Goal: Book appointment/travel/reservation

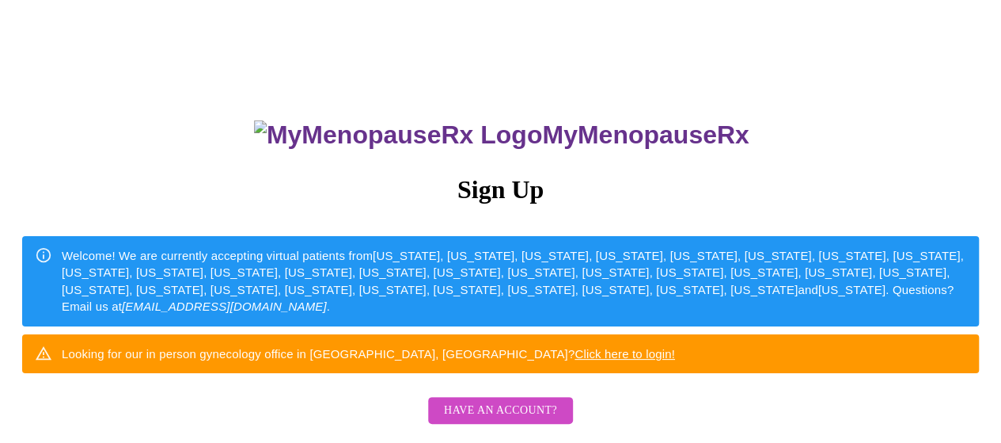
click at [834, 208] on div "MyMenopauseRx Sign Up Welcome! We are currently accepting virtual patients from…" at bounding box center [500, 271] width 989 height 531
click at [582, 273] on div "Welcome! We are currently accepting virtual patients from [US_STATE], [US_STATE…" at bounding box center [514, 281] width 905 height 81
click at [824, 197] on div "MyMenopauseRx Sign Up Welcome! We are currently accepting virtual patients from…" at bounding box center [500, 271] width 989 height 531
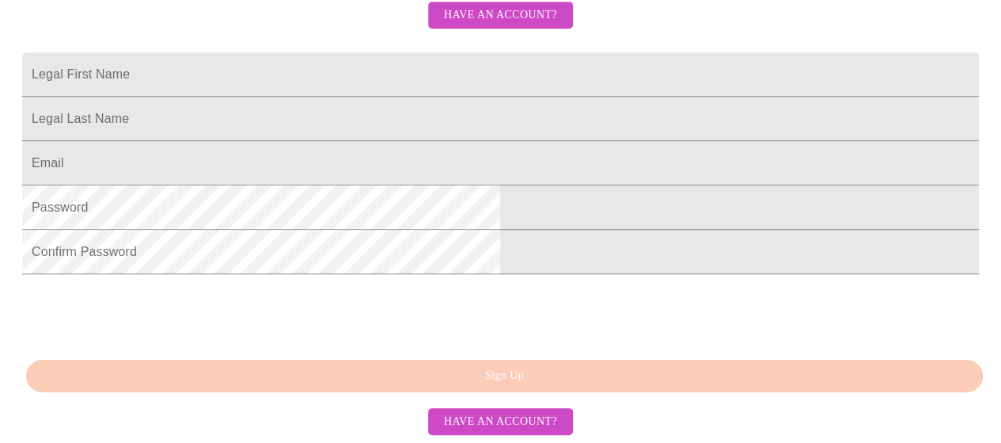
scroll to position [428, 0]
click at [465, 59] on input "Legal First Name" at bounding box center [500, 74] width 957 height 44
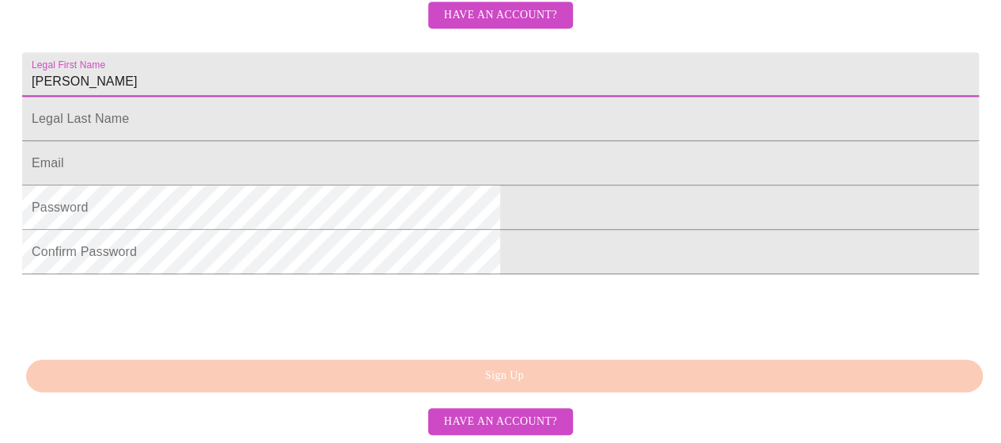
type input "[PERSON_NAME]"
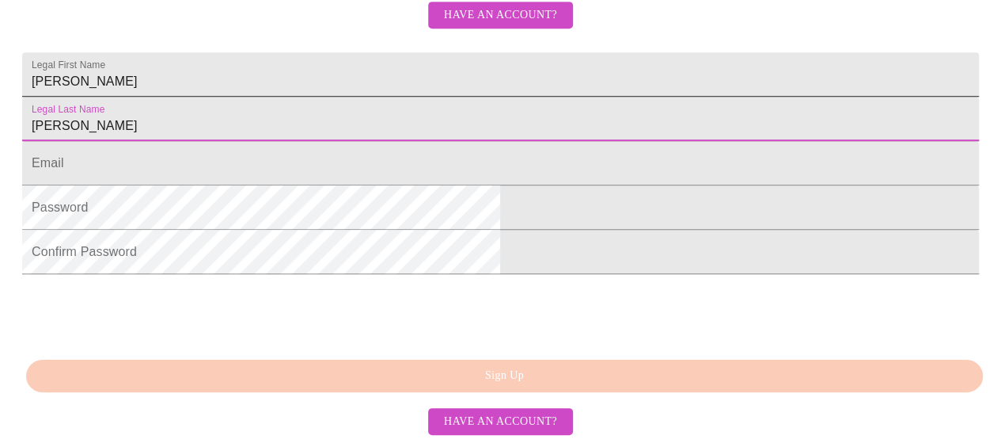
type input "[PERSON_NAME]"
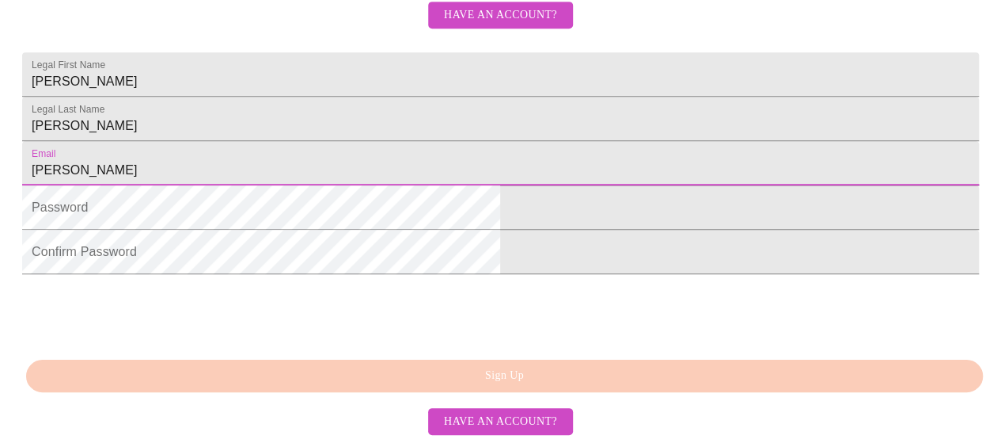
type input "[PERSON_NAME][EMAIL_ADDRESS][PERSON_NAME][DOMAIN_NAME]"
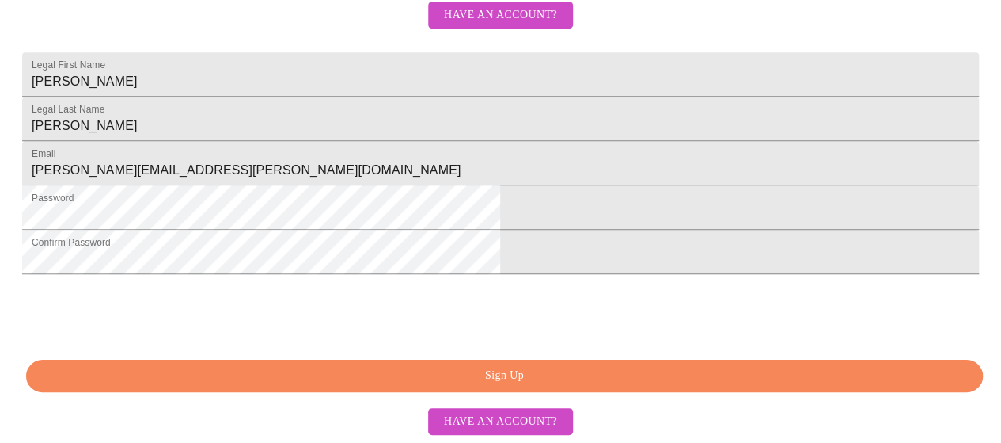
scroll to position [499, 0]
click at [693, 373] on span "Sign Up" at bounding box center [504, 376] width 921 height 20
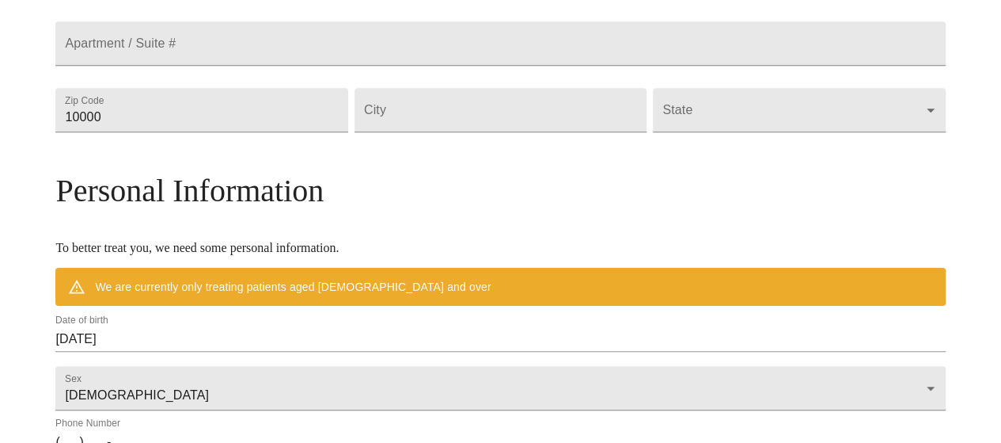
scroll to position [437, 0]
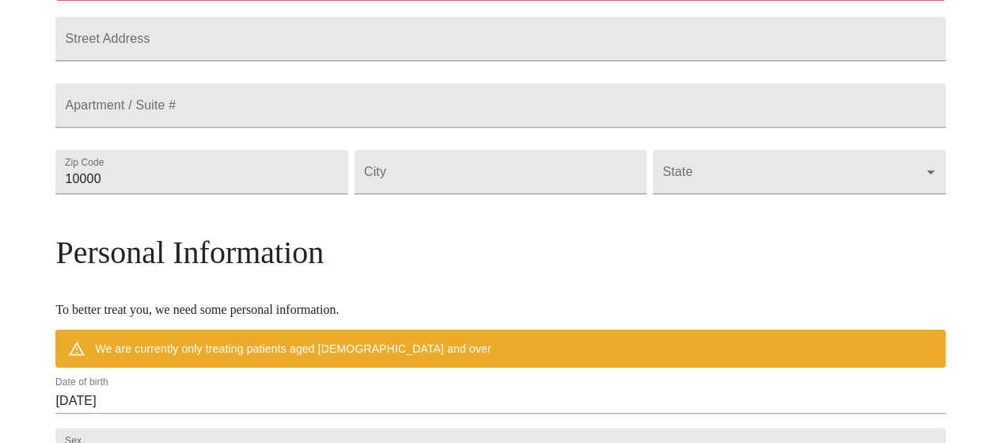
click at [927, 120] on div "MyMenopauseRx Welcome to MyMenopauseRx Since it's your first time here, you'll …" at bounding box center [500, 193] width 890 height 1248
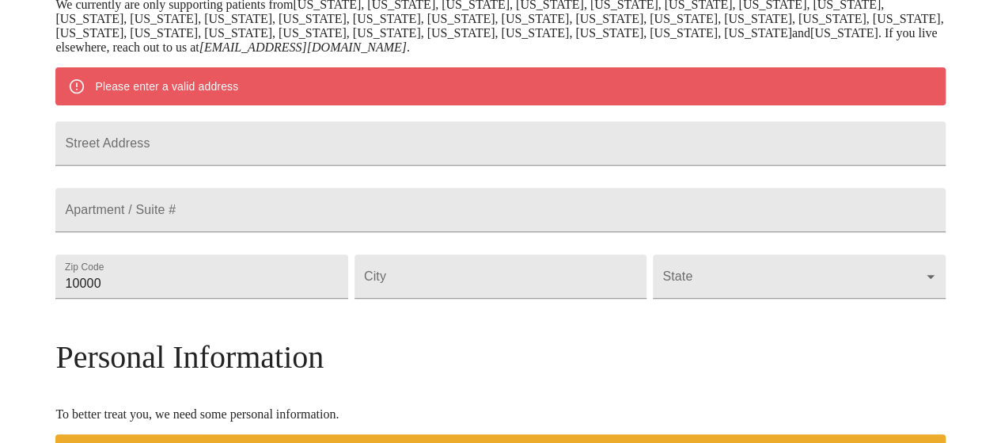
scroll to position [387, 0]
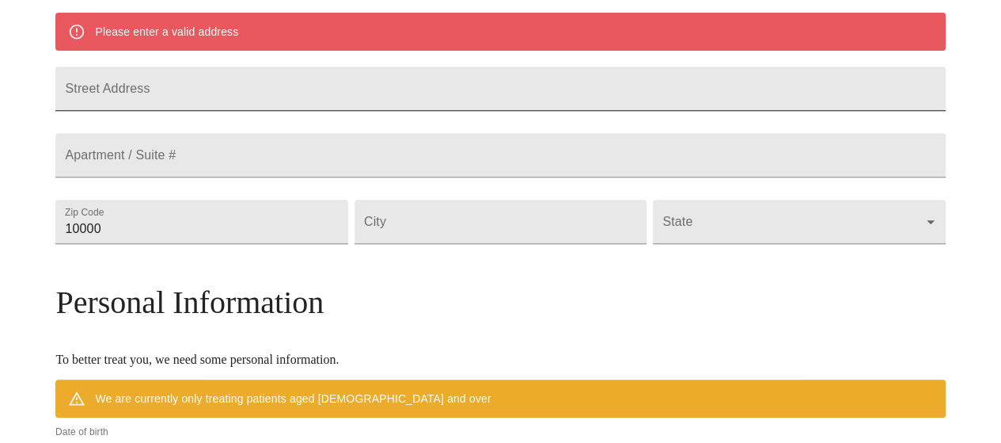
click at [697, 97] on input "Street Address" at bounding box center [500, 88] width 890 height 44
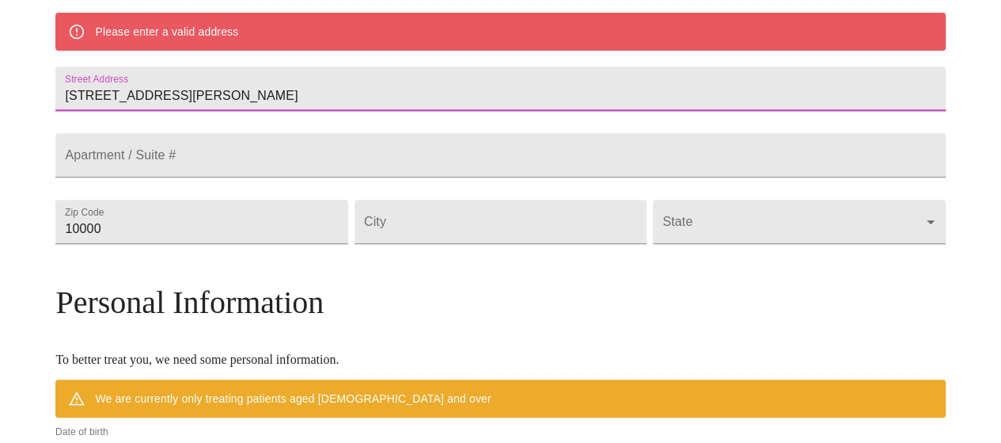
type input "[STREET_ADDRESS][PERSON_NAME]"
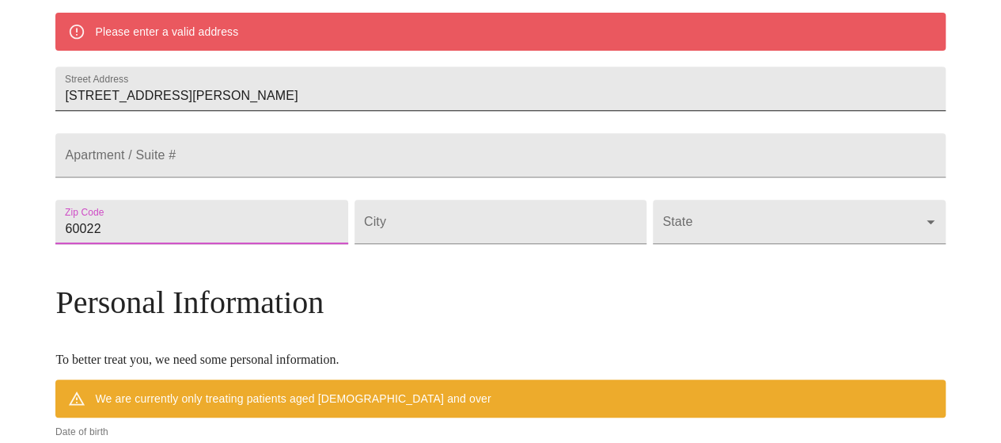
type input "60022"
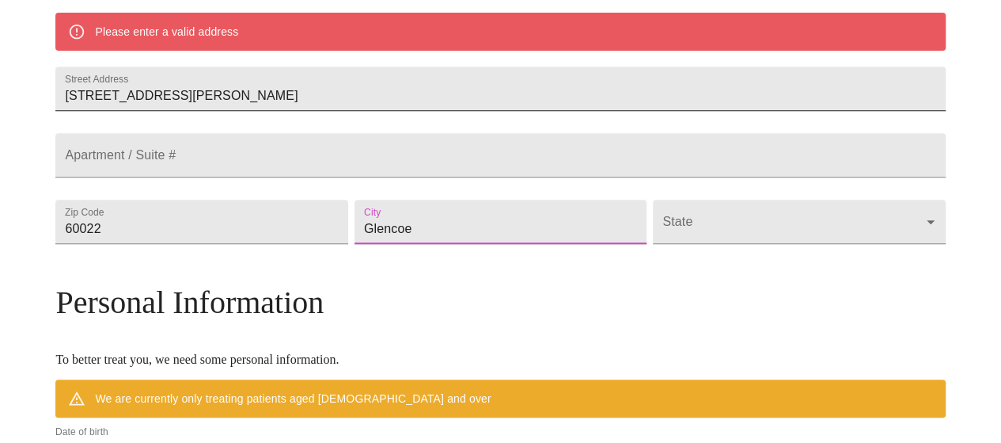
type input "Glencoe"
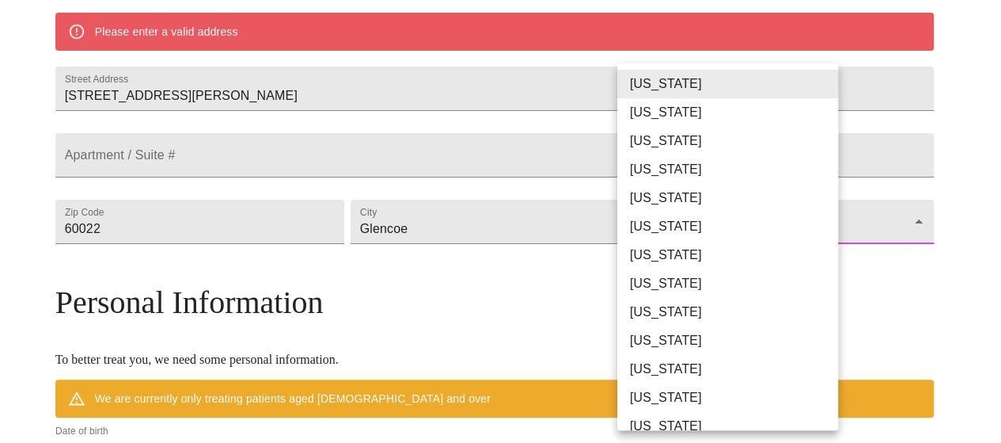
click at [822, 257] on body "MyMenopauseRx Welcome to MyMenopauseRx Since it's your first time here, you'll …" at bounding box center [500, 243] width 989 height 1248
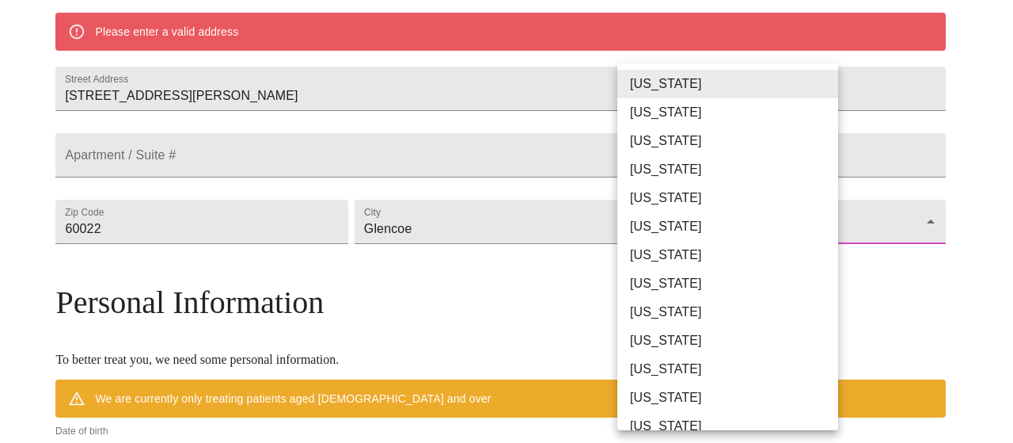
click at [773, 424] on li "[US_STATE]" at bounding box center [733, 426] width 233 height 28
type input "[US_STATE]"
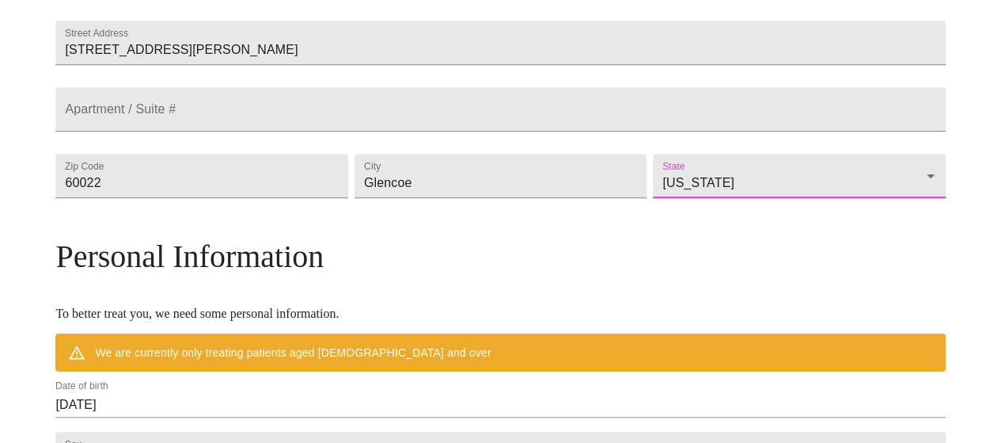
click at [900, 289] on div "MyMenopauseRx Welcome to MyMenopauseRx Since it's your first time here, you'll …" at bounding box center [500, 220] width 890 height 1202
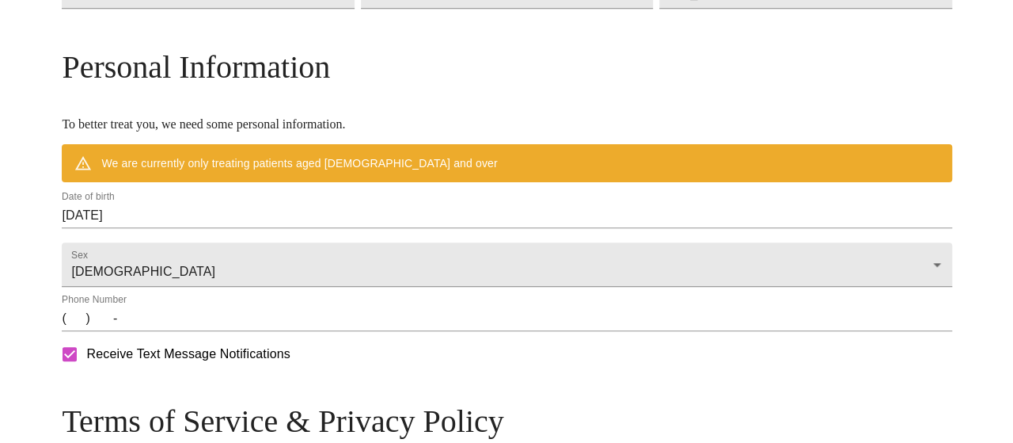
scroll to position [640, 0]
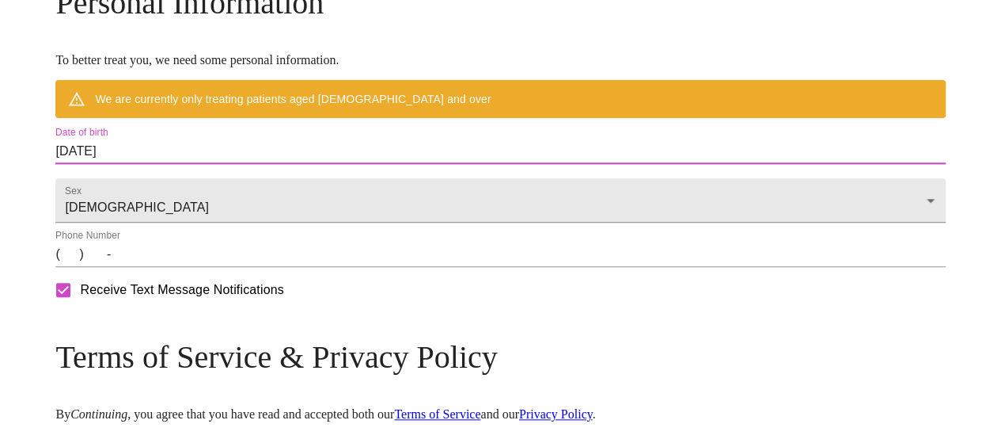
click at [173, 164] on input "[DATE]" at bounding box center [500, 151] width 890 height 25
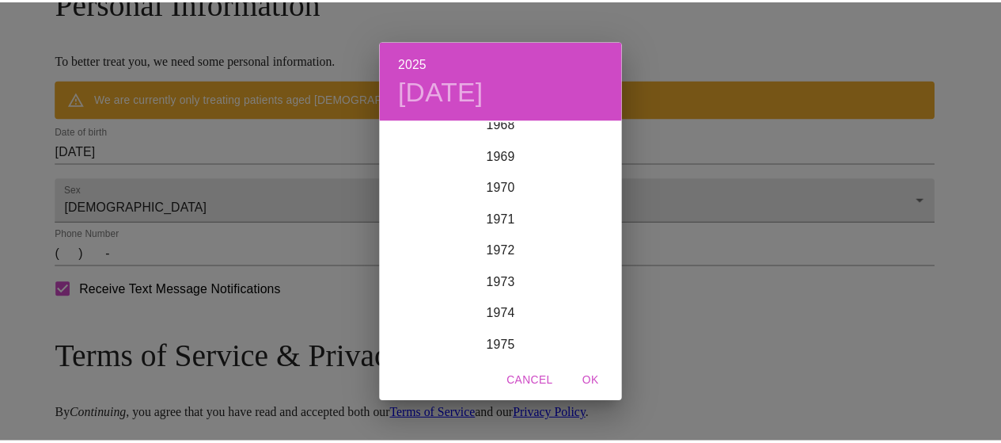
scroll to position [2296, 0]
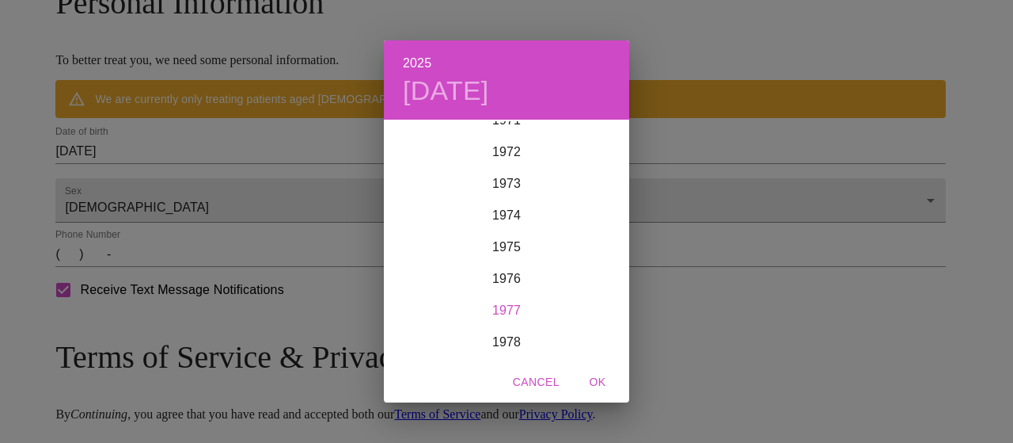
click at [513, 304] on div "1977" at bounding box center [506, 310] width 245 height 32
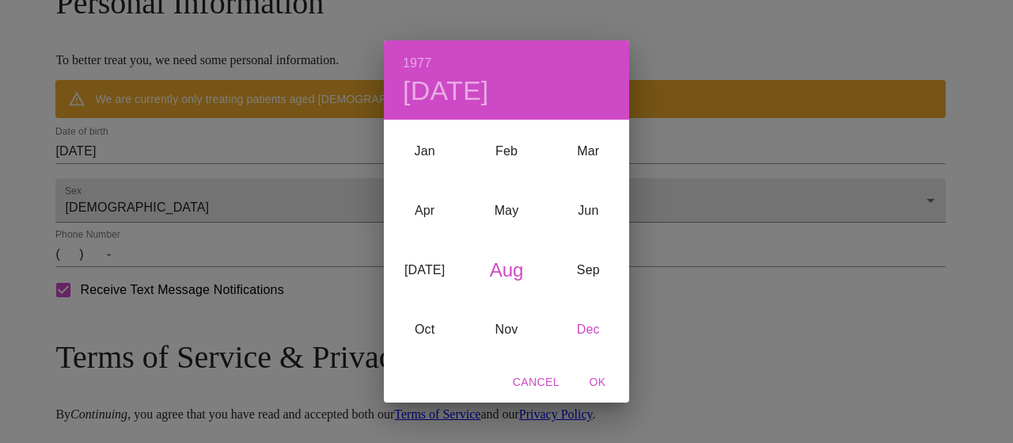
click at [605, 336] on div "Dec" at bounding box center [589, 328] width 82 height 59
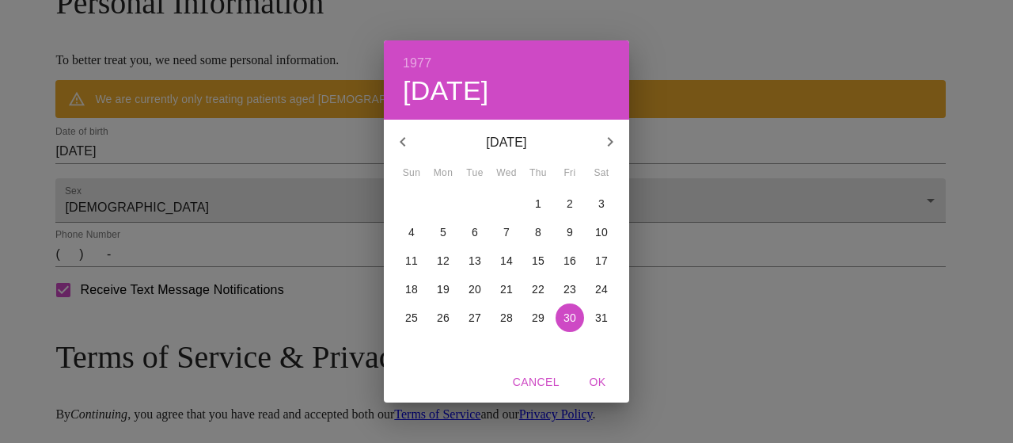
click at [450, 308] on button "26" at bounding box center [443, 317] width 28 height 28
click at [597, 379] on span "OK" at bounding box center [598, 382] width 38 height 20
type input "[DATE]"
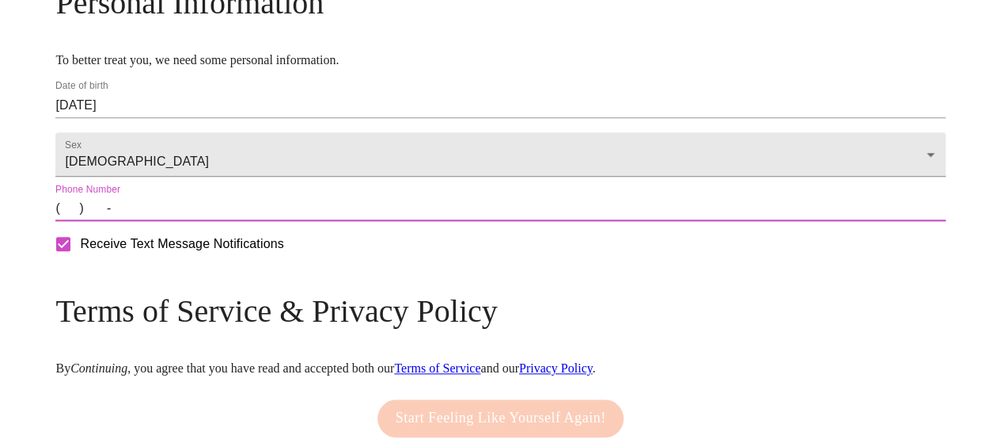
click at [180, 221] on input "(   )    -" at bounding box center [500, 208] width 890 height 25
type input "[PHONE_NUMBER]"
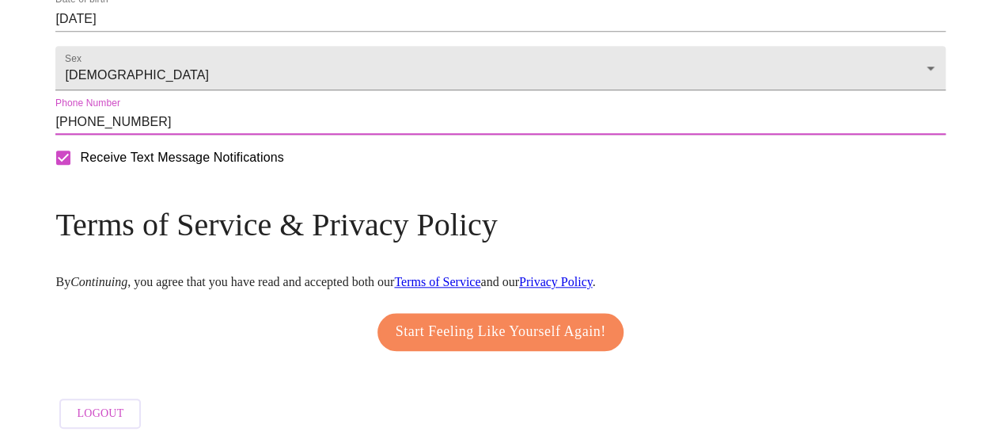
scroll to position [774, 0]
click at [568, 327] on span "Start Feeling Like Yourself Again!" at bounding box center [501, 331] width 211 height 25
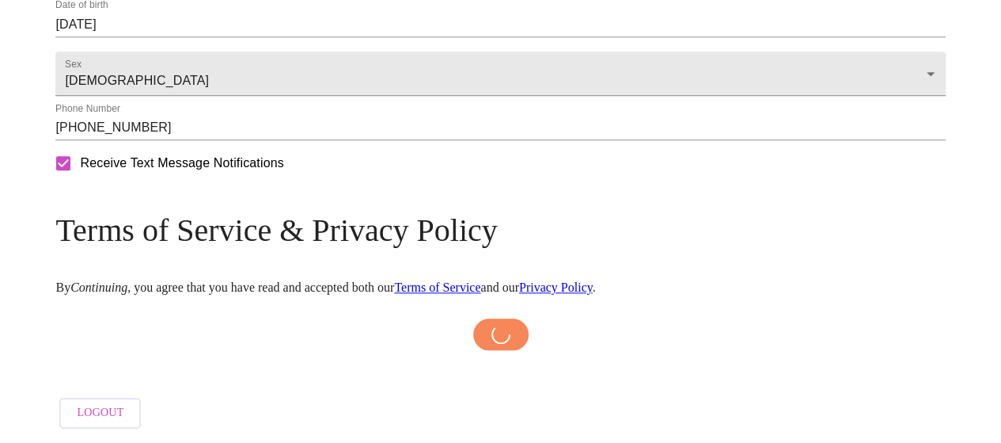
scroll to position [769, 0]
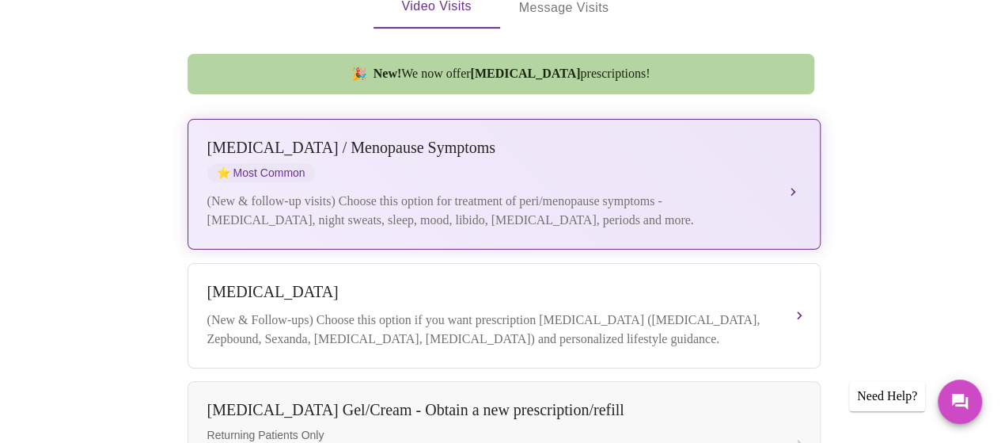
click at [590, 192] on div "(New & follow-up visits) Choose this option for treatment of peri/menopause sym…" at bounding box center [488, 211] width 562 height 38
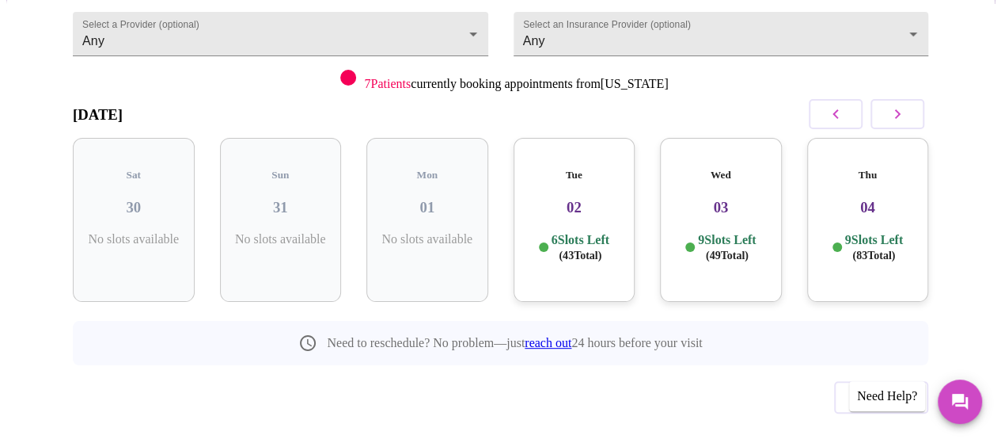
click at [606, 232] on p "6 Slots Left ( 43 Total)" at bounding box center [581, 247] width 58 height 31
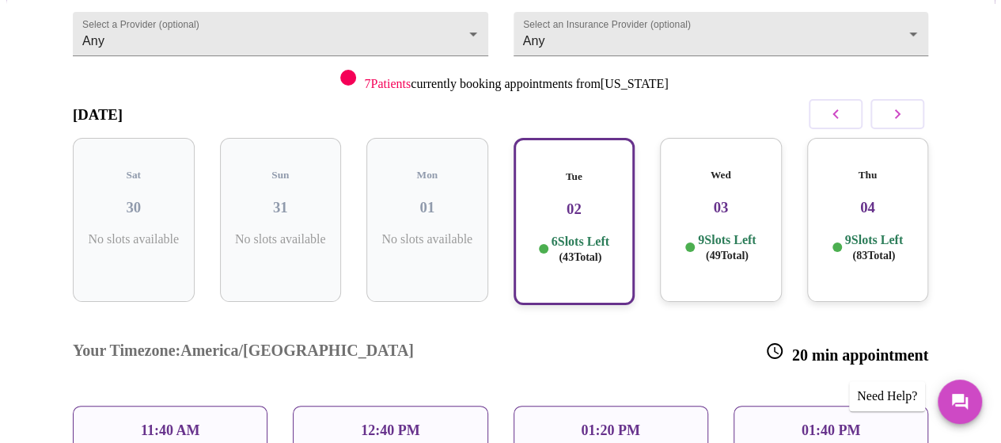
click at [179, 422] on p "11:40 AM" at bounding box center [170, 430] width 59 height 17
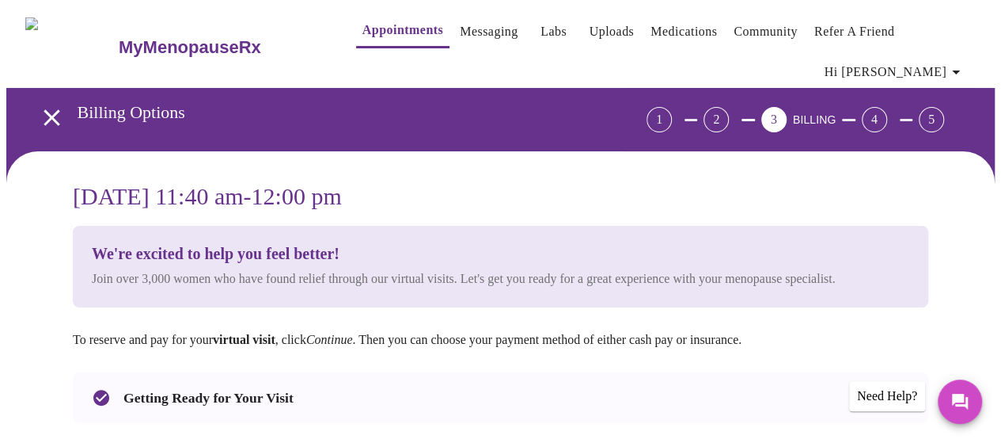
click at [589, 245] on div "We're excited to help you feel better! Join over 3,000 women who have found rel…" at bounding box center [464, 267] width 744 height 44
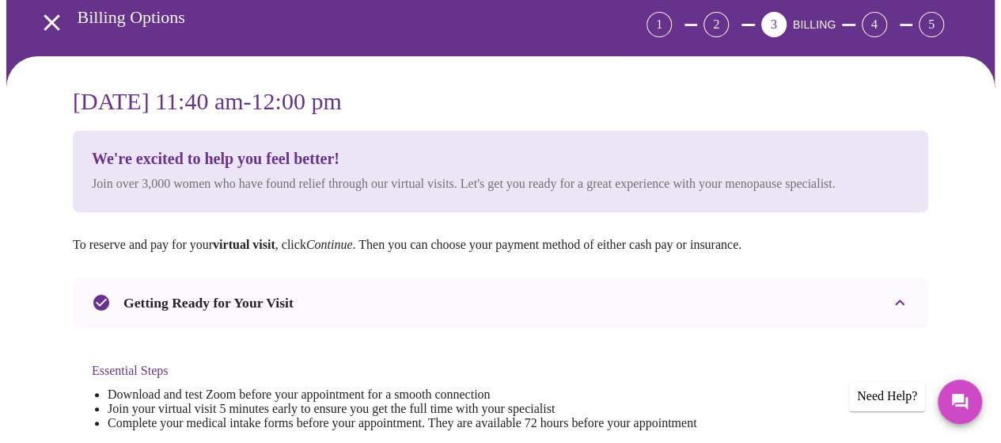
scroll to position [127, 0]
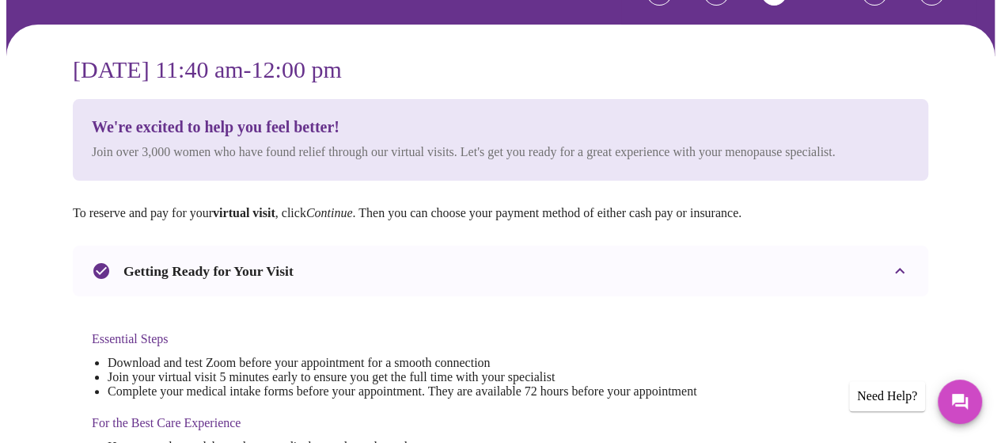
click at [480, 206] on p "To reserve and pay for your virtual visit , click Continue . Then you can choos…" at bounding box center [501, 213] width 856 height 14
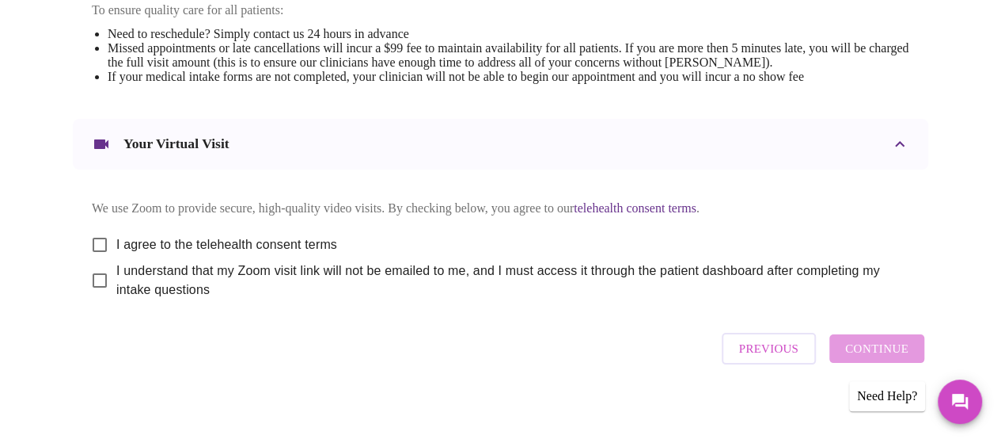
scroll to position [709, 0]
click at [315, 235] on span "I agree to the telehealth consent terms" at bounding box center [226, 243] width 221 height 19
click at [116, 235] on input "I agree to the telehealth consent terms" at bounding box center [99, 243] width 33 height 33
checkbox input "true"
click at [144, 264] on span "I understand that my Zoom visit link will not be emailed to me, and I must acce…" at bounding box center [506, 279] width 781 height 38
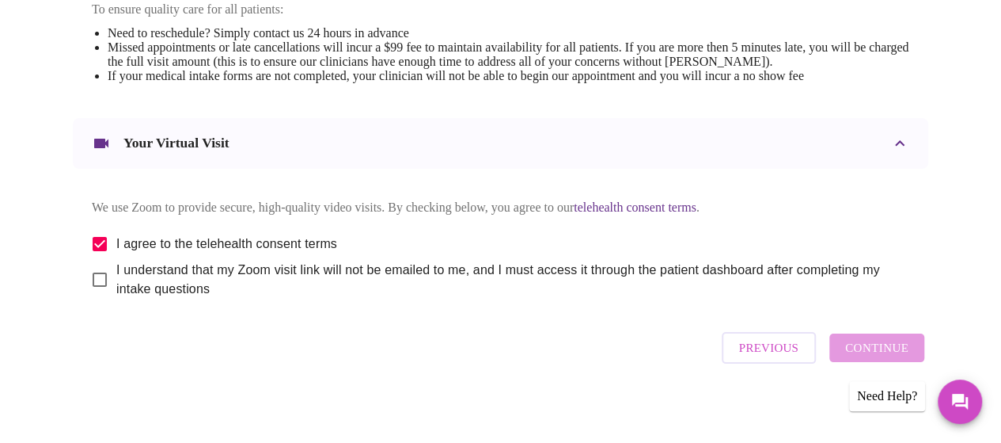
click at [116, 264] on input "I understand that my Zoom visit link will not be emailed to me, and I must acce…" at bounding box center [99, 279] width 33 height 33
checkbox input "true"
click at [898, 338] on span "Continue" at bounding box center [876, 347] width 63 height 21
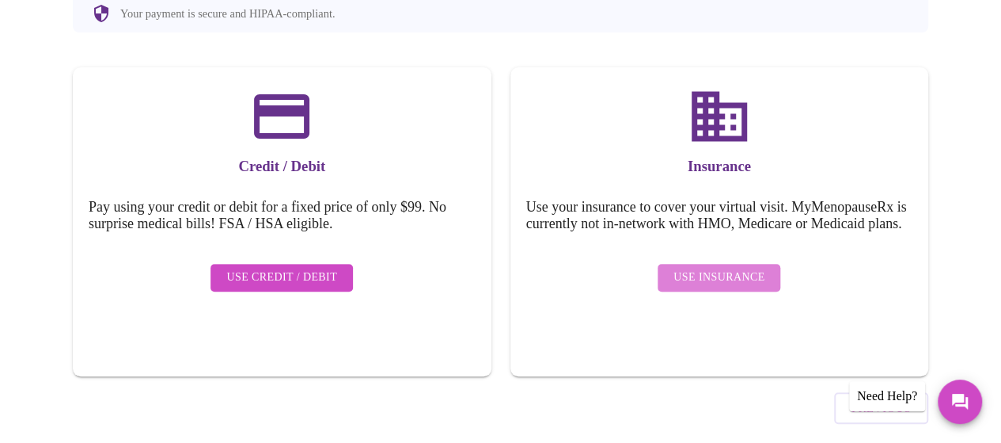
click at [743, 268] on span "Use Insurance" at bounding box center [719, 278] width 91 height 20
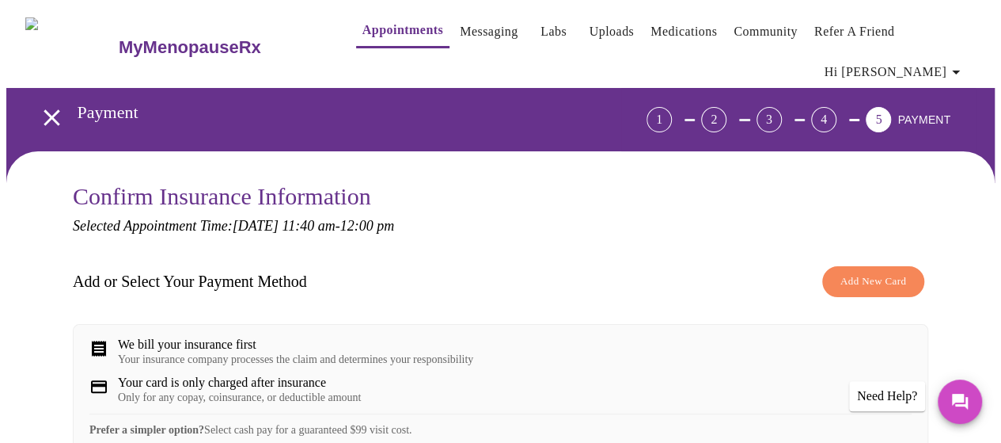
click at [957, 197] on div "Confirm Insurance Information Selected Appointment Time: [DATE] 11:40 am - 12:0…" at bounding box center [500, 446] width 989 height 591
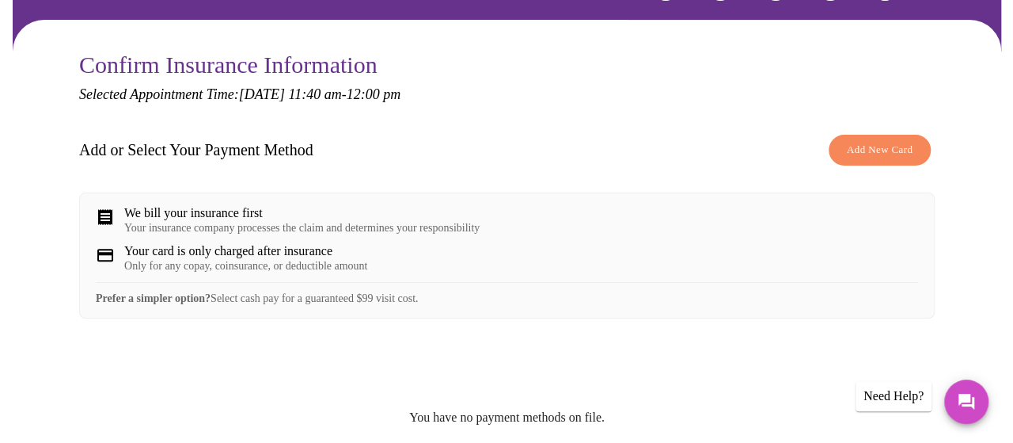
scroll to position [63, 0]
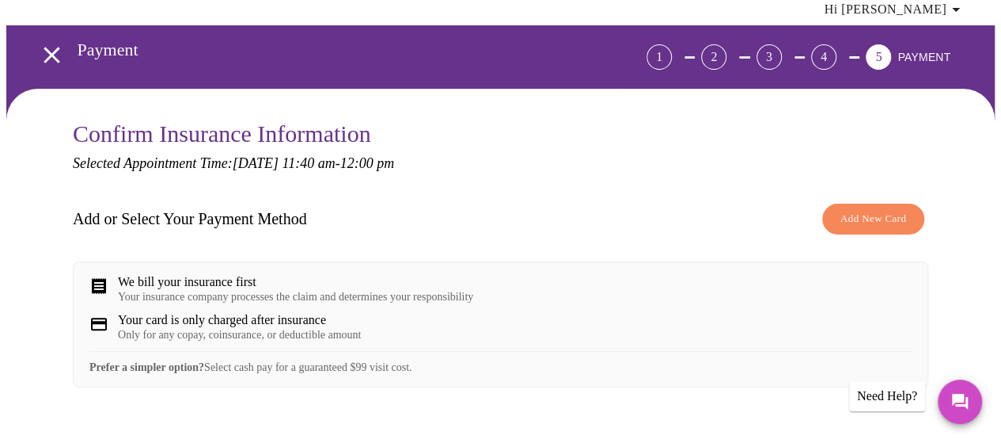
click at [782, 205] on div "Add or Select Your Payment Method Add New Card" at bounding box center [501, 219] width 856 height 47
drag, startPoint x: 782, startPoint y: 205, endPoint x: 804, endPoint y: 260, distance: 59.7
click at [804, 260] on div "Add or Select Your Payment Method Add New Card We bill your insurance first You…" at bounding box center [501, 374] width 856 height 357
click at [804, 275] on div "We bill your insurance first Your insurance company processes the claim and det…" at bounding box center [500, 289] width 822 height 28
click at [864, 210] on span "Add New Card" at bounding box center [874, 219] width 66 height 18
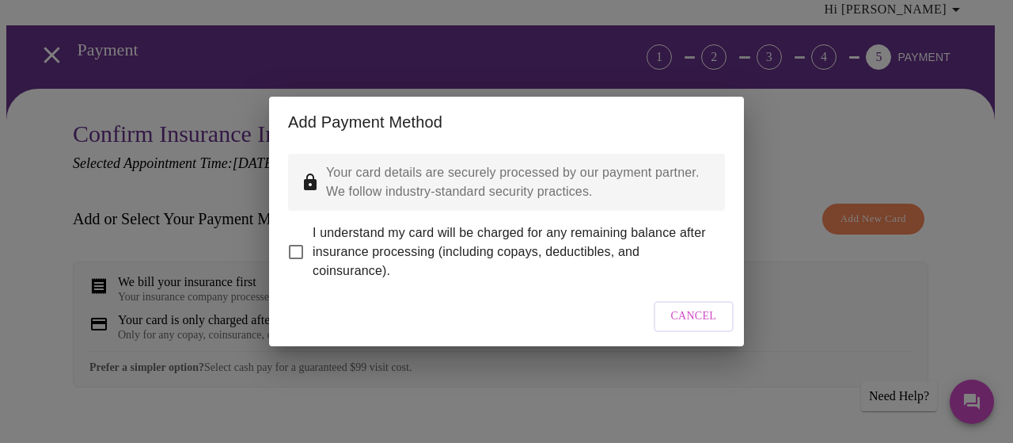
click at [554, 230] on span "I understand my card will be charged for any remaining balance after insurance …" at bounding box center [513, 251] width 400 height 57
click at [313, 235] on input "I understand my card will be charged for any remaining balance after insurance …" at bounding box center [295, 251] width 33 height 33
checkbox input "true"
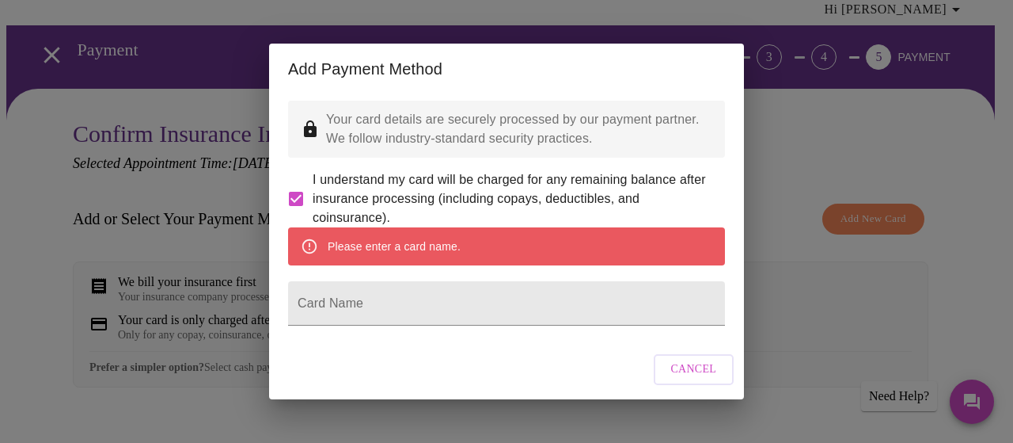
drag, startPoint x: 554, startPoint y: 230, endPoint x: 469, endPoint y: 238, distance: 85.9
click at [469, 238] on div "Please enter a card name." at bounding box center [506, 246] width 437 height 38
click at [440, 250] on div "Please enter a card name." at bounding box center [394, 246] width 133 height 28
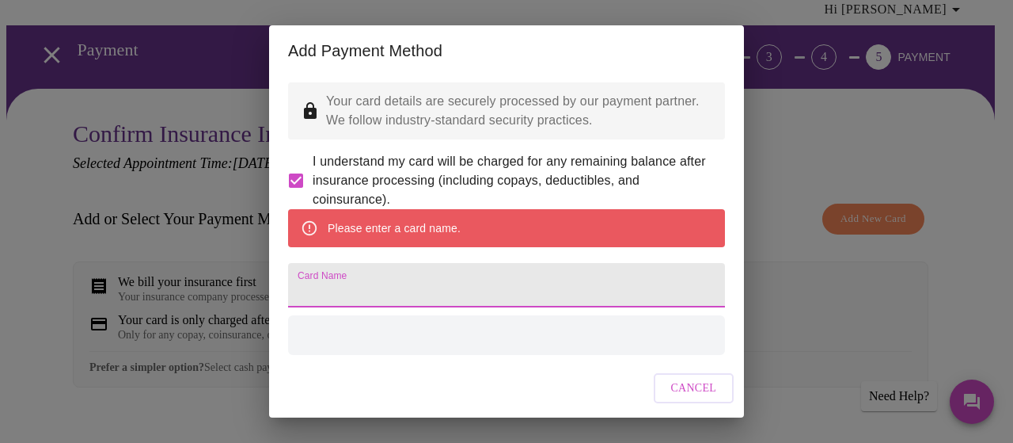
click at [408, 307] on input "Card Name" at bounding box center [506, 285] width 437 height 44
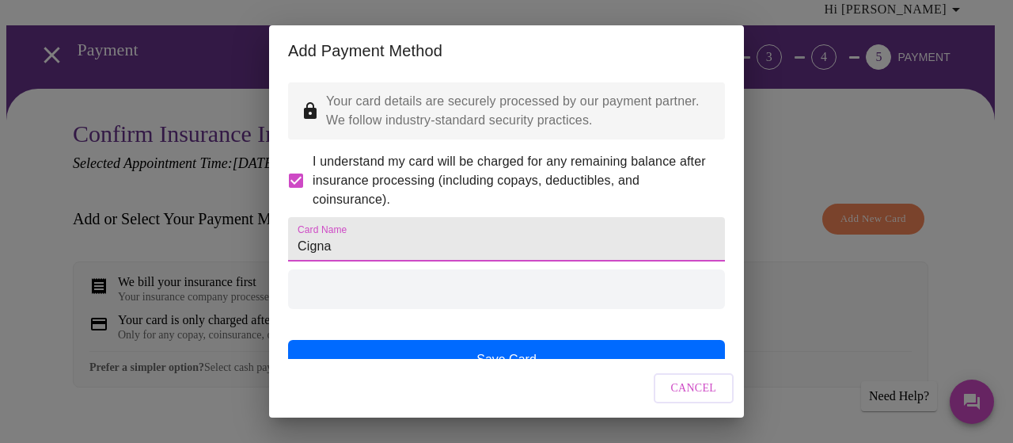
type input "Cigna"
click at [521, 309] on div at bounding box center [506, 289] width 437 height 40
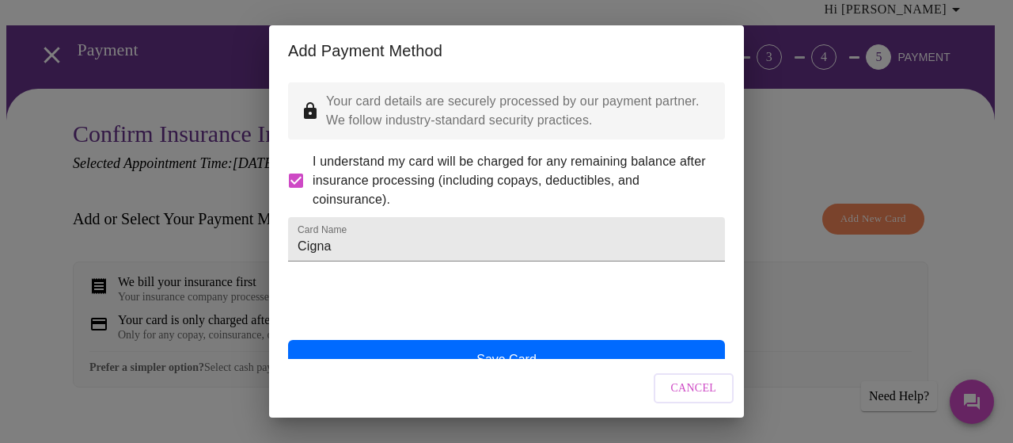
click at [516, 104] on p "Your card details are securely processed by our payment partner. We follow indu…" at bounding box center [519, 111] width 386 height 38
click at [545, 375] on div "Cancel" at bounding box center [506, 388] width 475 height 59
click at [380, 260] on input "Cigna" at bounding box center [506, 239] width 437 height 44
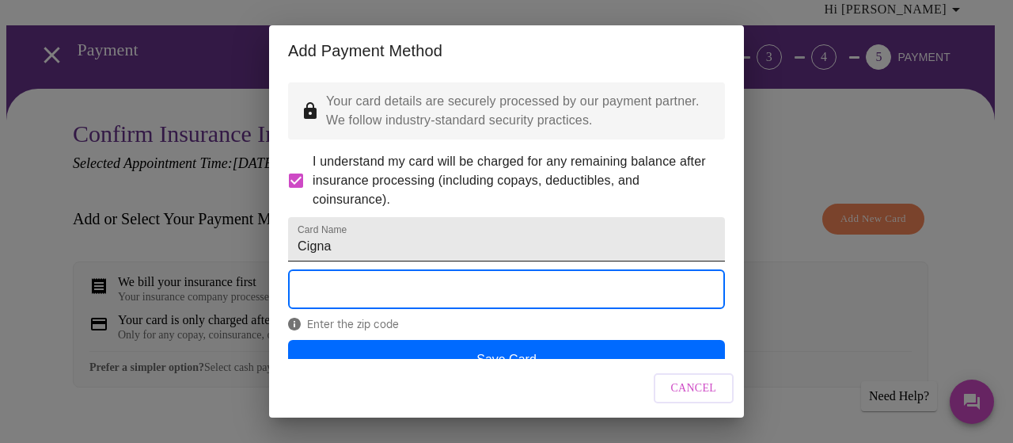
scroll to position [68, 0]
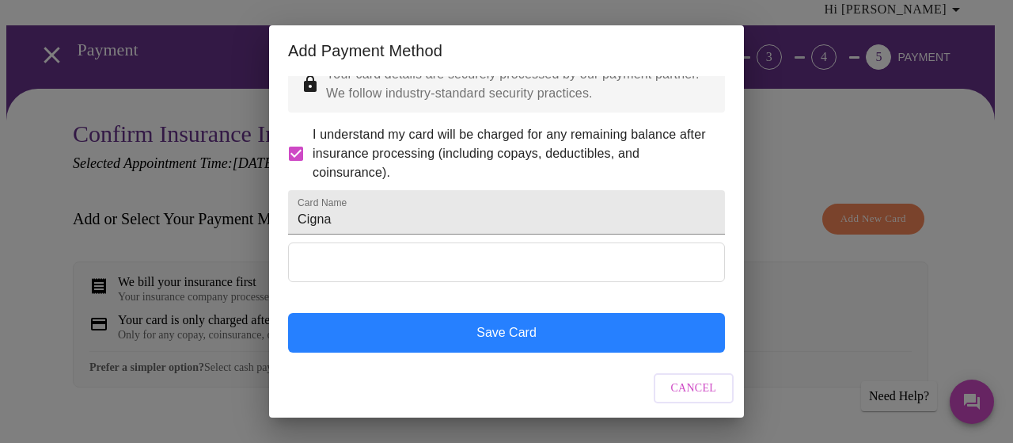
click at [500, 347] on button "Save Card" at bounding box center [506, 333] width 437 height 40
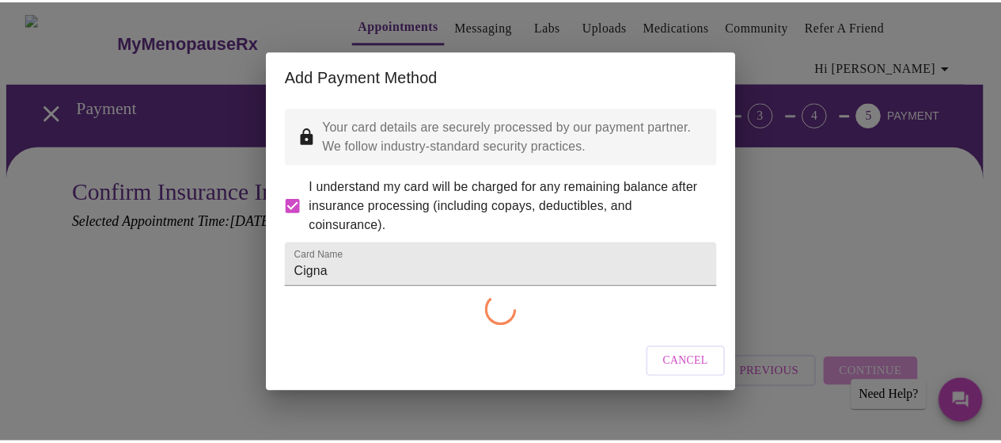
scroll to position [0, 0]
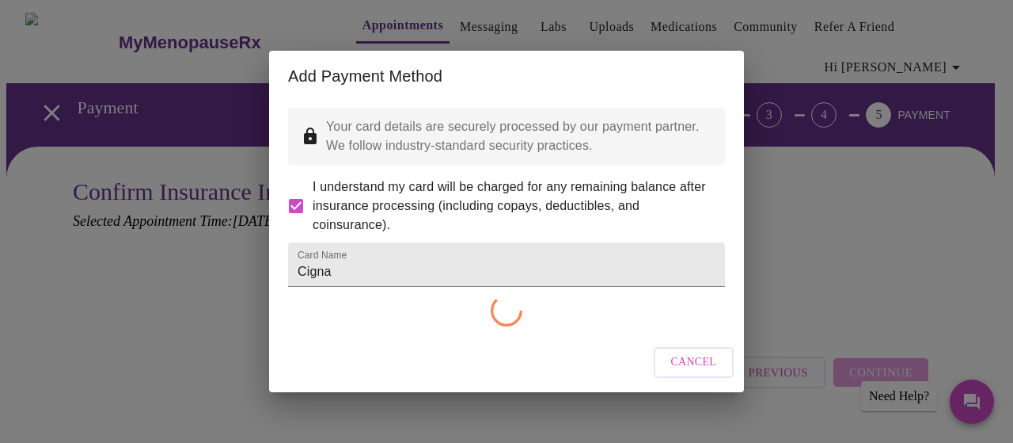
checkbox input "false"
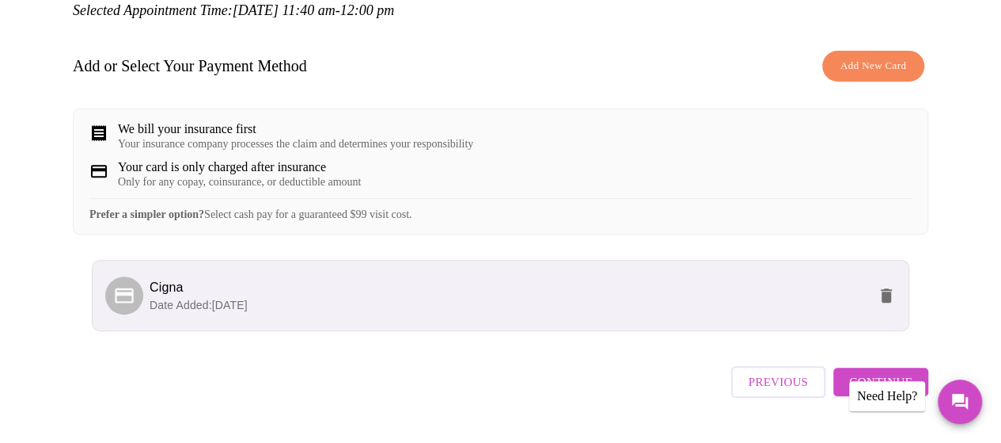
scroll to position [212, 0]
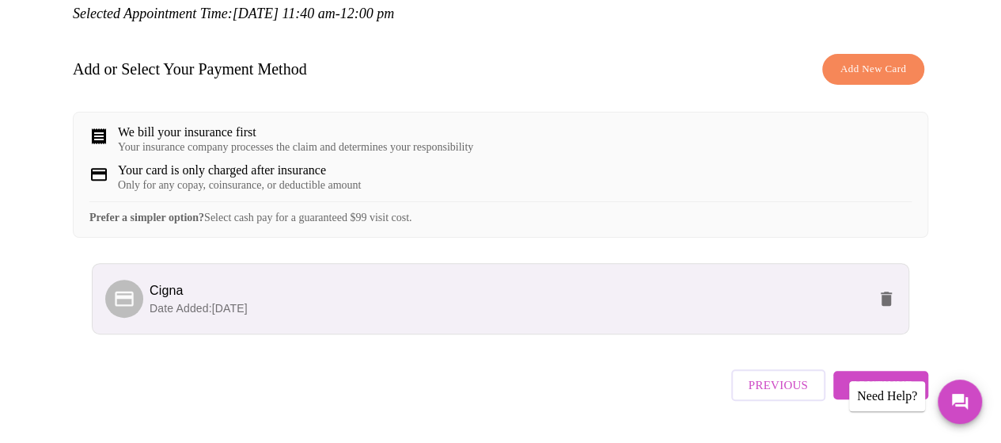
click at [221, 125] on div "We bill your insurance first" at bounding box center [295, 132] width 355 height 14
click at [530, 374] on div "Previous Continue" at bounding box center [501, 380] width 856 height 55
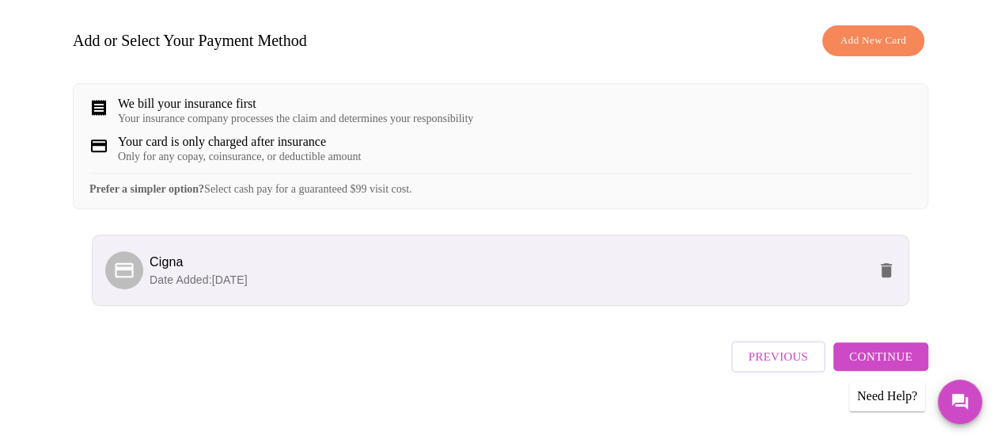
scroll to position [244, 0]
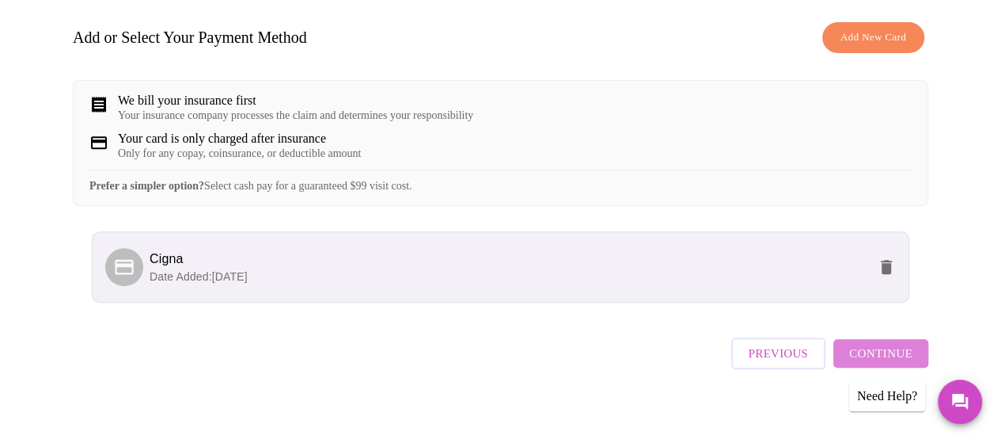
click at [898, 344] on span "Continue" at bounding box center [880, 353] width 63 height 21
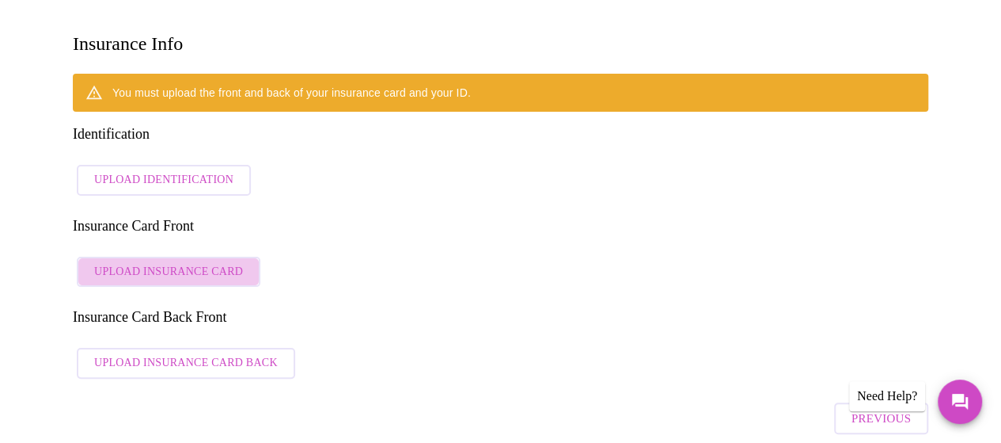
click at [192, 262] on span "Upload Insurance Card" at bounding box center [168, 272] width 149 height 20
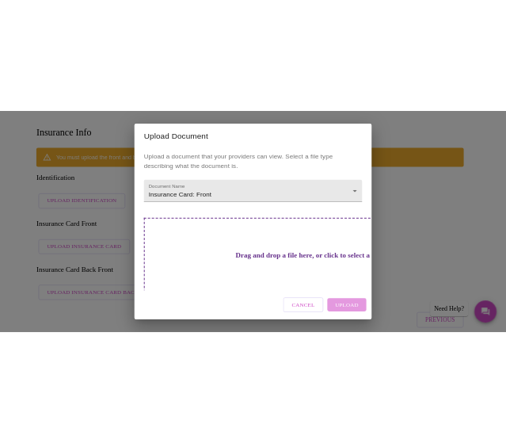
scroll to position [204, 0]
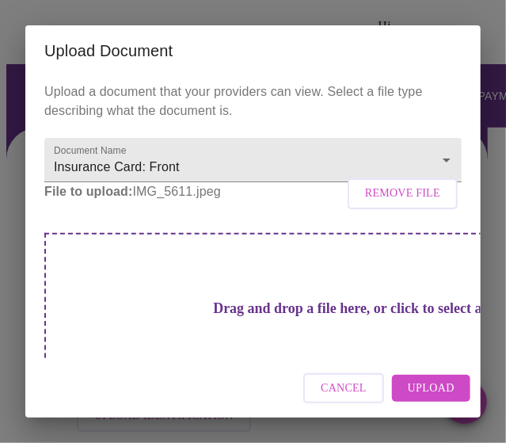
click at [425, 389] on span "Upload" at bounding box center [431, 388] width 47 height 20
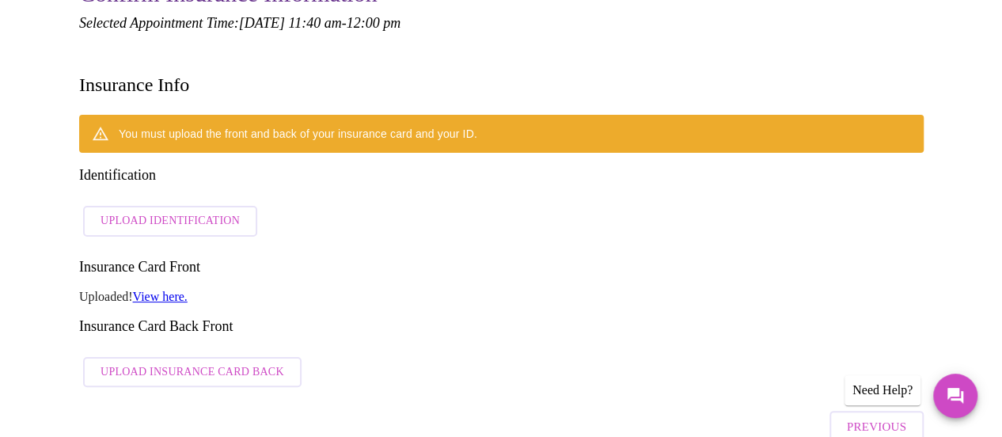
scroll to position [203, 0]
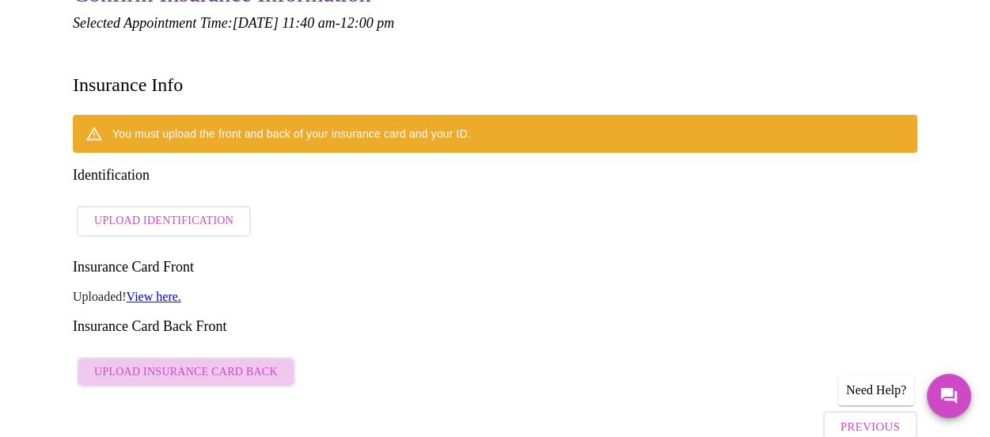
click at [212, 363] on span "Upload Insurance Card Back" at bounding box center [186, 373] width 184 height 20
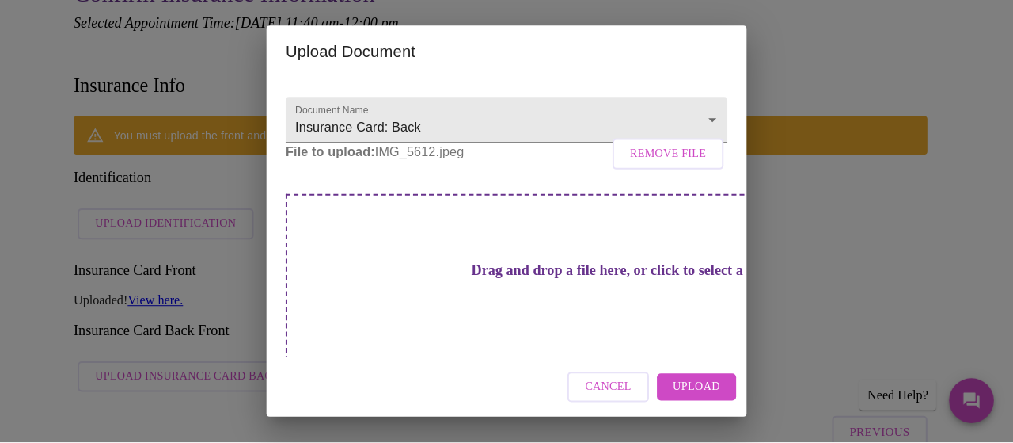
scroll to position [60, 0]
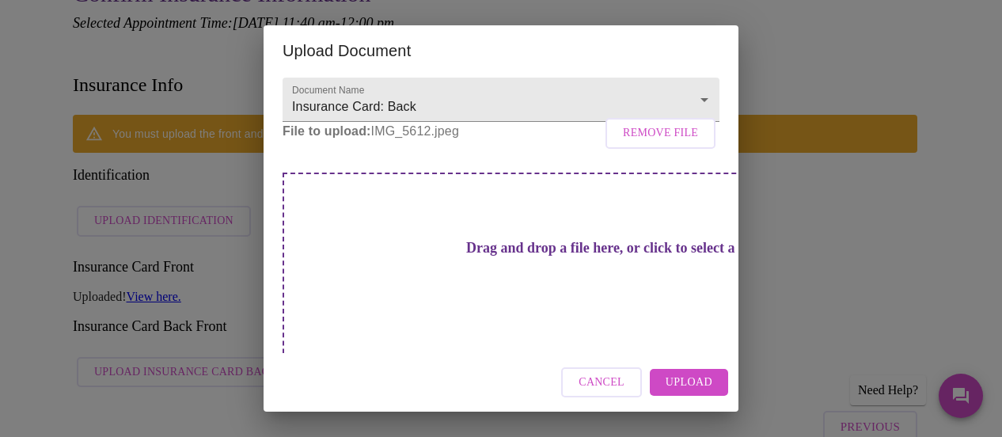
drag, startPoint x: 720, startPoint y: 305, endPoint x: 594, endPoint y: 259, distance: 134.7
click at [594, 259] on div "Upload a document that your providers can view. Select a file type describing w…" at bounding box center [501, 214] width 475 height 277
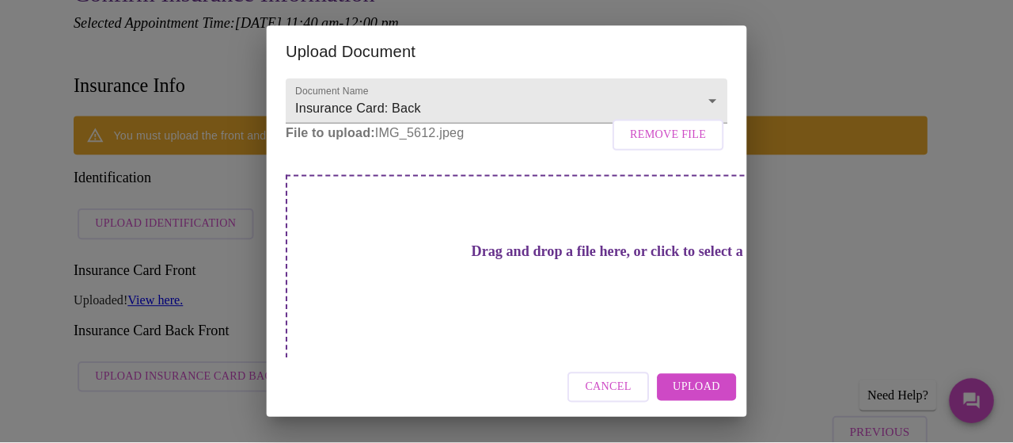
scroll to position [55, 0]
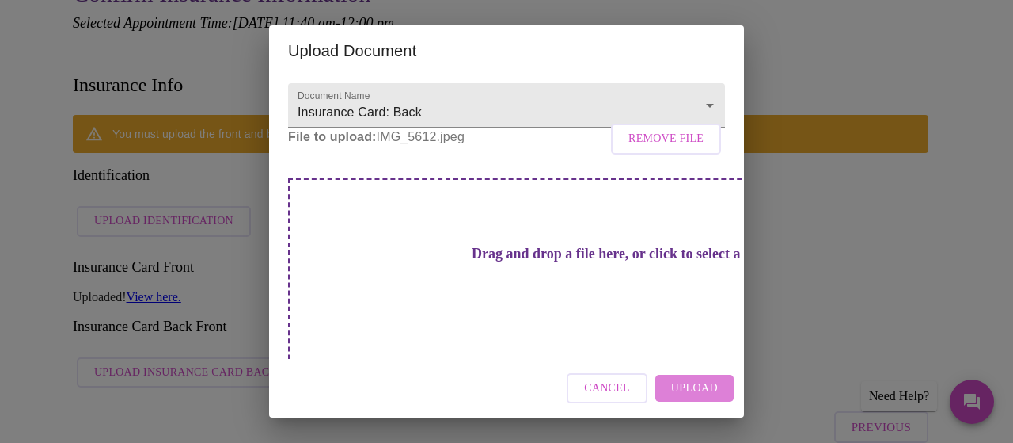
click at [694, 392] on span "Upload" at bounding box center [694, 388] width 47 height 20
click at [412, 262] on h3 "Drag and drop a file here, or click to select a file" at bounding box center [617, 253] width 437 height 17
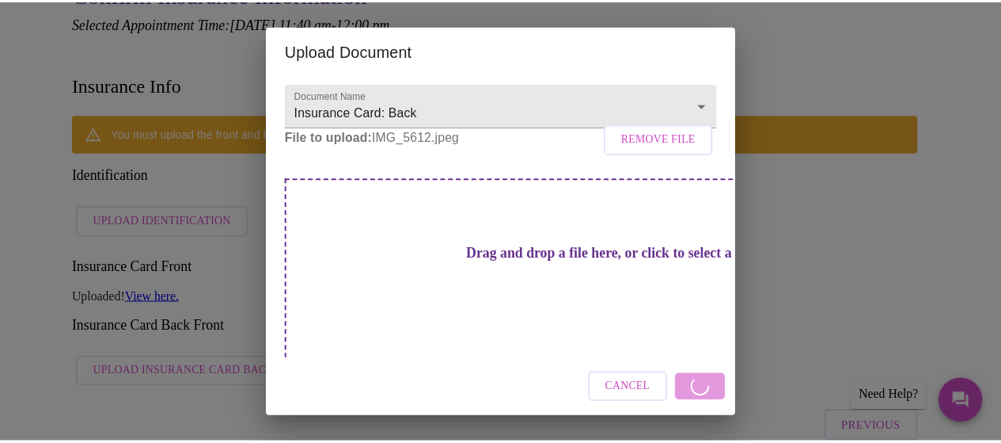
scroll to position [20, 0]
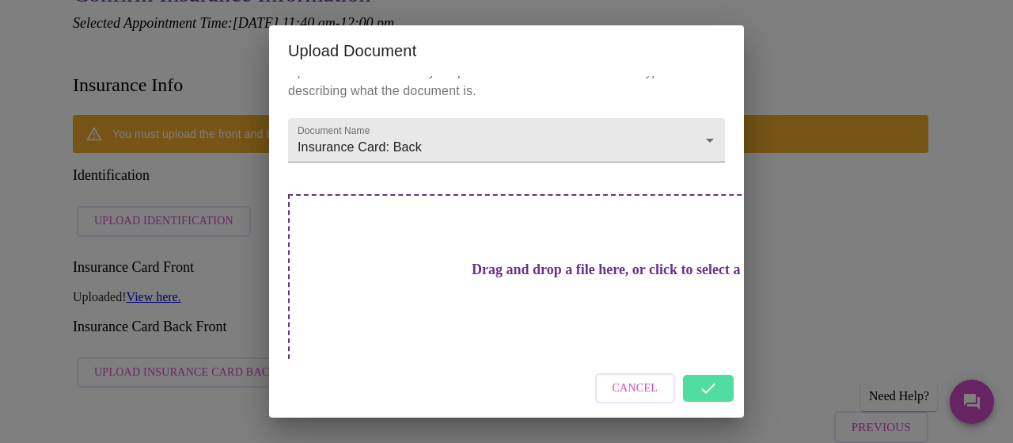
click at [716, 385] on div "Cancel" at bounding box center [506, 388] width 475 height 59
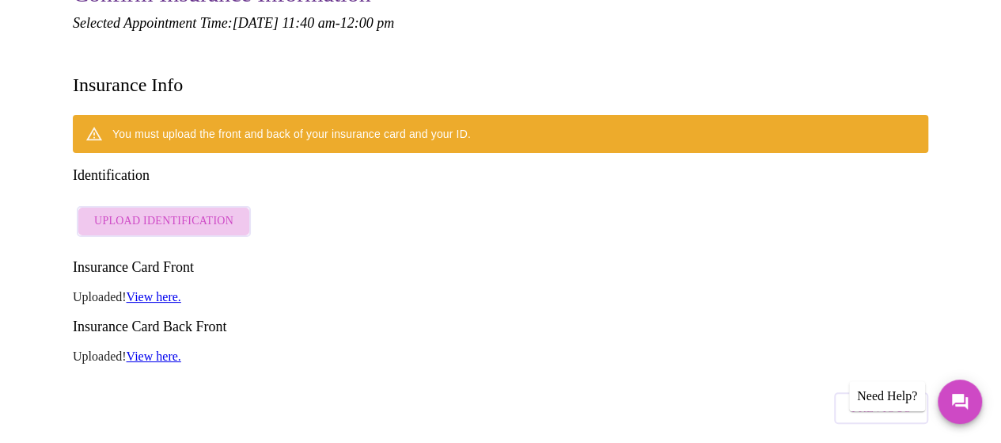
click at [161, 211] on span "Upload Identification" at bounding box center [163, 221] width 139 height 20
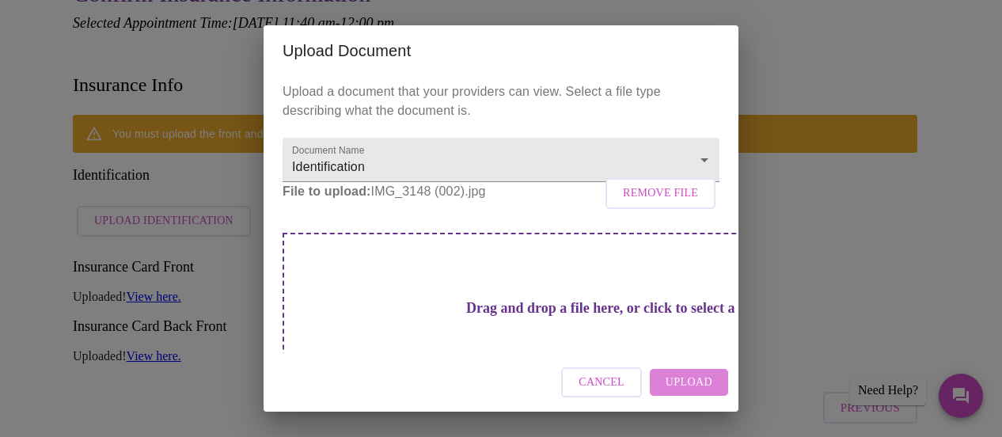
click at [687, 386] on span "Upload" at bounding box center [689, 383] width 47 height 20
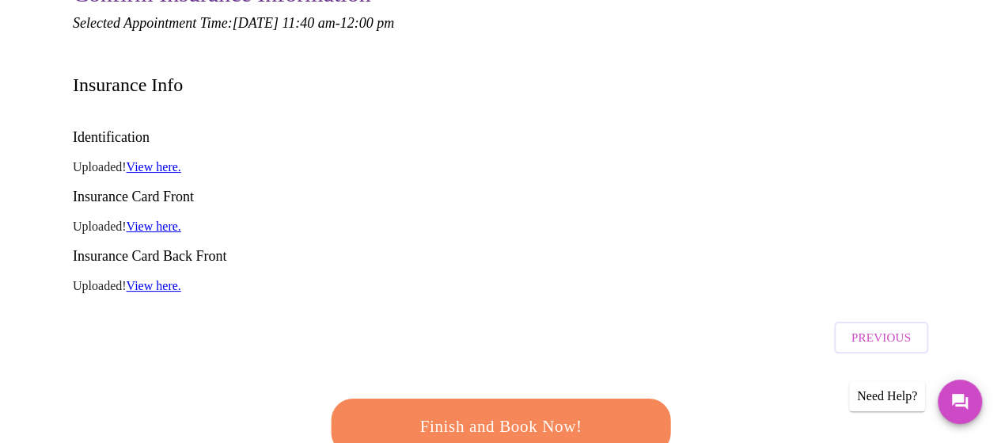
click at [168, 160] on link "View here." at bounding box center [154, 166] width 55 height 13
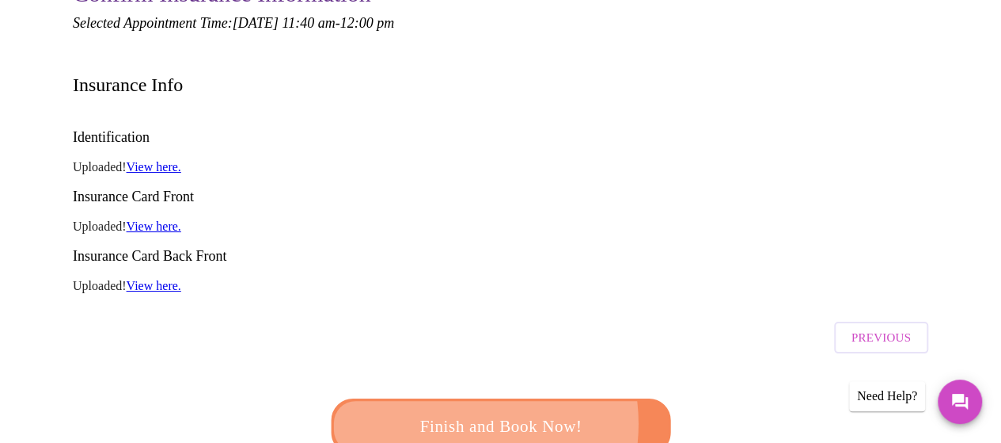
click at [461, 412] on span "Finish and Book Now!" at bounding box center [501, 426] width 293 height 29
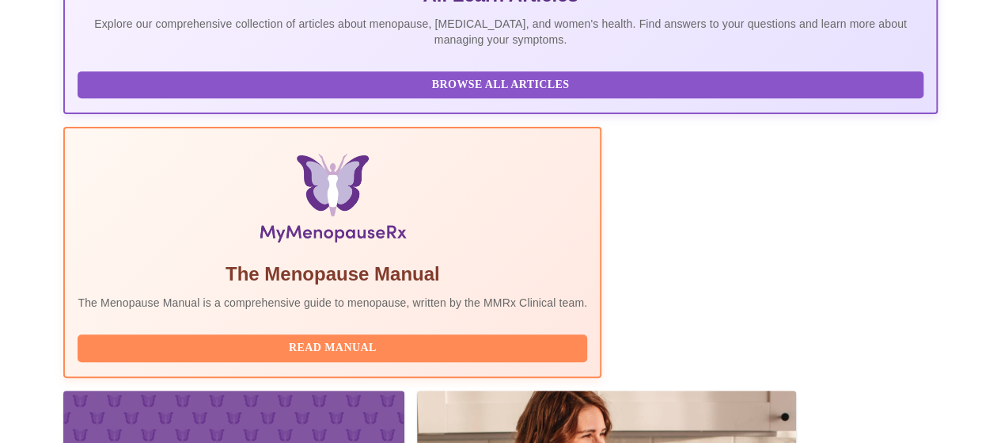
scroll to position [423, 0]
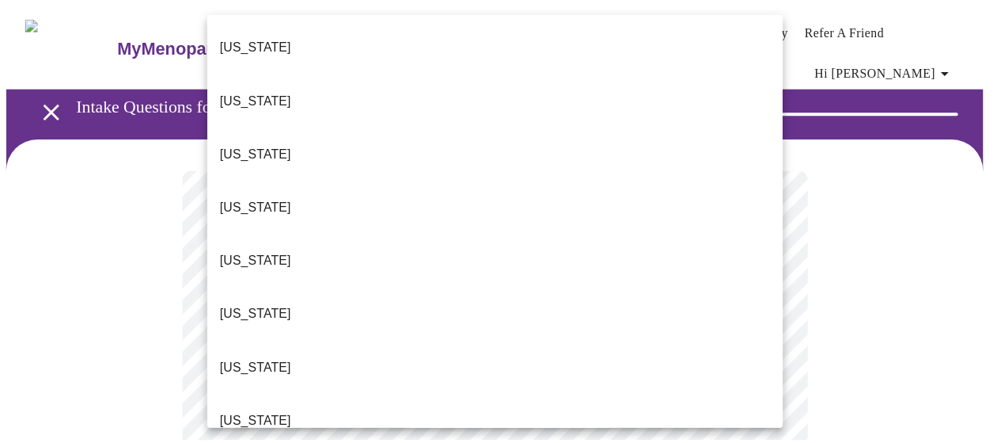
scroll to position [230, 0]
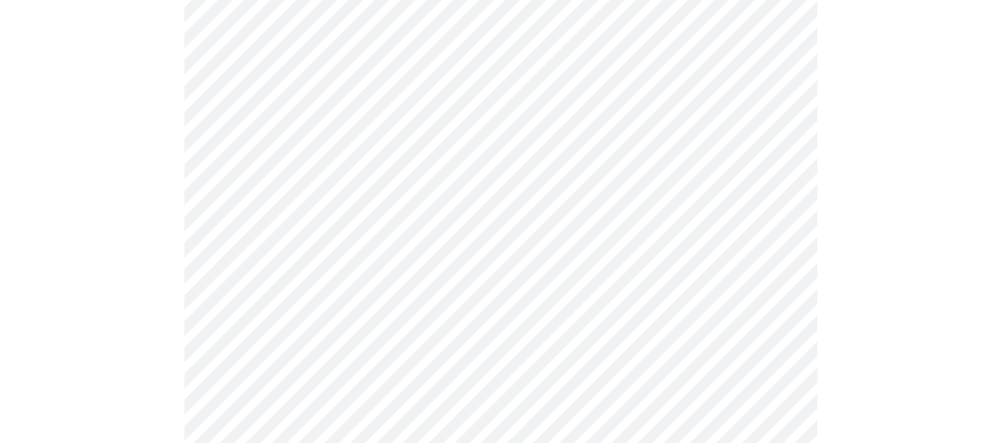
scroll to position [380, 0]
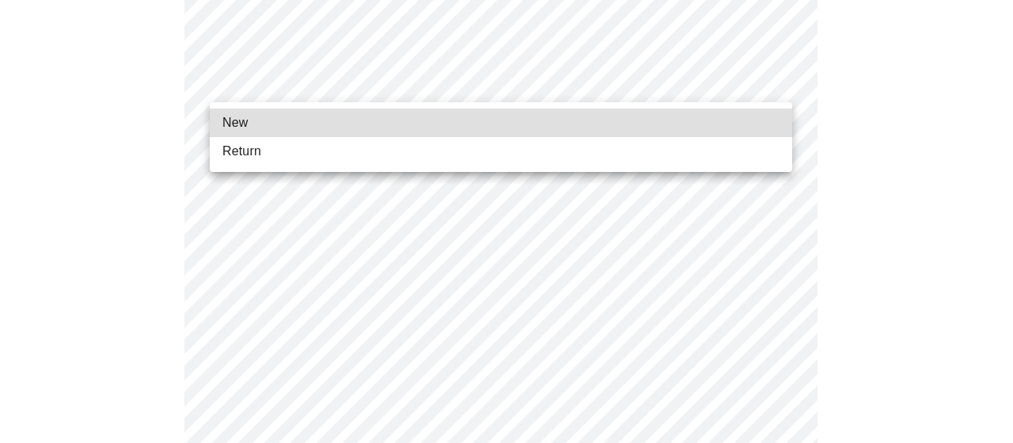
click at [774, 81] on body "MyMenopauseRx Appointments Messaging Labs Uploads Medications Community Refer a…" at bounding box center [506, 359] width 1001 height 1466
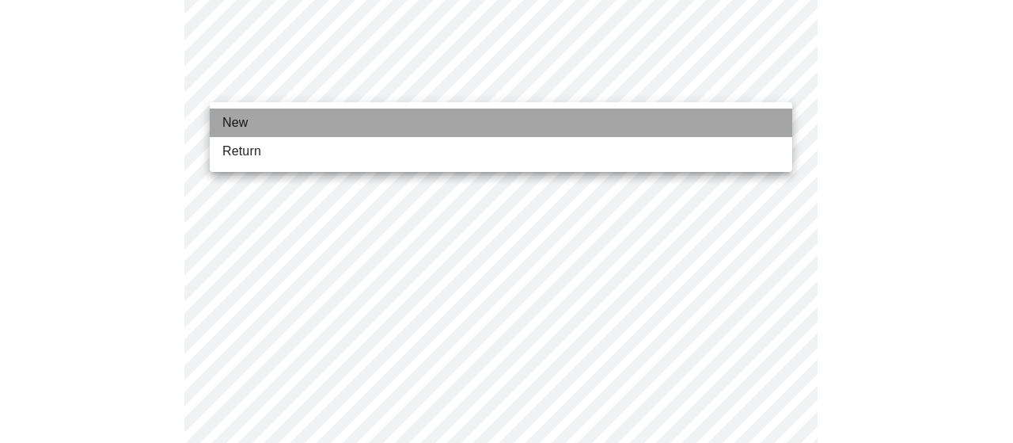
click at [741, 130] on li "New" at bounding box center [501, 122] width 583 height 28
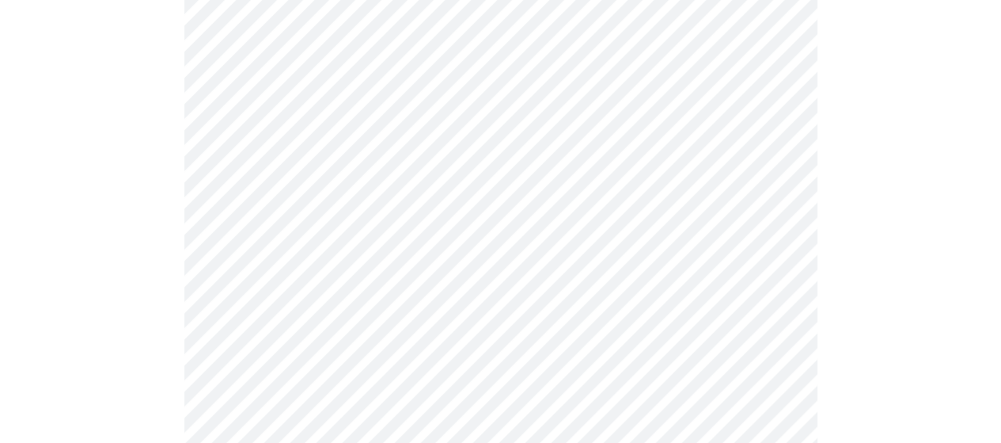
click at [934, 226] on div at bounding box center [500, 415] width 989 height 1312
click at [901, 135] on div at bounding box center [500, 296] width 989 height 1312
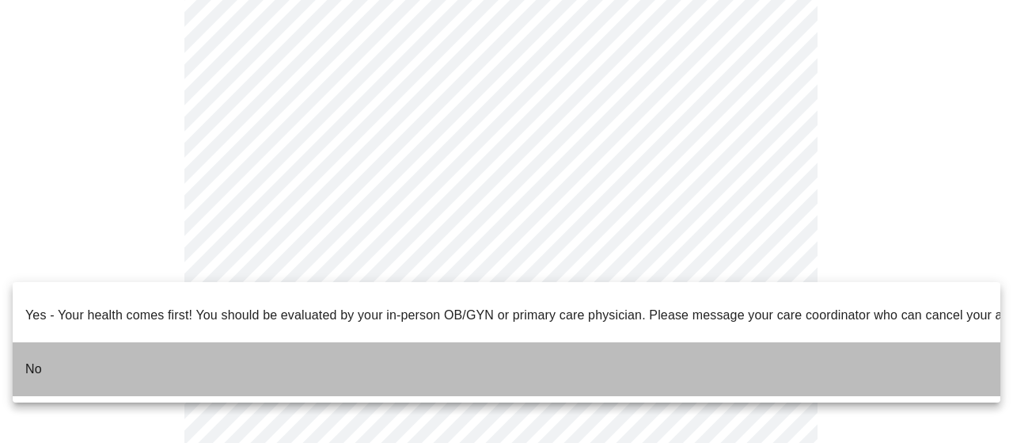
click at [753, 352] on li "No" at bounding box center [507, 369] width 988 height 54
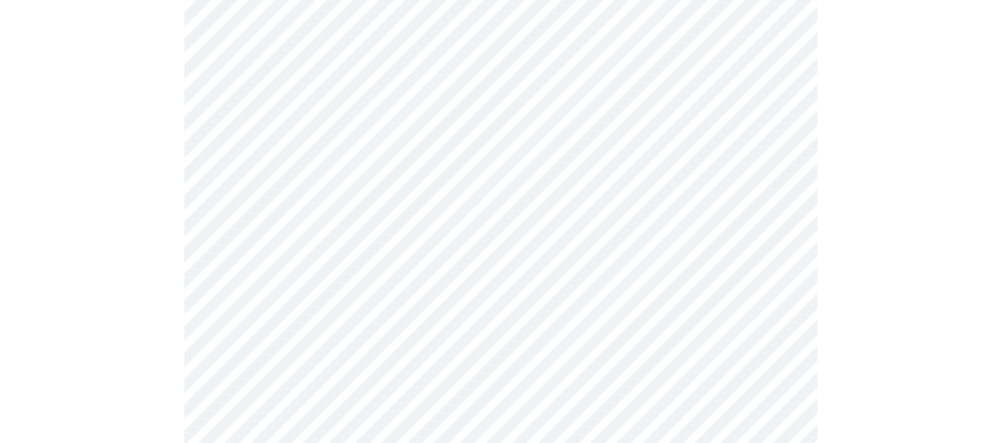
scroll to position [0, 0]
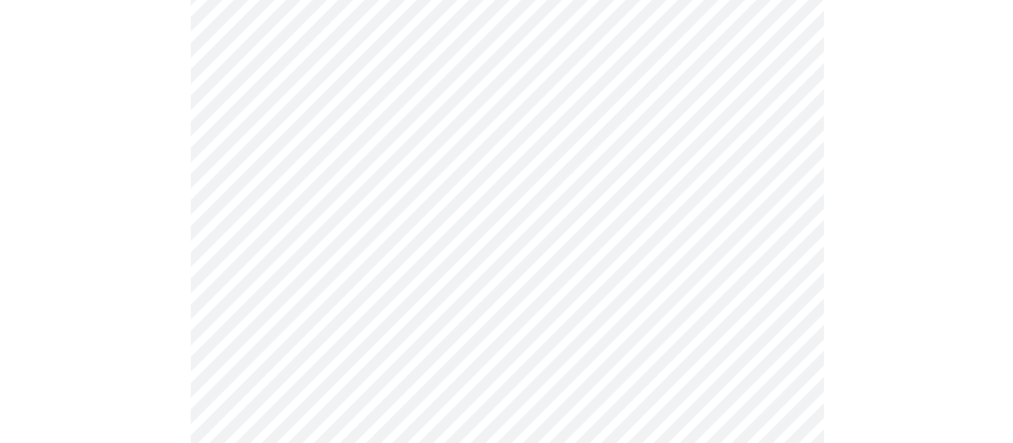
scroll to position [285, 0]
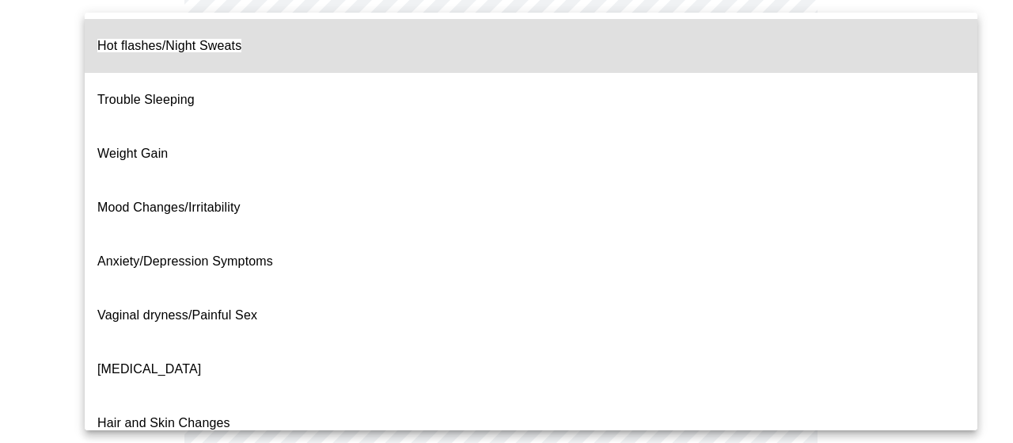
click at [777, 39] on body "MyMenopauseRx Appointments Messaging Labs Uploads Medications Community Refer a…" at bounding box center [506, 207] width 1001 height 973
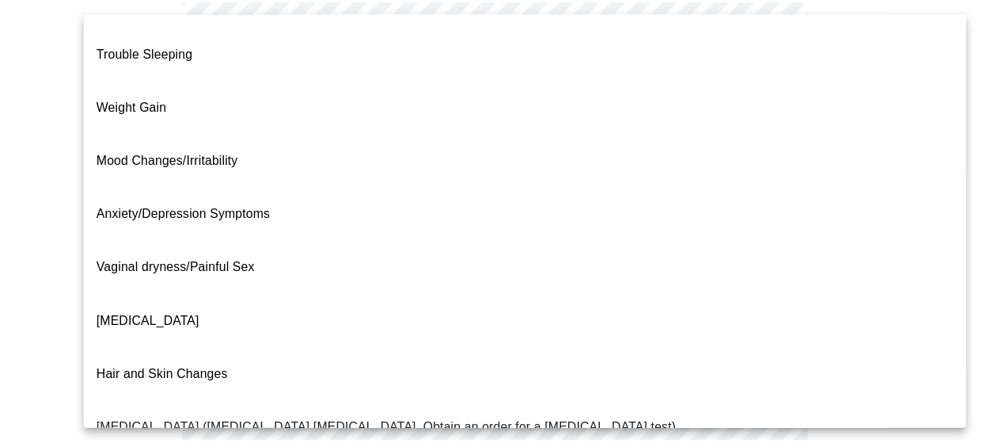
scroll to position [0, 0]
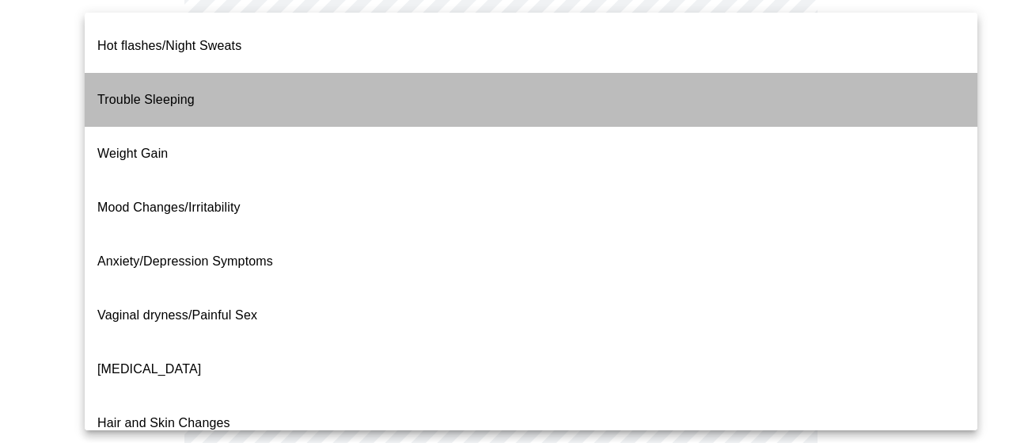
click at [677, 94] on li "Trouble Sleeping" at bounding box center [531, 100] width 893 height 54
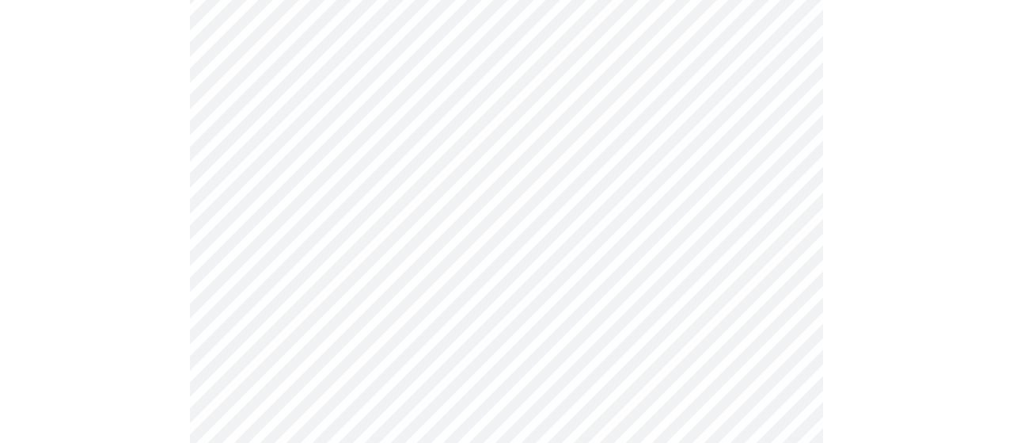
click at [750, 204] on body "MyMenopauseRx Appointments Messaging Labs Uploads Medications Community Refer a…" at bounding box center [506, 202] width 1001 height 963
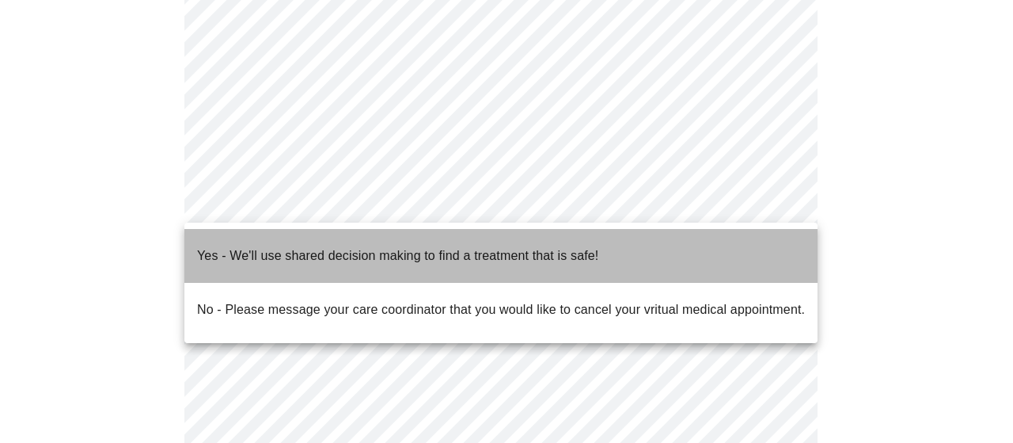
click at [716, 243] on li "Yes - We'll use shared decision making to find a treatment that is safe!" at bounding box center [500, 256] width 633 height 54
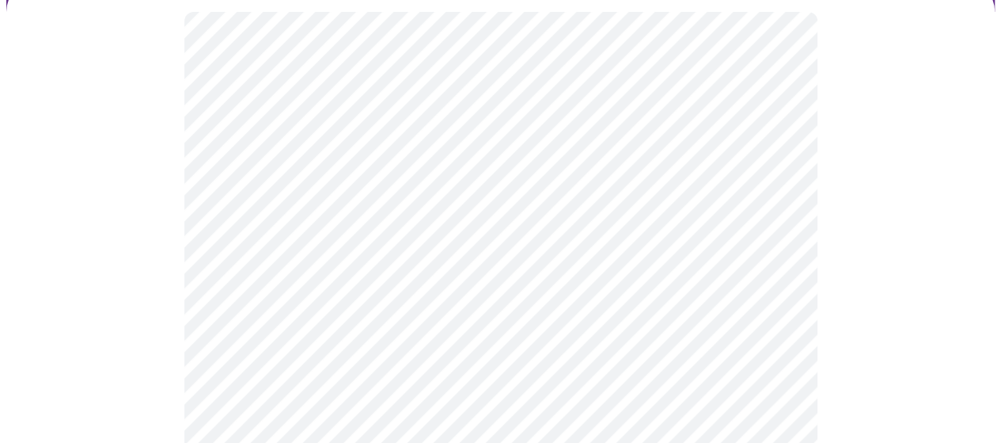
scroll to position [190, 0]
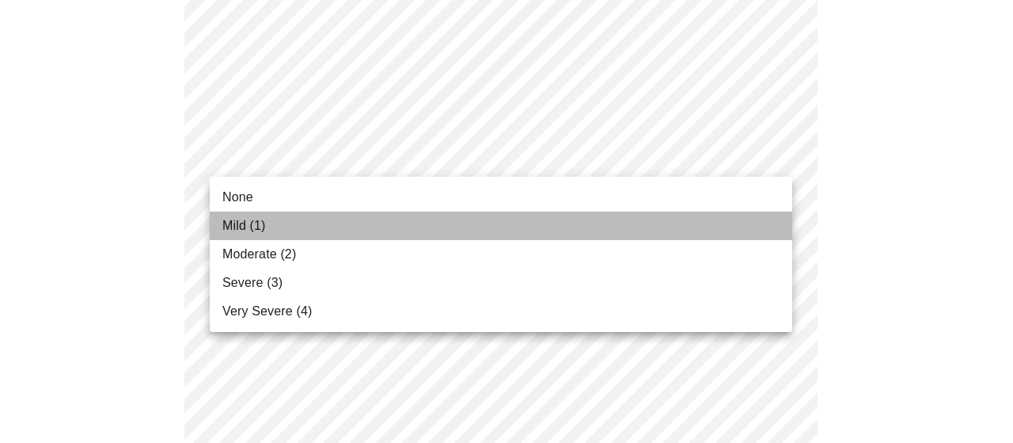
click at [663, 227] on li "Mild (1)" at bounding box center [501, 225] width 583 height 28
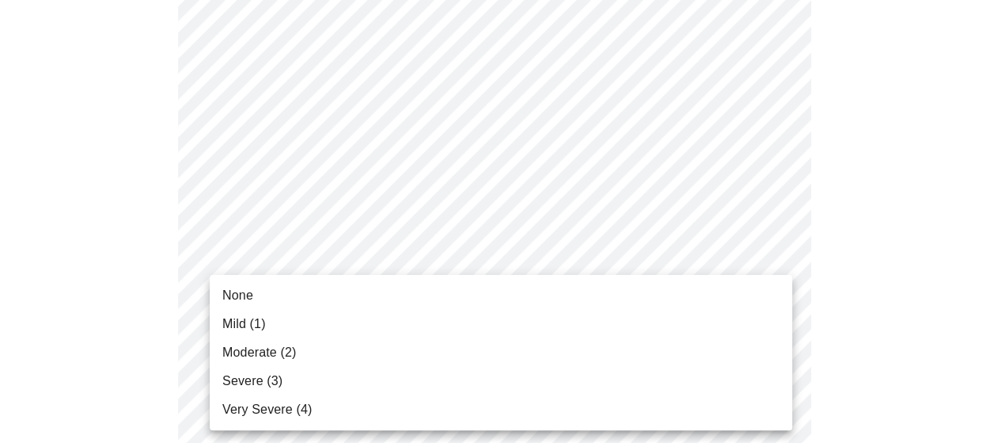
click at [770, 321] on li "Mild (1)" at bounding box center [501, 324] width 583 height 28
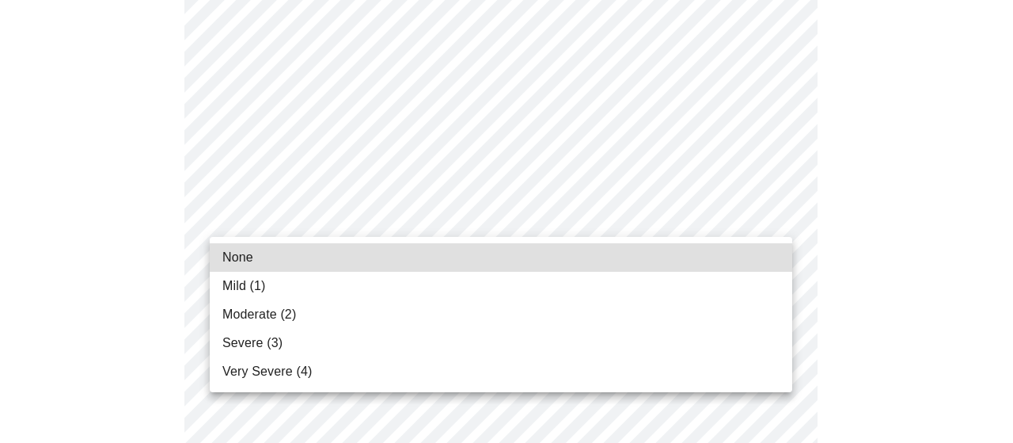
click at [723, 287] on li "Mild (1)" at bounding box center [501, 286] width 583 height 28
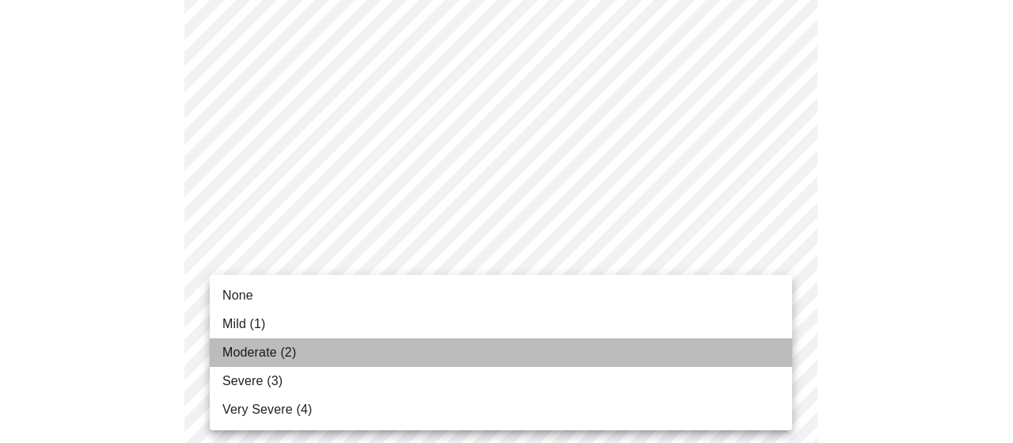
click at [748, 349] on li "Moderate (2)" at bounding box center [501, 352] width 583 height 28
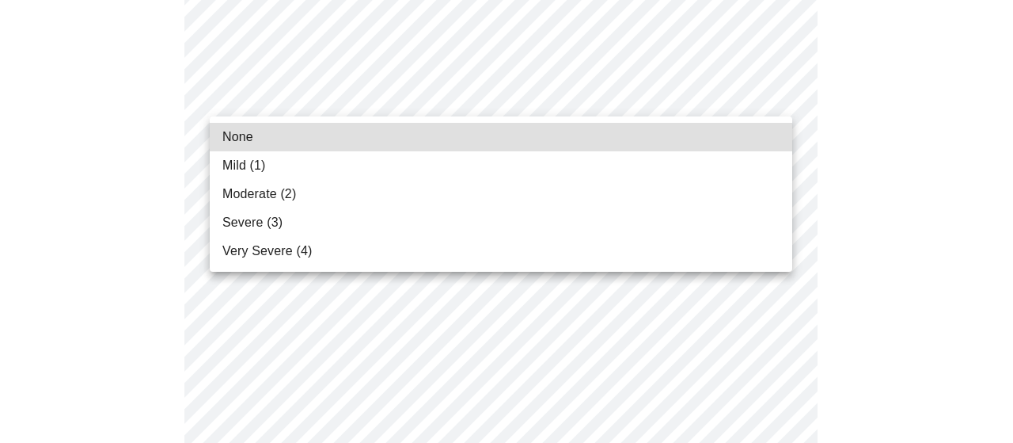
click at [762, 101] on body "MyMenopauseRx Appointments Messaging Labs Uploads Medications Community Refer a…" at bounding box center [506, 297] width 1001 height 2039
click at [762, 190] on li "Moderate (2)" at bounding box center [501, 194] width 583 height 28
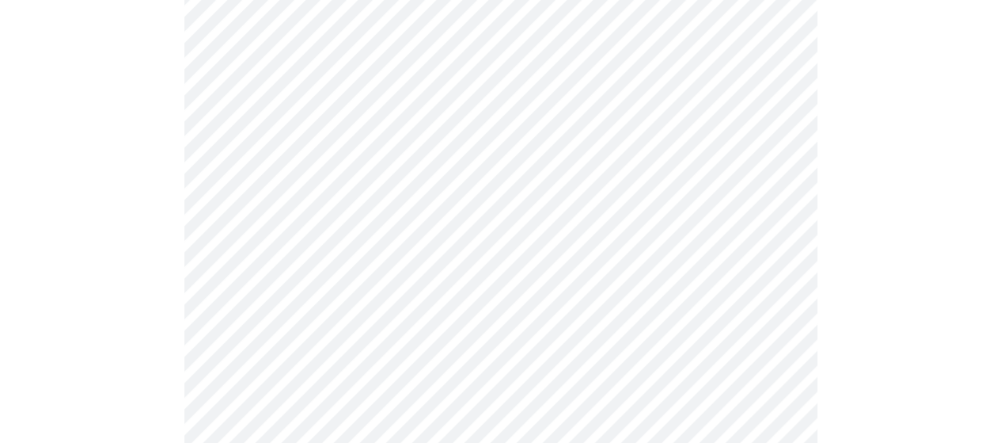
click at [735, 199] on body "MyMenopauseRx Appointments Messaging Labs Uploads Medications Community Refer a…" at bounding box center [500, 286] width 989 height 2017
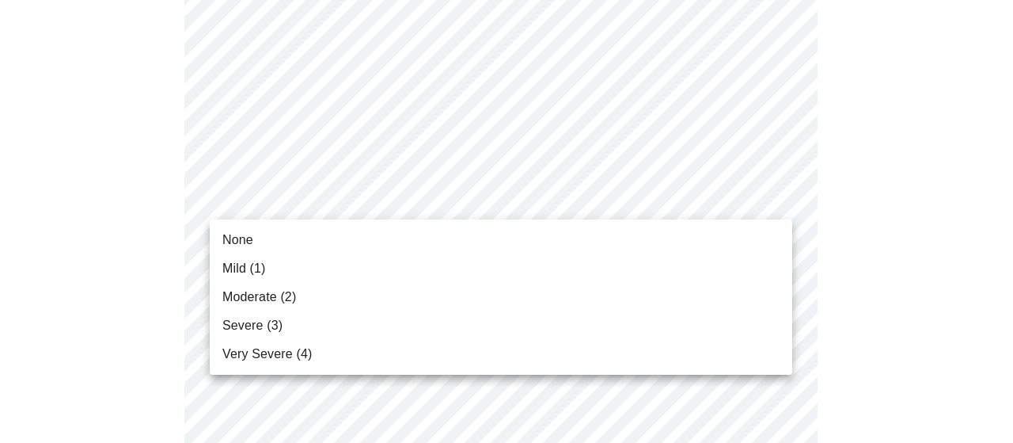
click at [749, 281] on li "Mild (1)" at bounding box center [501, 268] width 583 height 28
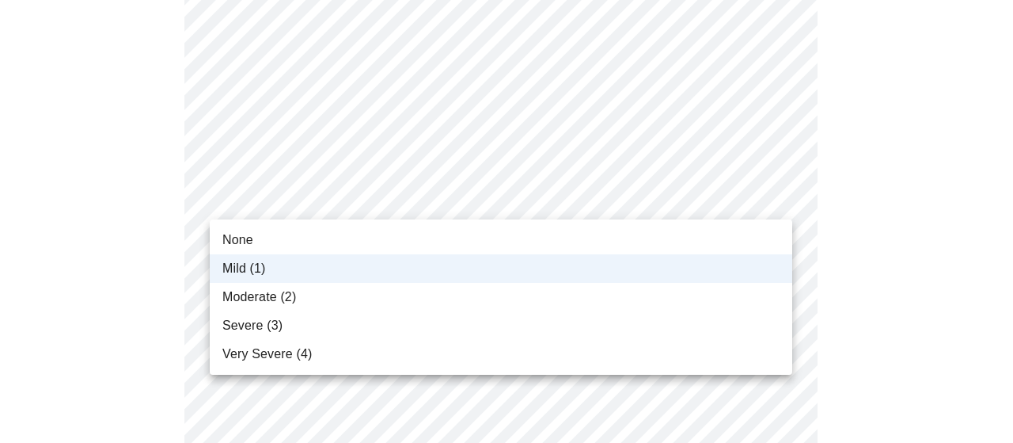
click at [866, 283] on div at bounding box center [506, 221] width 1013 height 443
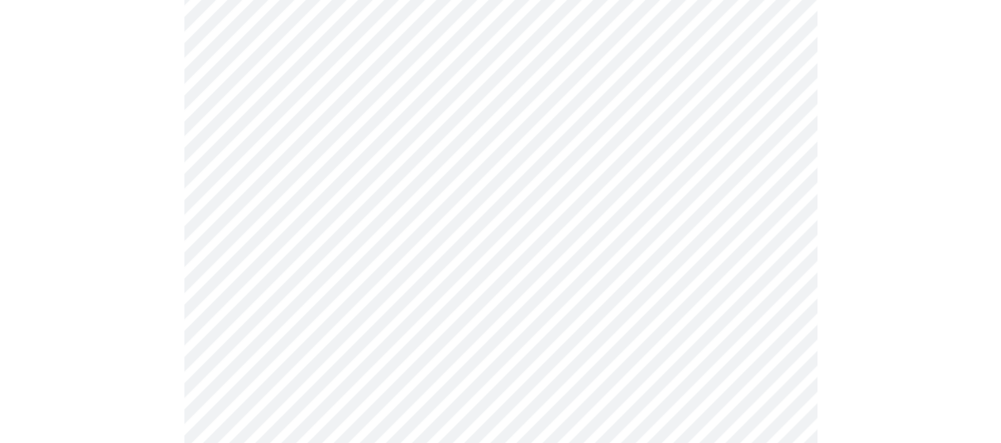
click at [923, 289] on div at bounding box center [500, 341] width 989 height 1863
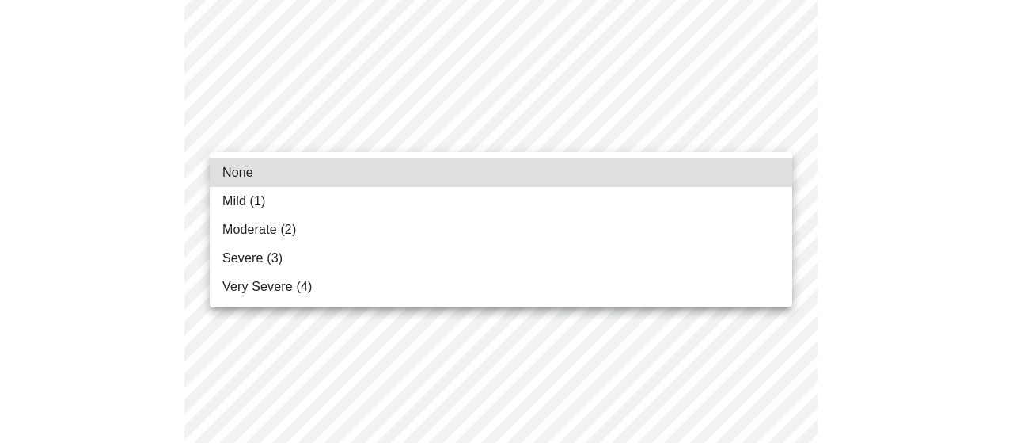
click at [766, 134] on body "MyMenopauseRx Appointments Messaging Labs Uploads Medications Community Refer a…" at bounding box center [506, 83] width 1001 height 1995
click at [745, 180] on li "None" at bounding box center [501, 172] width 583 height 28
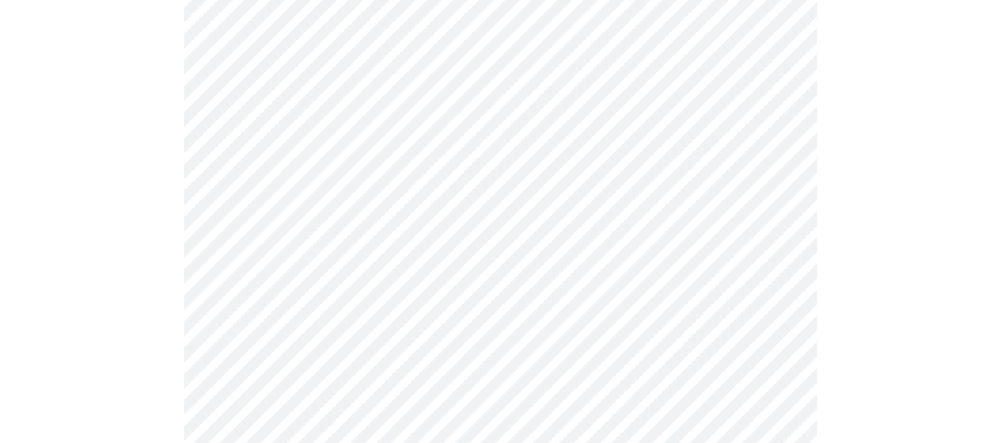
click at [875, 249] on div at bounding box center [500, 138] width 989 height 1840
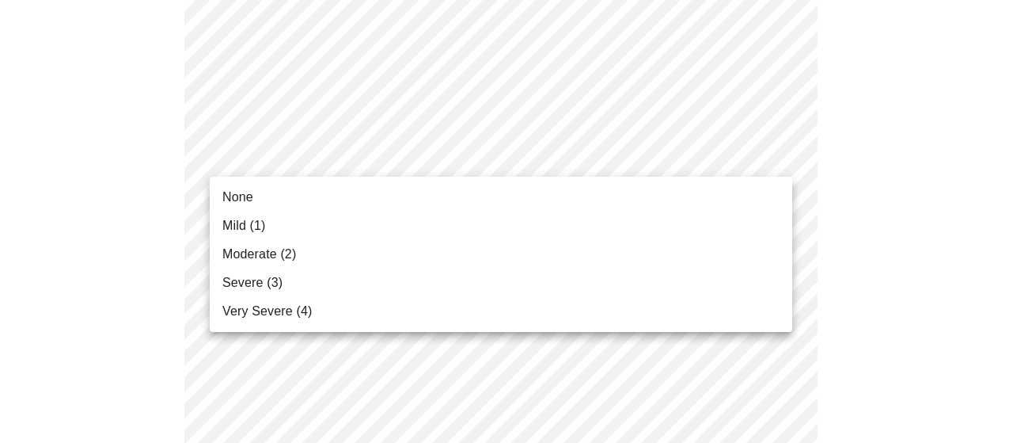
click at [754, 245] on li "Moderate (2)" at bounding box center [501, 254] width 583 height 28
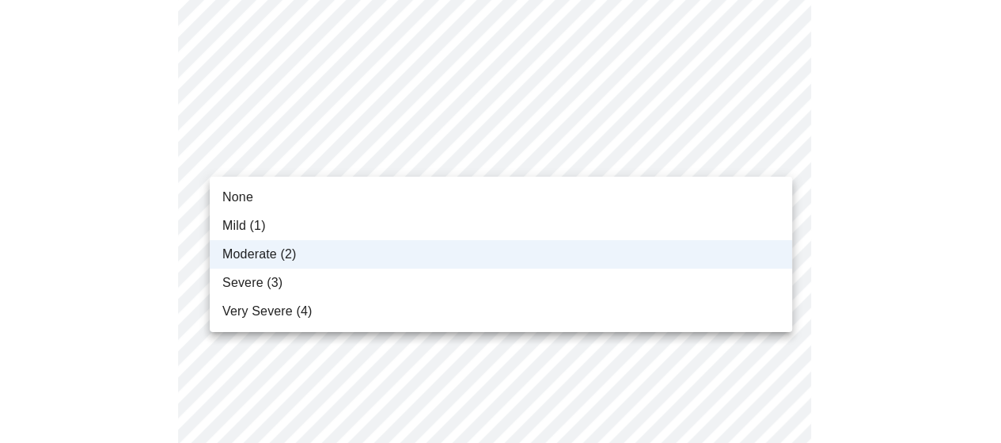
click at [762, 219] on li "Mild (1)" at bounding box center [501, 225] width 583 height 28
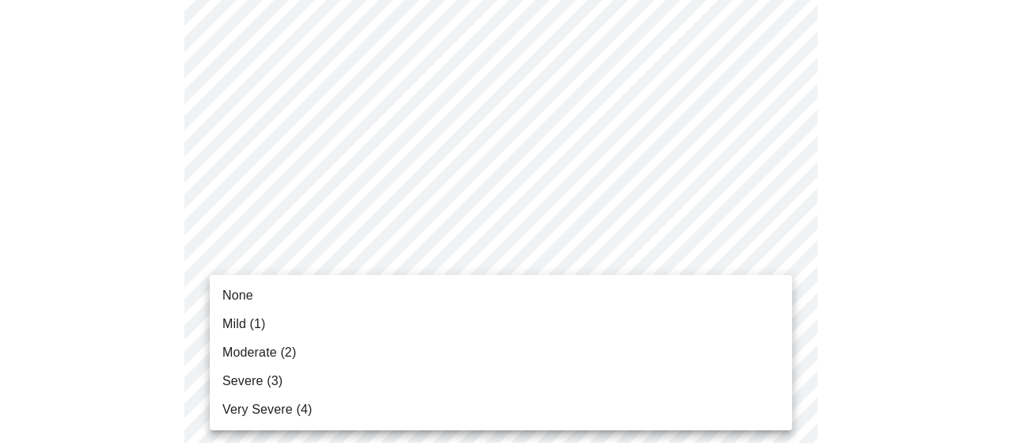
click at [760, 293] on li "None" at bounding box center [501, 295] width 583 height 28
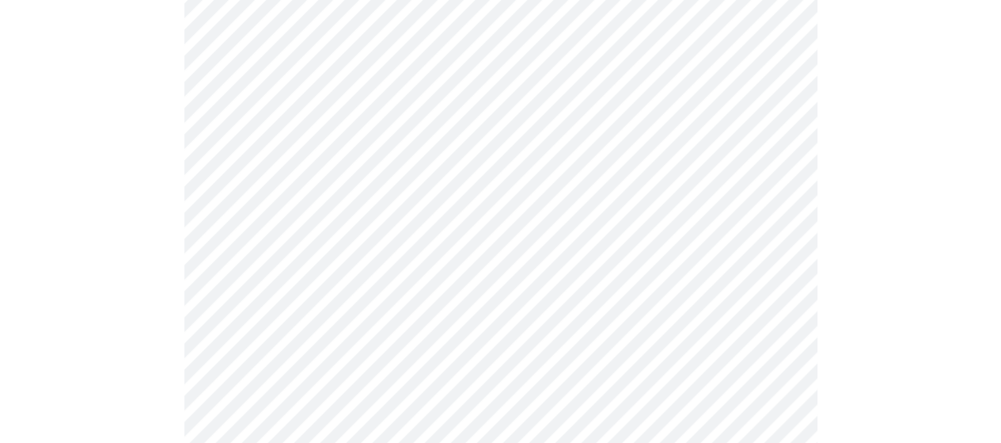
scroll to position [1263, 0]
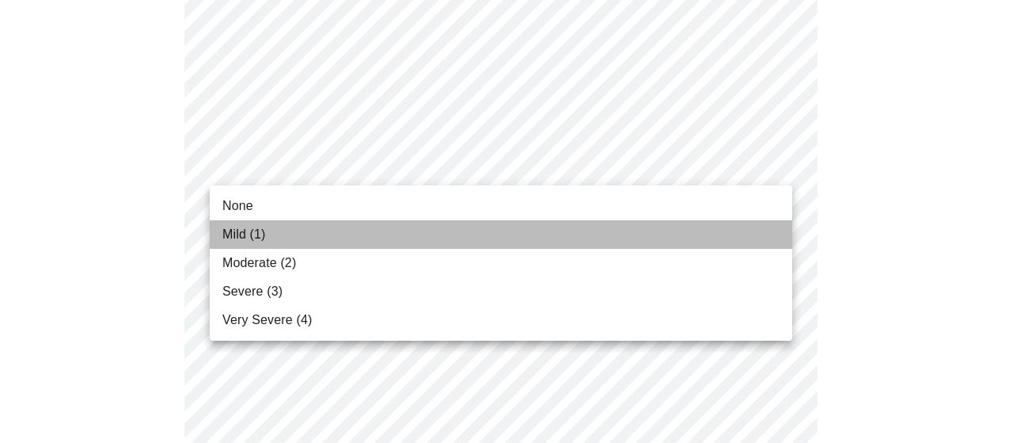
click at [755, 231] on li "Mild (1)" at bounding box center [501, 234] width 583 height 28
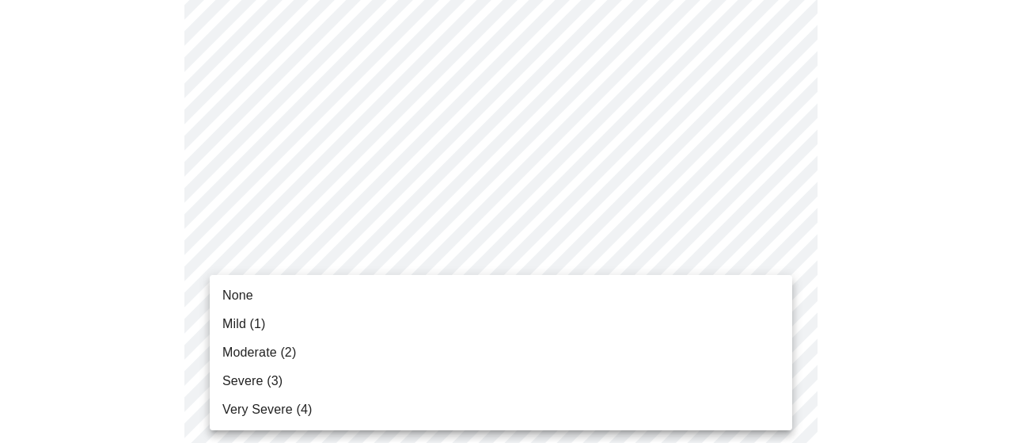
click at [746, 343] on li "Moderate (2)" at bounding box center [501, 352] width 583 height 28
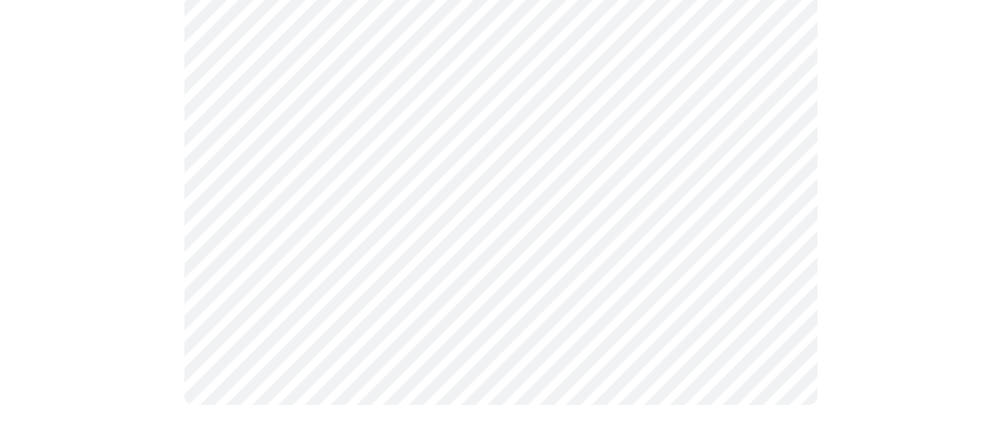
scroll to position [0, 0]
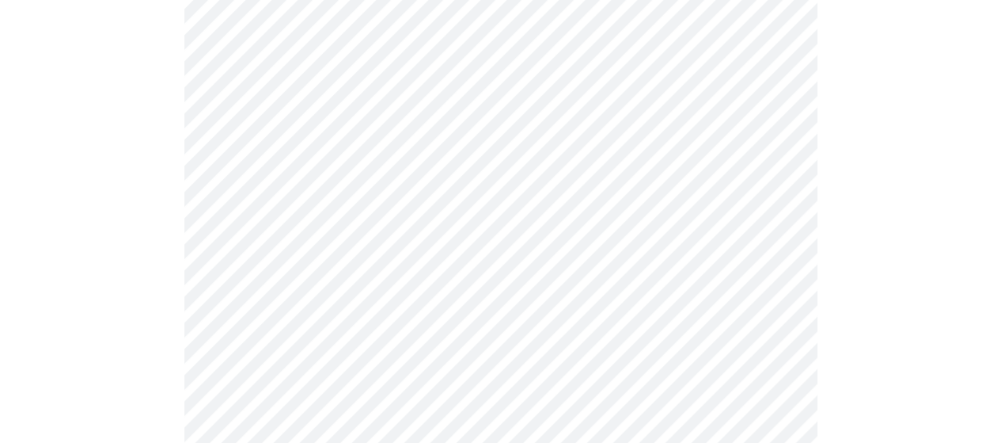
scroll to position [348, 0]
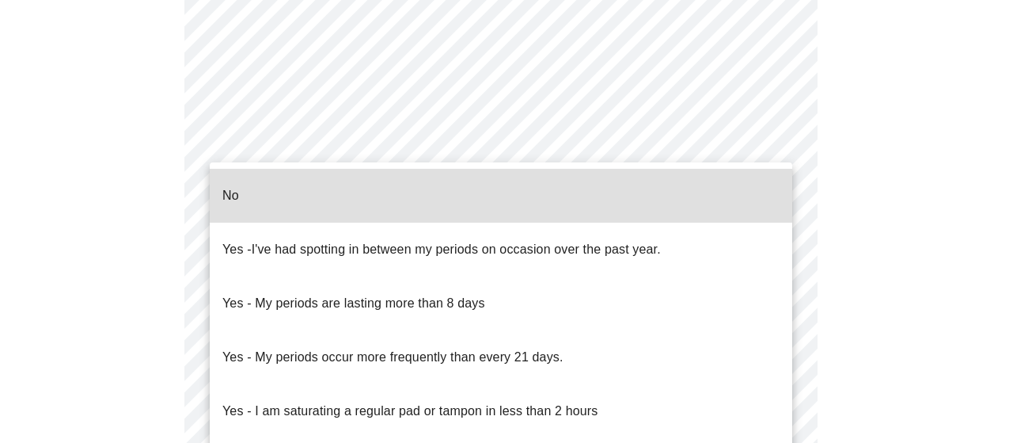
click at [706, 199] on li "No" at bounding box center [501, 196] width 583 height 54
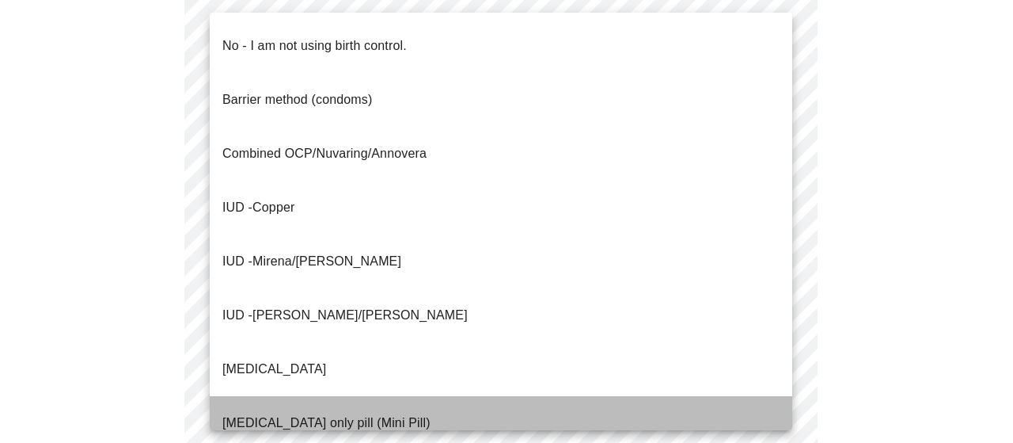
click at [737, 396] on li "[MEDICAL_DATA] only pill (Mini Pill)" at bounding box center [501, 423] width 583 height 54
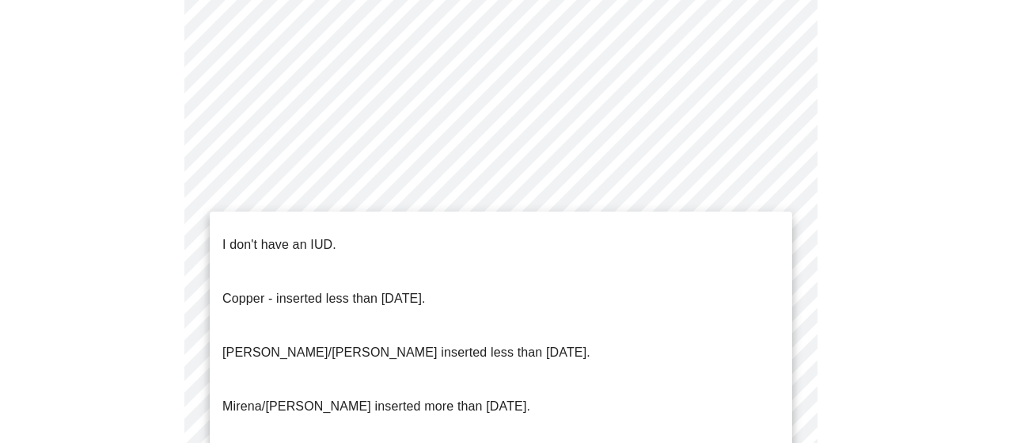
click at [733, 239] on li "I don't have an IUD." at bounding box center [501, 245] width 583 height 54
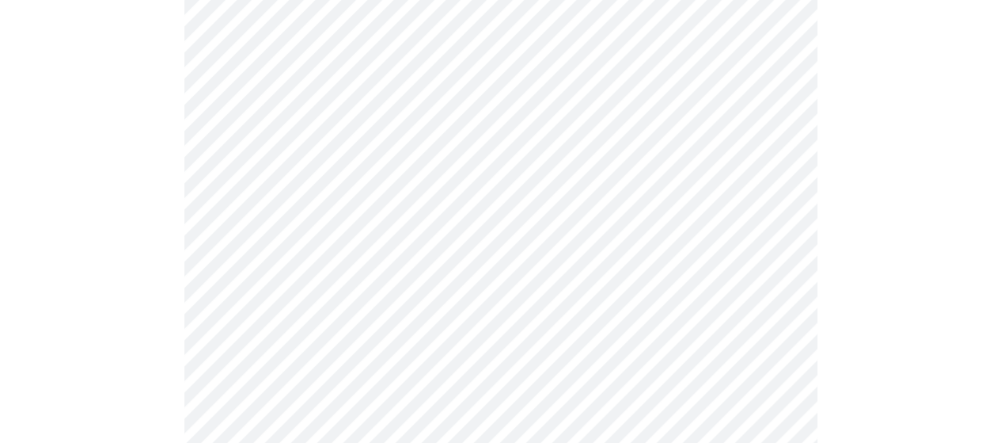
click at [879, 302] on div at bounding box center [500, 26] width 989 height 1423
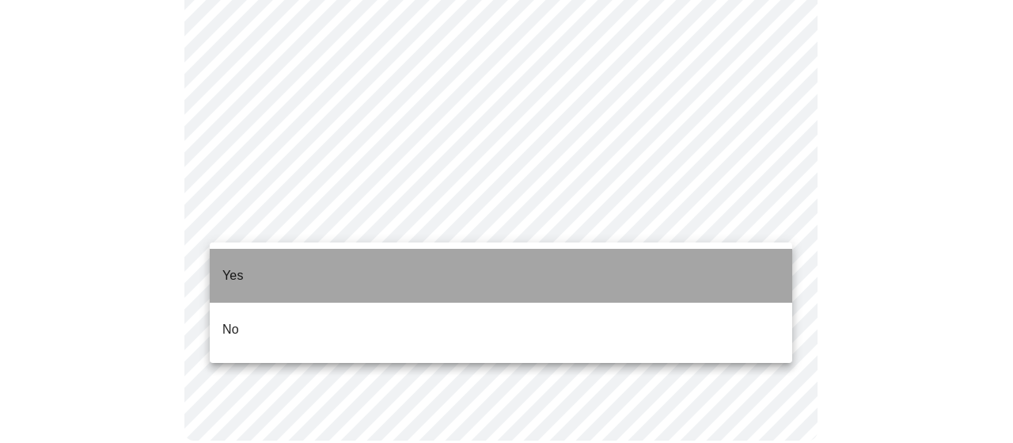
click at [722, 272] on li "Yes" at bounding box center [501, 276] width 583 height 54
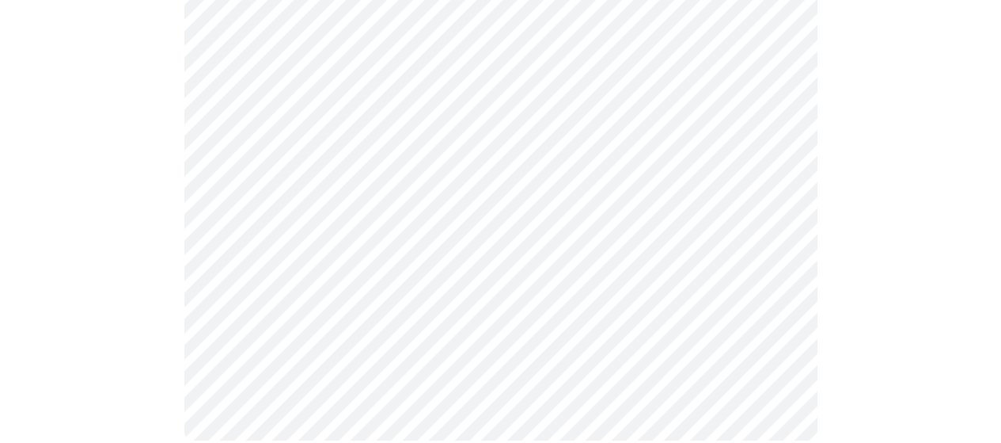
scroll to position [0, 0]
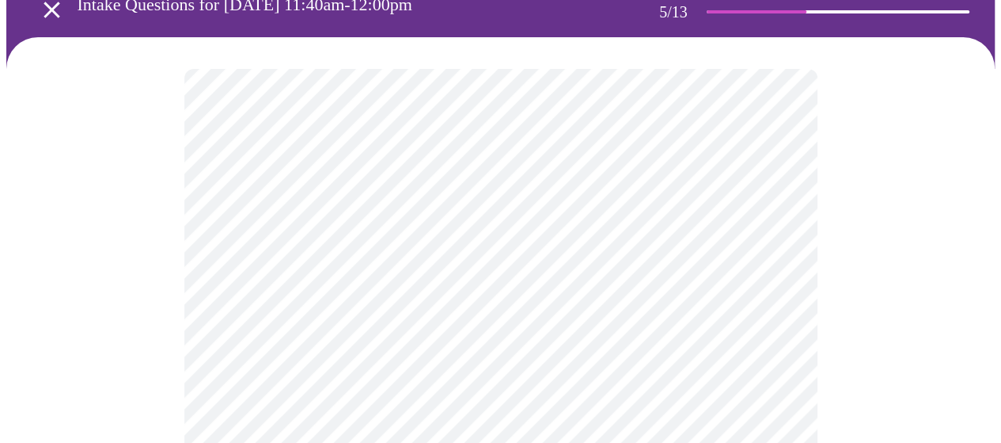
scroll to position [253, 0]
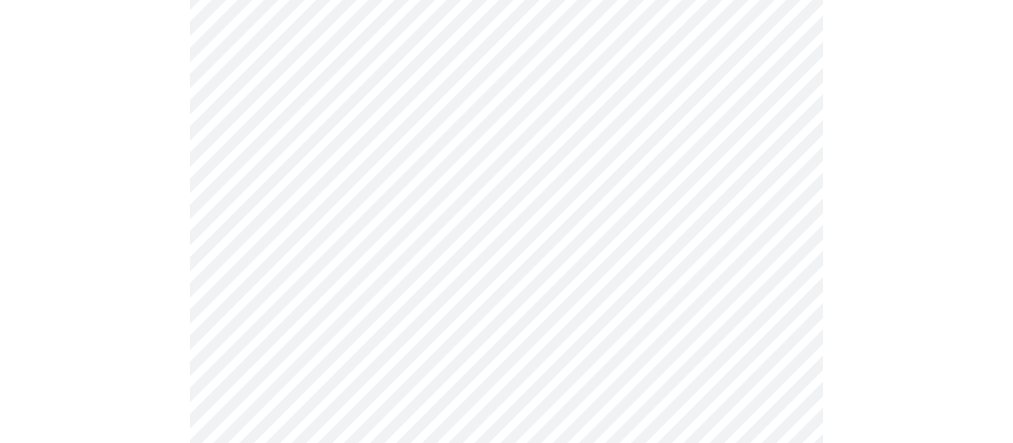
click at [779, 164] on body "MyMenopauseRx Appointments Messaging Labs Uploads Medications Community Refer a…" at bounding box center [506, 405] width 1001 height 1305
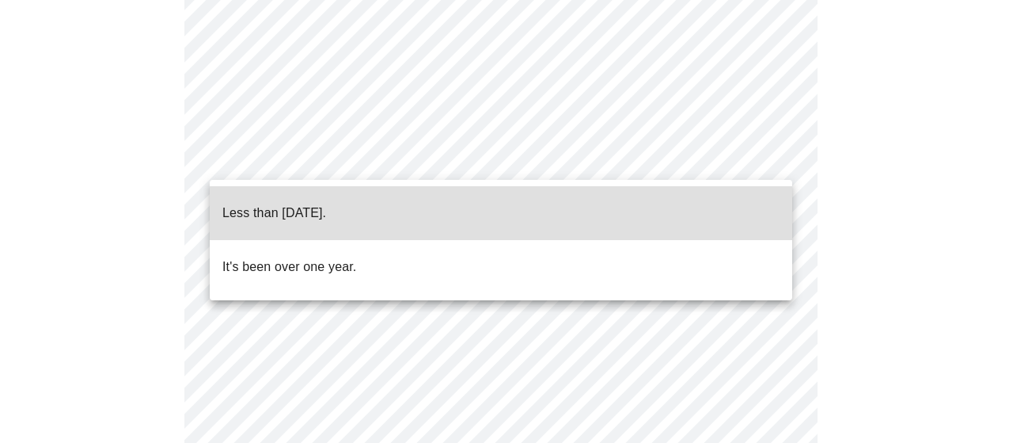
click at [754, 194] on li "Less than [DATE]." at bounding box center [501, 213] width 583 height 54
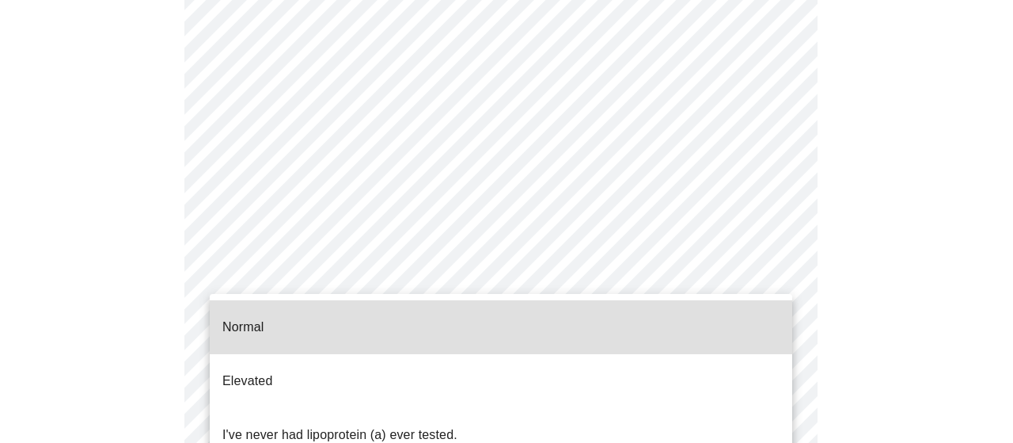
click at [765, 305] on body "MyMenopauseRx Appointments Messaging Labs Uploads Medications Community Refer a…" at bounding box center [506, 400] width 1001 height 1295
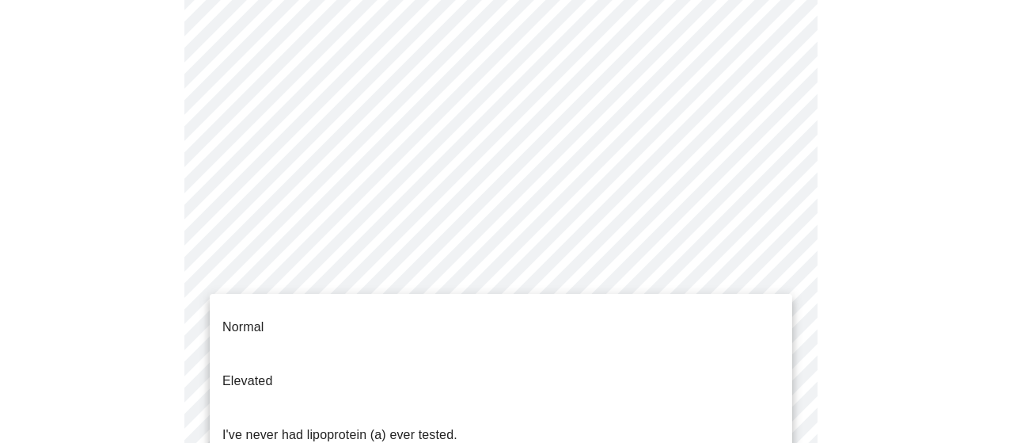
click at [861, 273] on div at bounding box center [506, 221] width 1013 height 443
click at [840, 235] on div at bounding box center [506, 221] width 1013 height 443
click at [775, 302] on body "MyMenopauseRx Appointments Messaging Labs Uploads Medications Community Refer a…" at bounding box center [506, 400] width 1001 height 1295
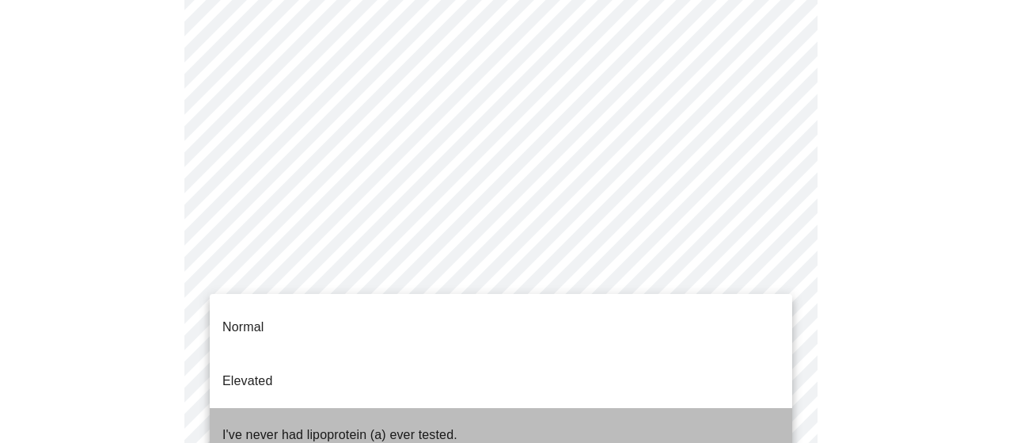
click at [676, 408] on li "I've never had lipoprotein (a) ever tested." at bounding box center [501, 435] width 583 height 54
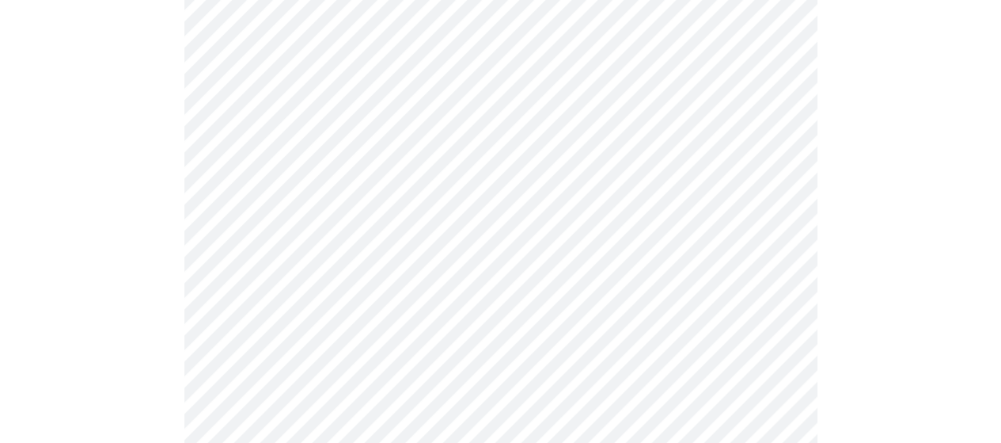
click at [913, 281] on div at bounding box center [500, 286] width 989 height 1119
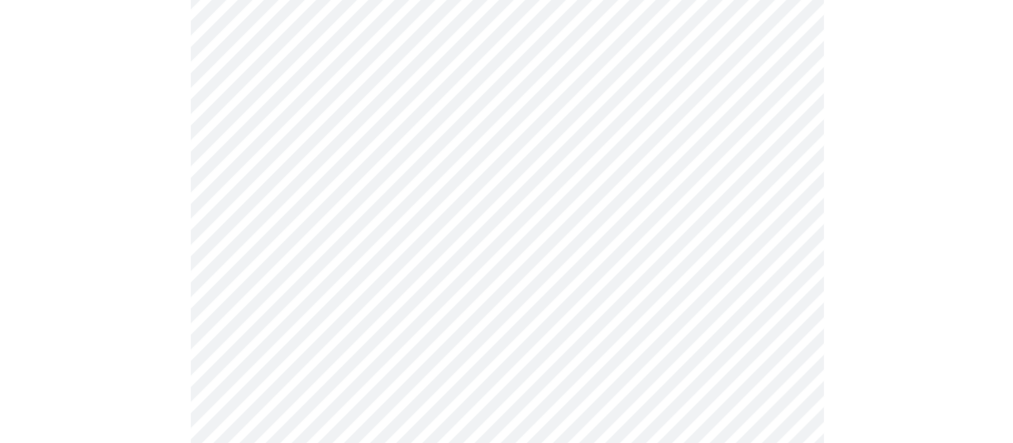
scroll to position [329, 0]
click at [779, 127] on body "MyMenopauseRx Appointments Messaging Labs Uploads Medications Community Refer a…" at bounding box center [500, 111] width 989 height 867
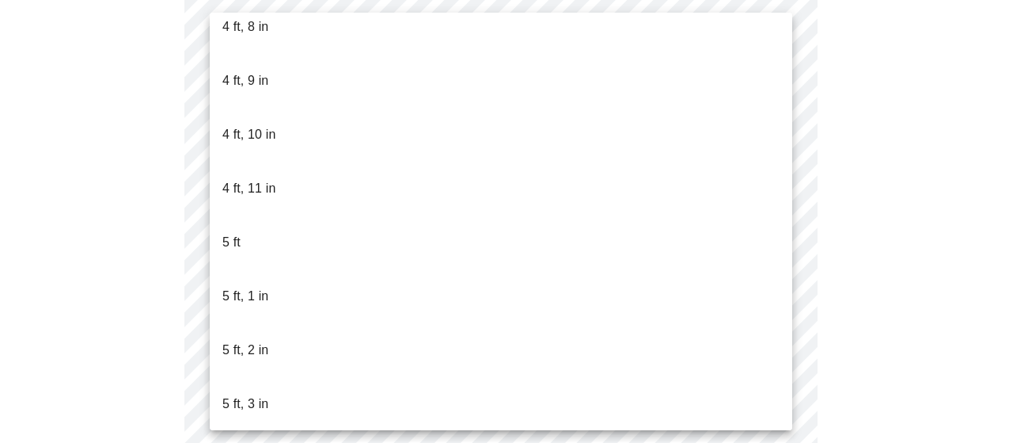
scroll to position [1105, 0]
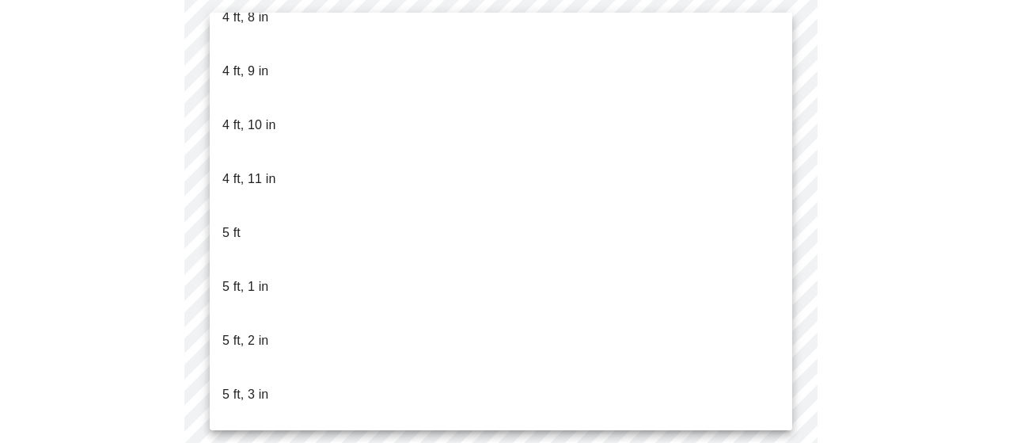
click at [671, 433] on div at bounding box center [506, 221] width 1013 height 443
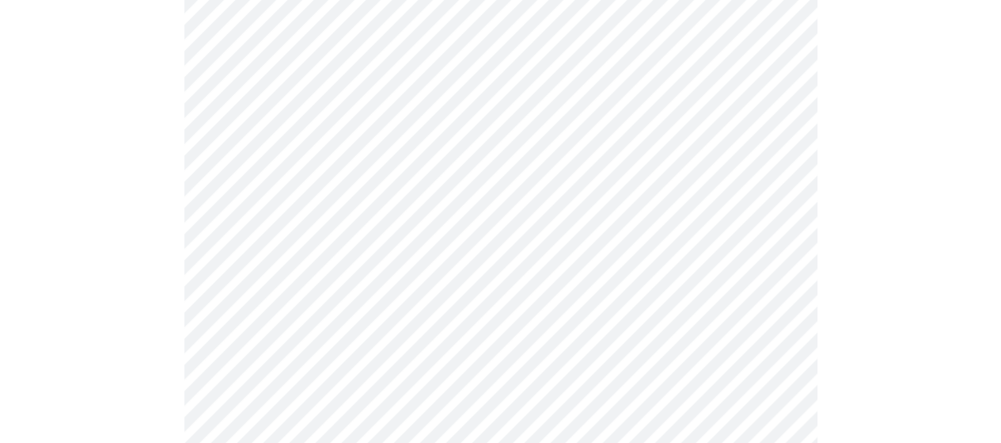
click at [775, 127] on body "MyMenopauseRx Appointments Messaging Labs Uploads Medications Community Refer a…" at bounding box center [500, 111] width 989 height 867
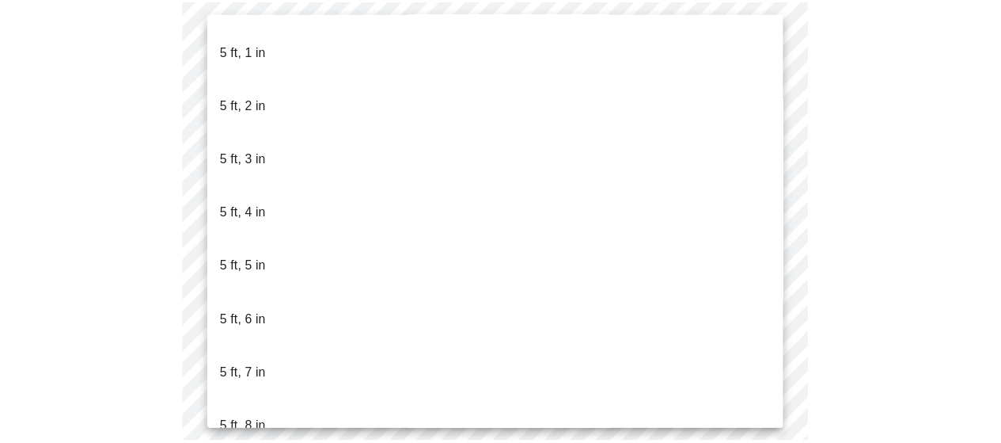
scroll to position [1349, 0]
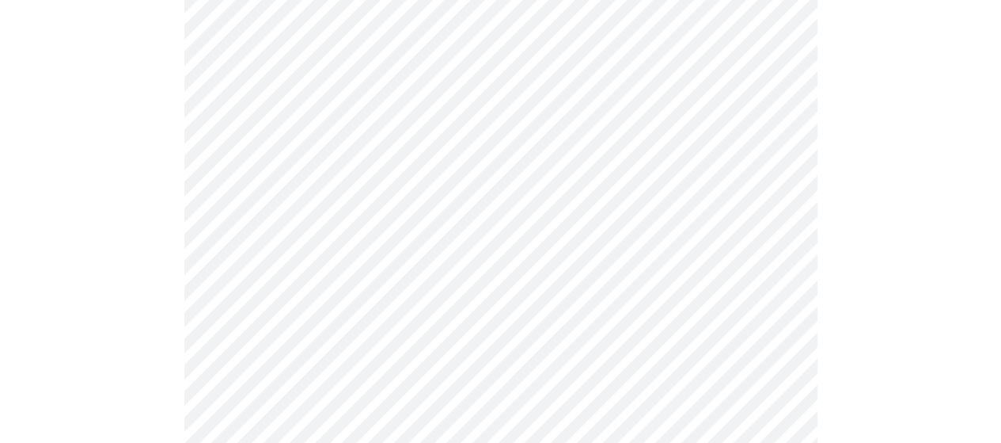
click at [877, 257] on div at bounding box center [500, 172] width 989 height 725
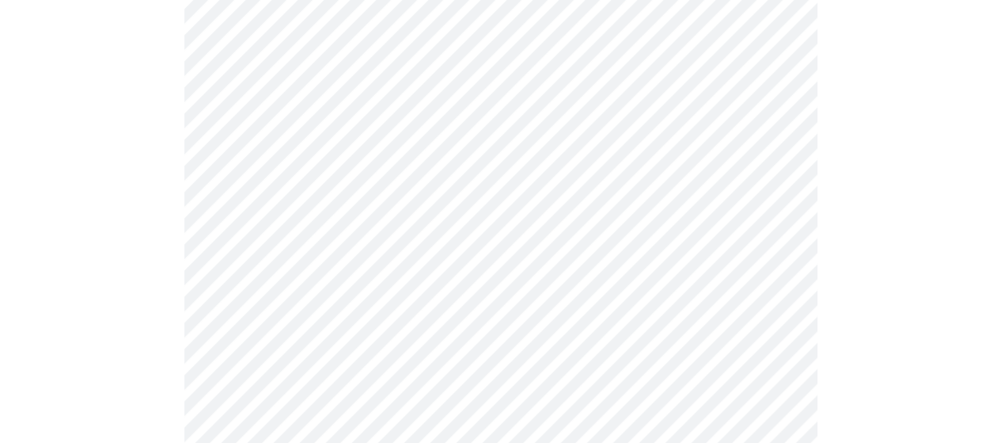
scroll to position [348, 0]
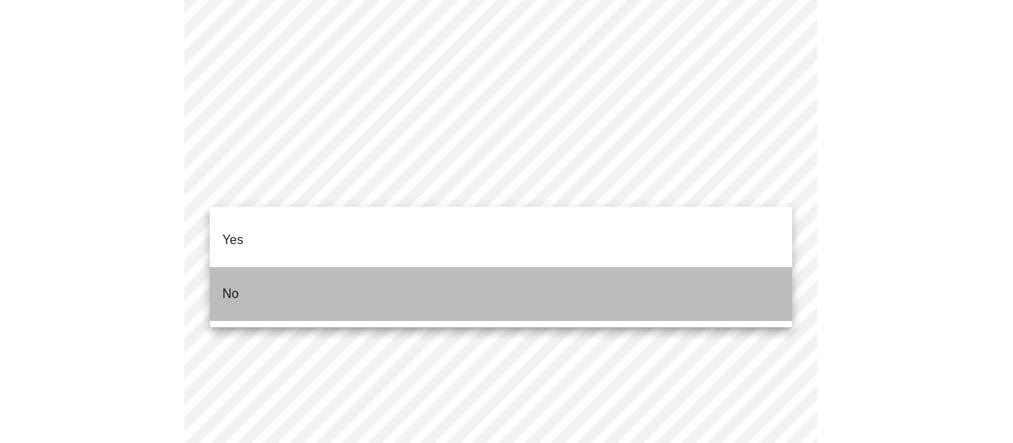
click at [722, 267] on li "No" at bounding box center [501, 294] width 583 height 54
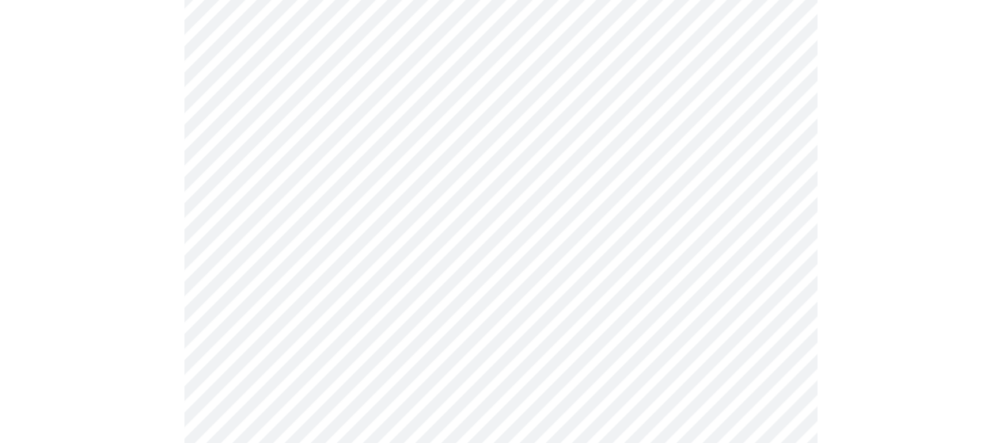
scroll to position [285, 0]
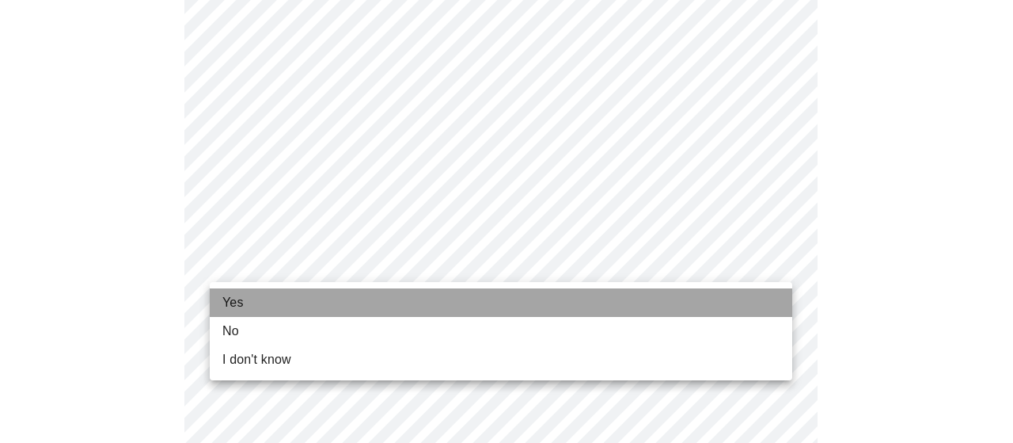
click at [744, 310] on li "Yes" at bounding box center [501, 302] width 583 height 28
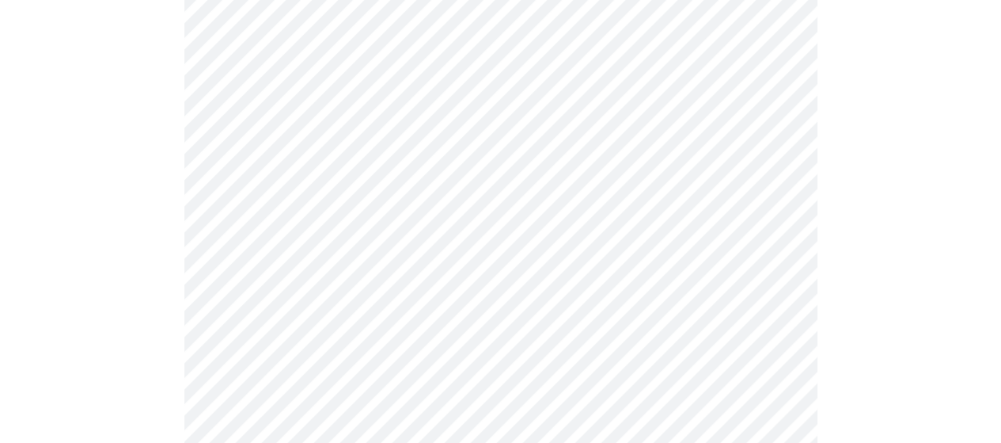
scroll to position [253, 0]
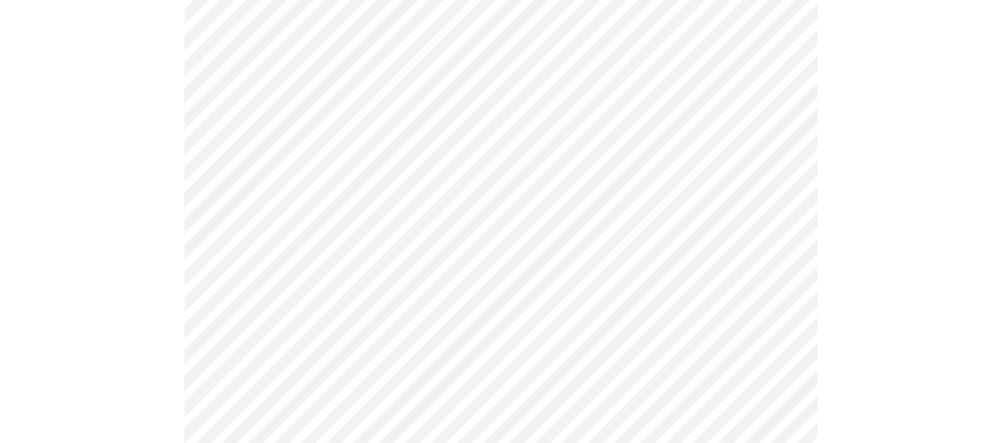
scroll to position [222, 0]
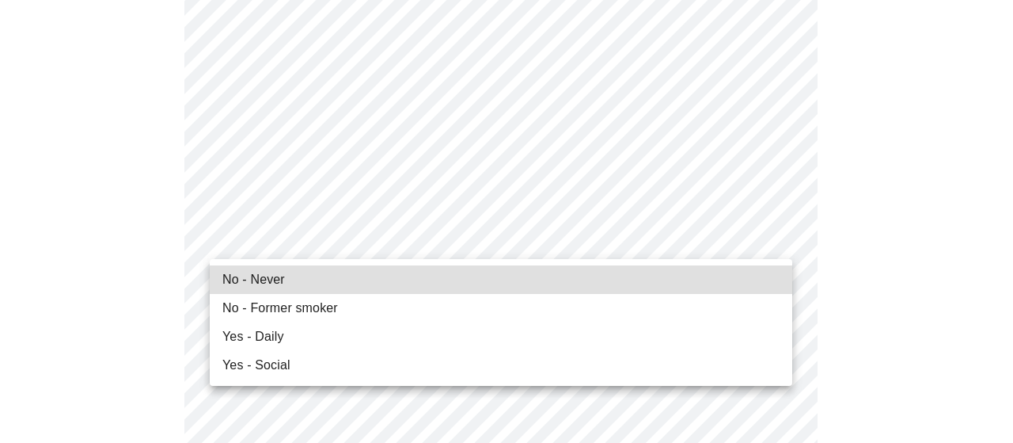
click at [695, 287] on li "No - Never" at bounding box center [501, 279] width 583 height 28
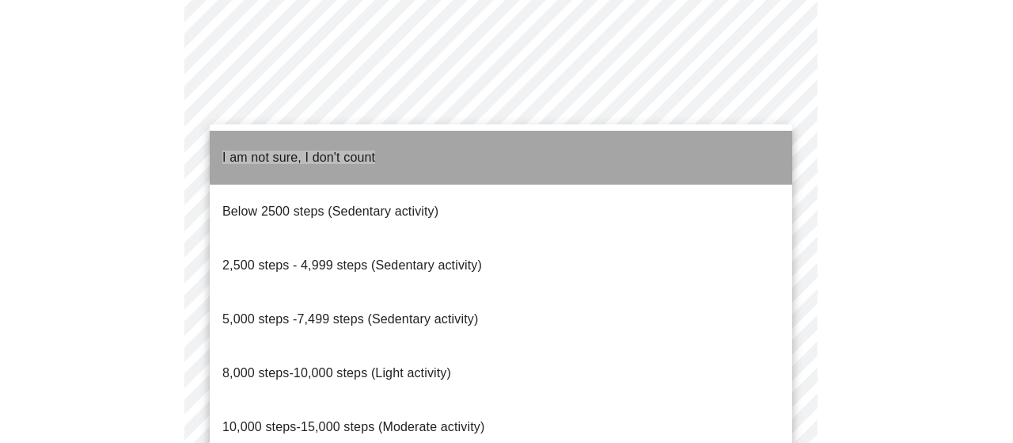
click at [648, 145] on li "I am not sure, I don't count" at bounding box center [501, 158] width 583 height 54
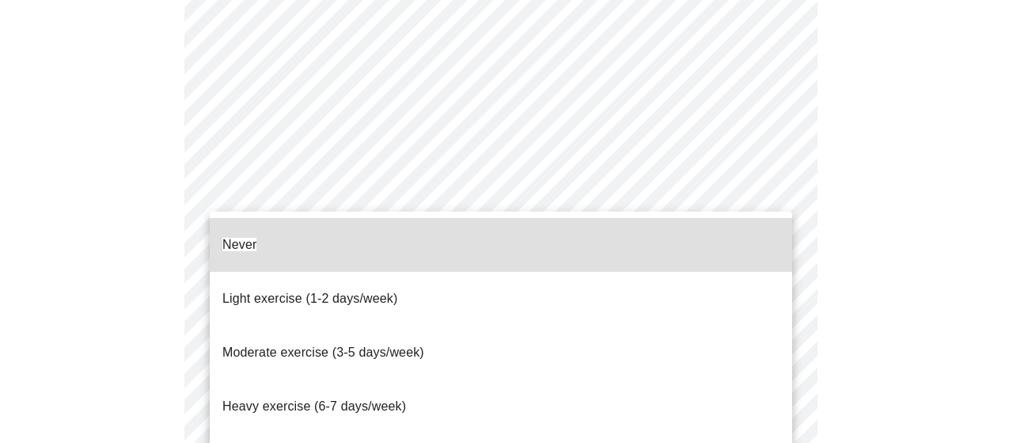
click at [755, 325] on li "Moderate exercise (3-5 days/week)" at bounding box center [501, 352] width 583 height 54
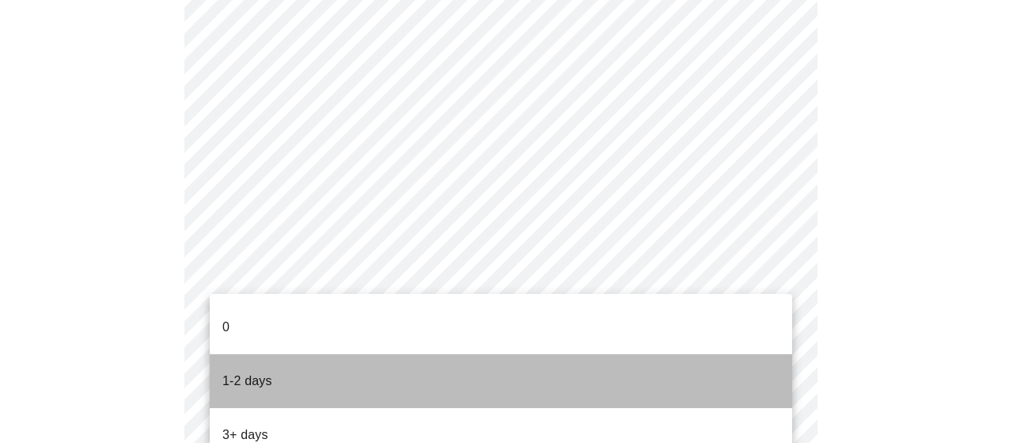
click at [761, 371] on li "1-2 days" at bounding box center [501, 381] width 583 height 54
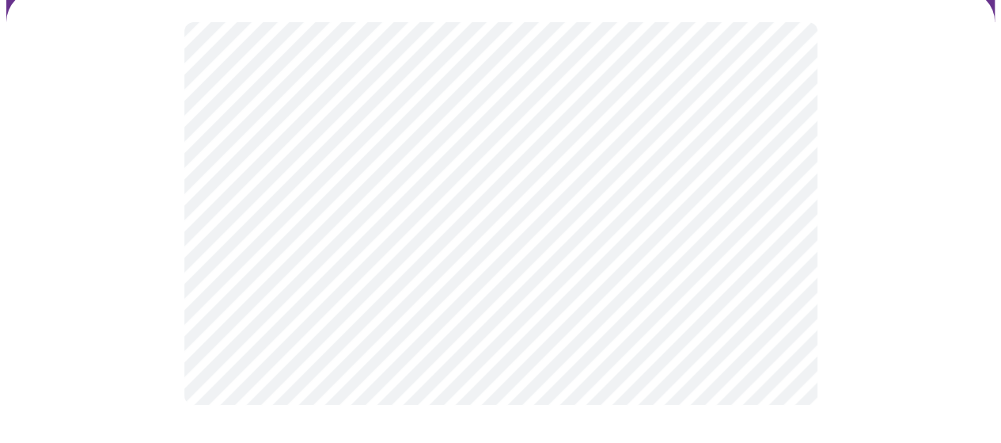
scroll to position [0, 0]
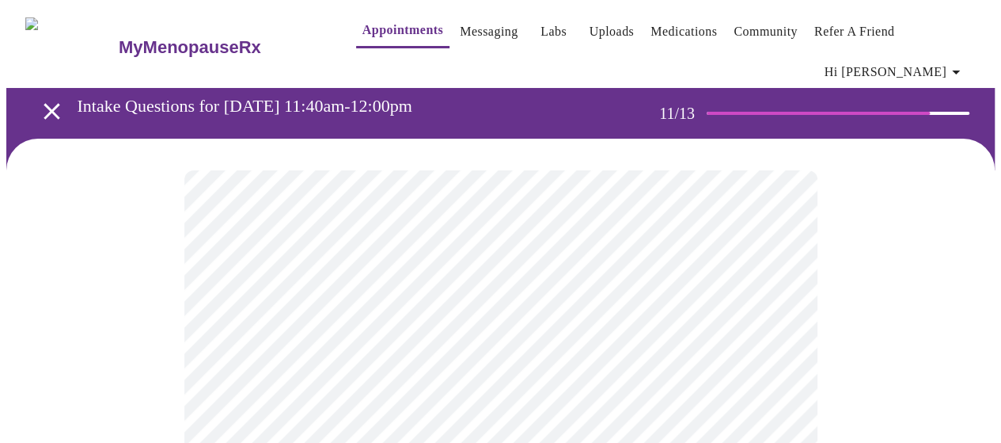
click at [902, 257] on div at bounding box center [500, 362] width 989 height 446
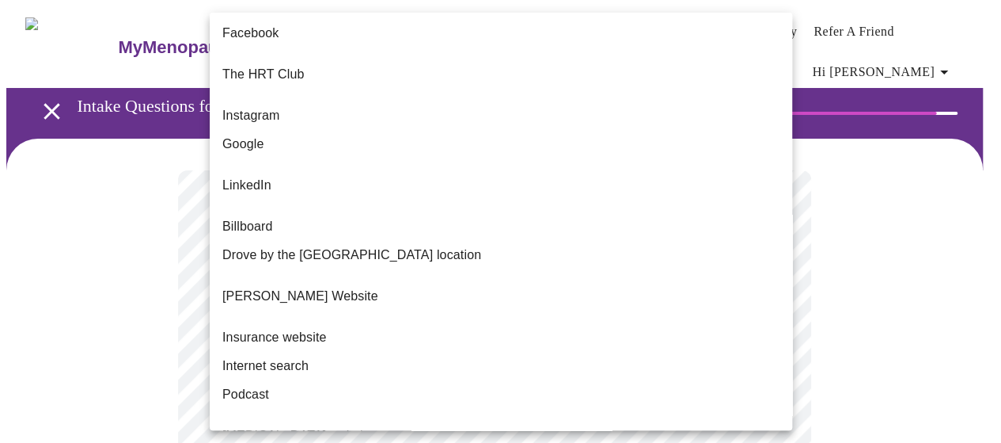
click at [776, 329] on body "MyMenopauseRx Appointments Messaging Labs Uploads Medications Community Refer a…" at bounding box center [500, 280] width 989 height 548
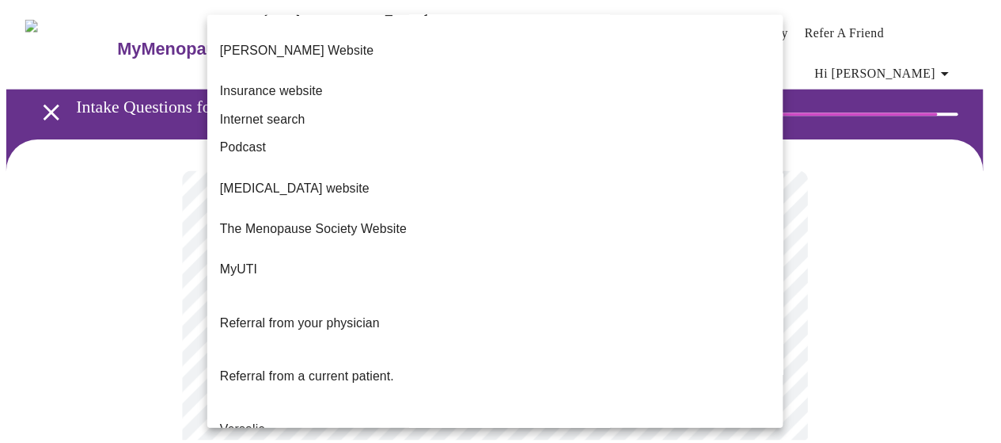
scroll to position [250, 0]
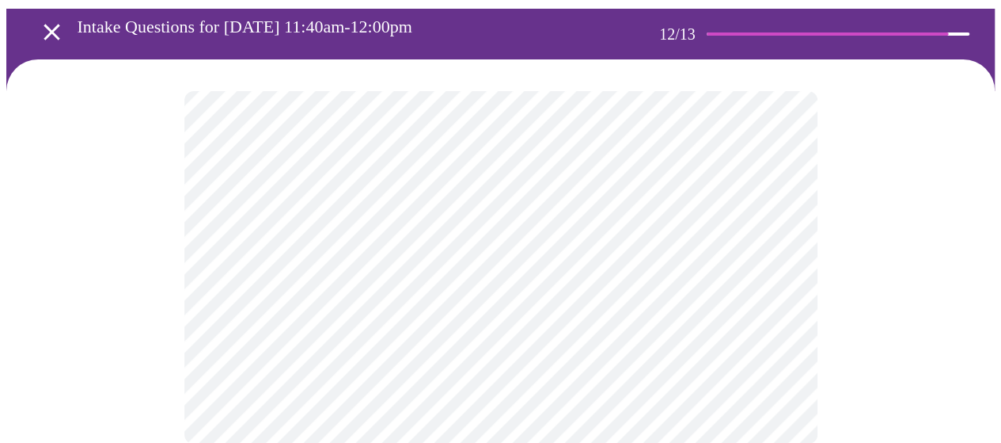
scroll to position [0, 0]
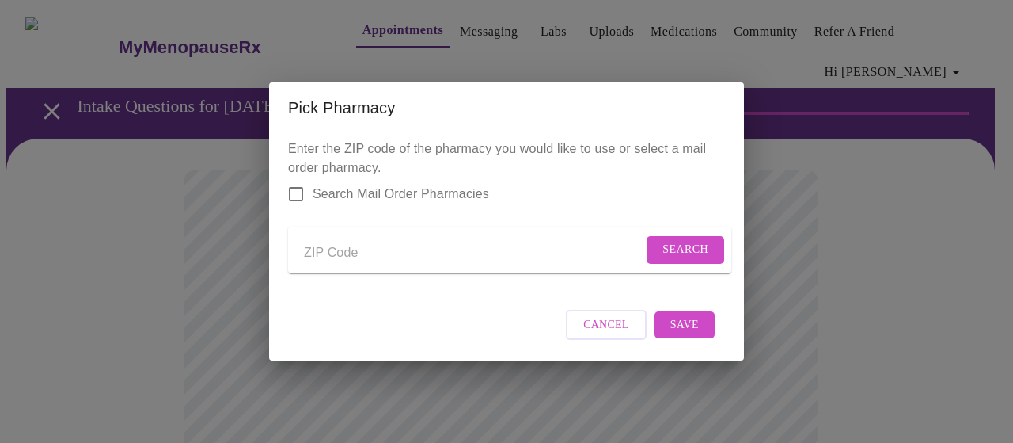
click at [330, 247] on input "Send a message to your care team" at bounding box center [473, 252] width 339 height 25
click at [298, 181] on input "Search Mail Order Pharmacies" at bounding box center [295, 193] width 33 height 33
checkbox input "true"
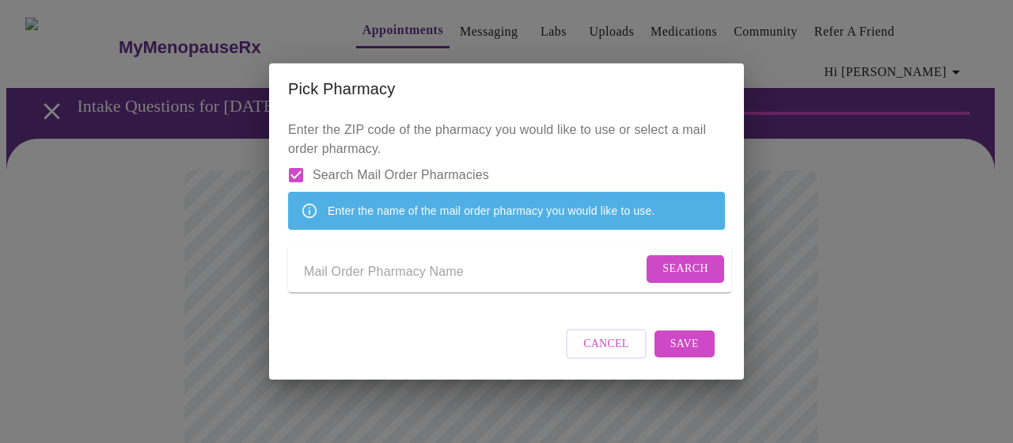
click at [383, 264] on input "Send a message to your care team" at bounding box center [473, 271] width 339 height 25
click at [677, 278] on span "Search" at bounding box center [686, 269] width 46 height 20
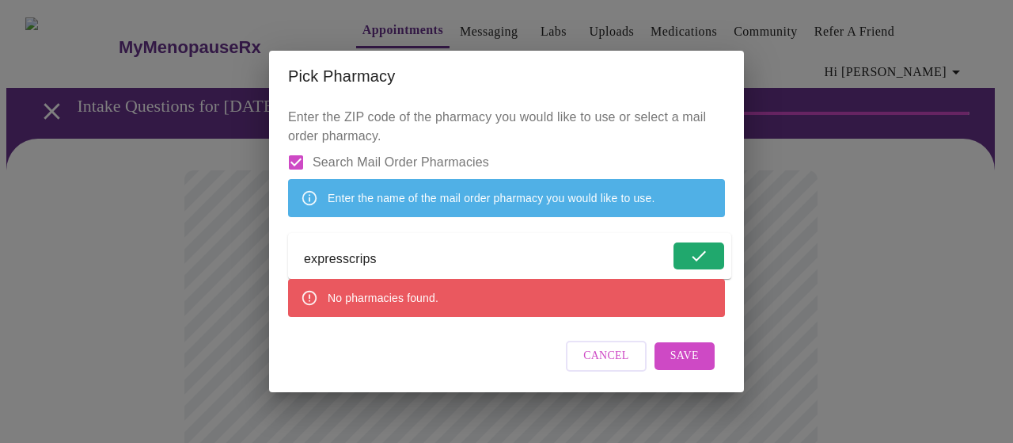
click at [344, 256] on input "expresscrips" at bounding box center [487, 258] width 366 height 25
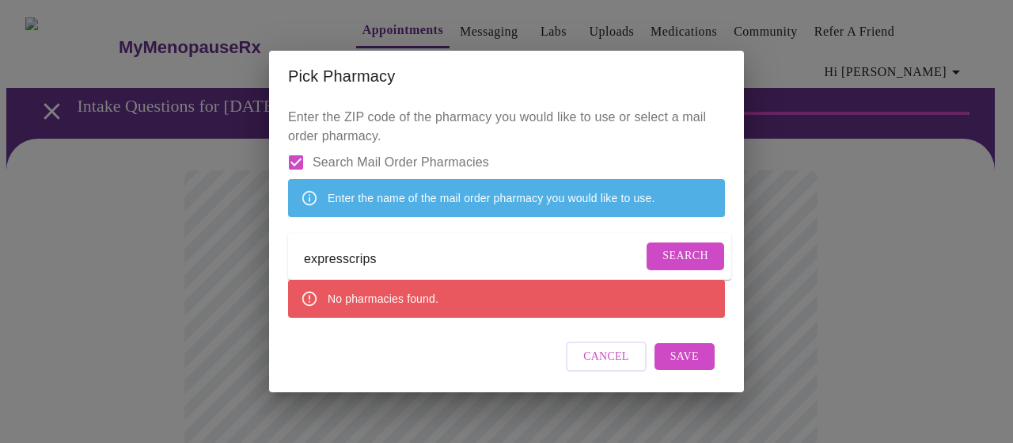
click at [362, 272] on input "expresscrips" at bounding box center [473, 258] width 339 height 25
click at [369, 272] on input "expresscrips" at bounding box center [473, 258] width 339 height 25
type input "expressscrips"
click at [667, 264] on span "Search" at bounding box center [686, 256] width 46 height 20
click at [355, 153] on span "Search Mail Order Pharmacies" at bounding box center [401, 162] width 177 height 19
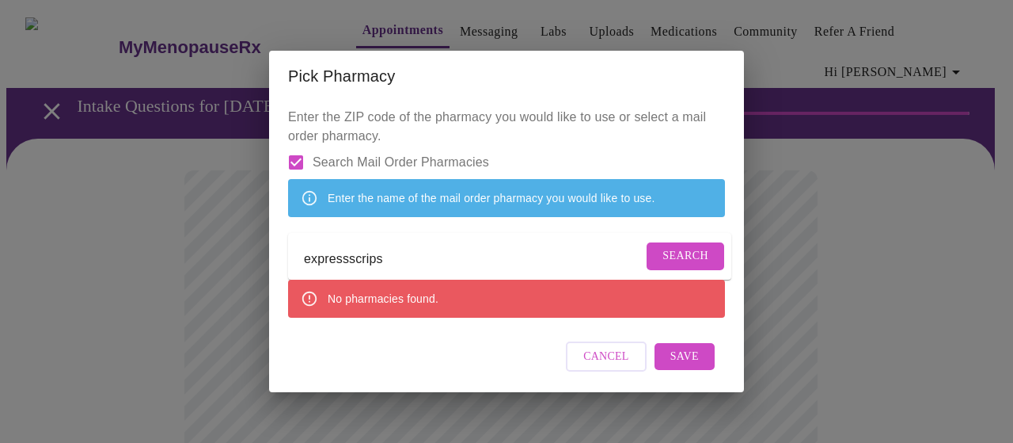
click at [313, 146] on input "Search Mail Order Pharmacies" at bounding box center [295, 162] width 33 height 33
checkbox input "false"
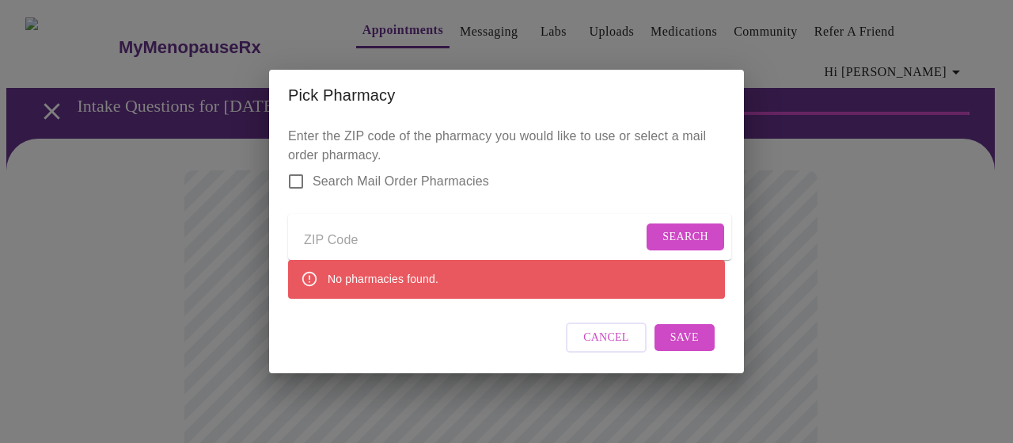
click at [377, 237] on input "Send a message to your care team" at bounding box center [473, 239] width 339 height 25
type input "60022"
click at [684, 234] on span "Search" at bounding box center [686, 237] width 46 height 20
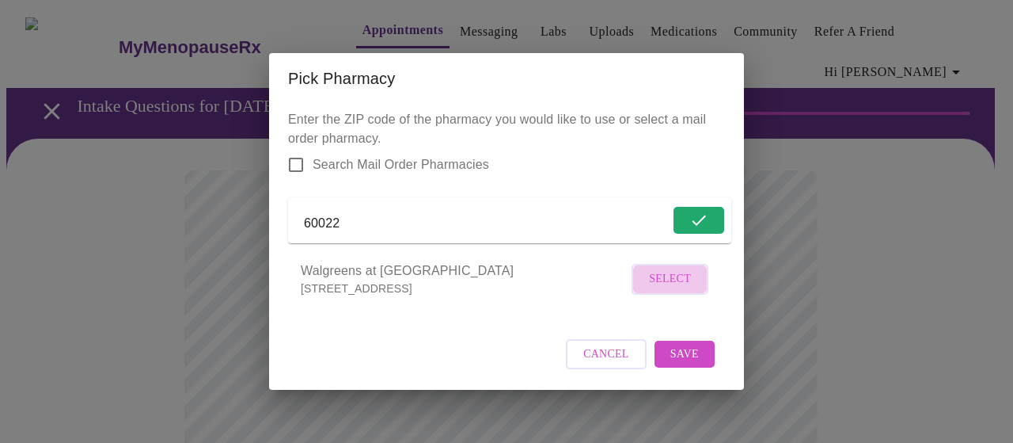
click at [673, 289] on span "Select" at bounding box center [670, 279] width 42 height 20
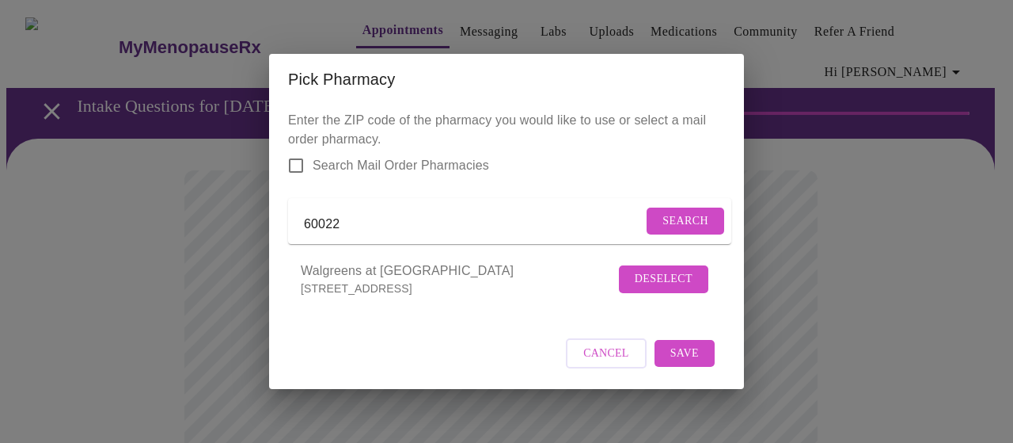
click at [693, 363] on span "Save" at bounding box center [684, 354] width 28 height 20
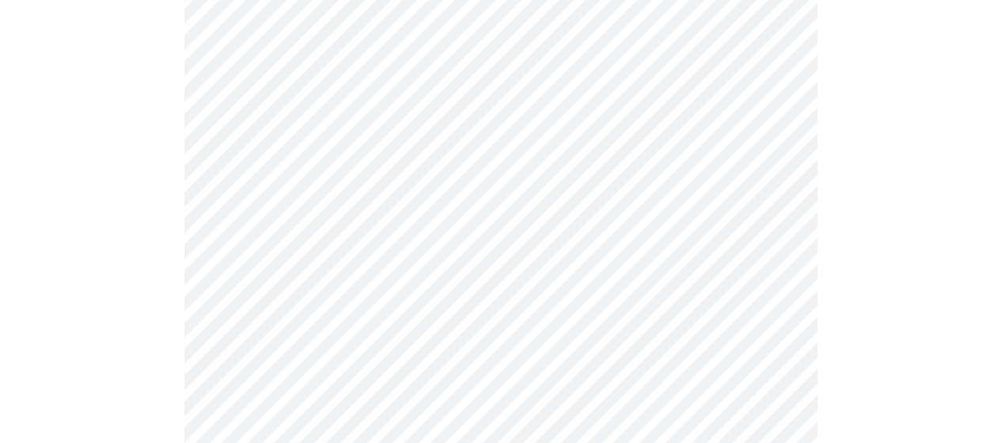
scroll to position [633, 0]
click at [858, 208] on div at bounding box center [500, 45] width 989 height 1081
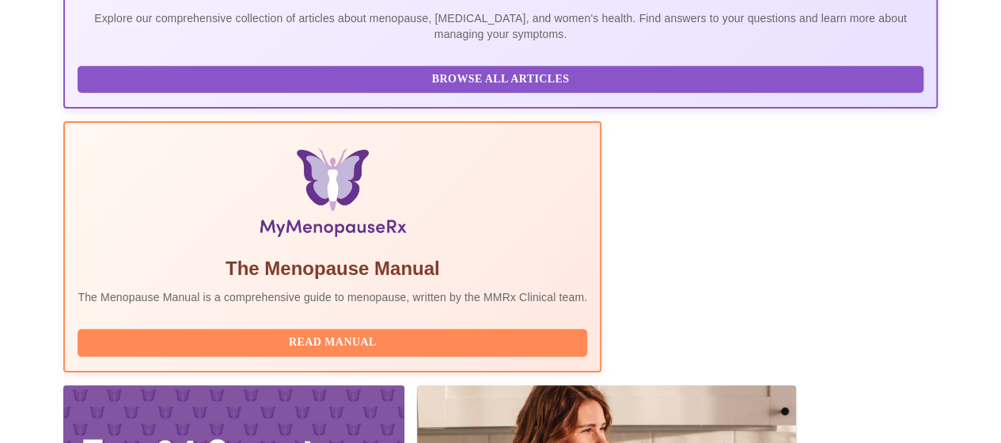
scroll to position [423, 0]
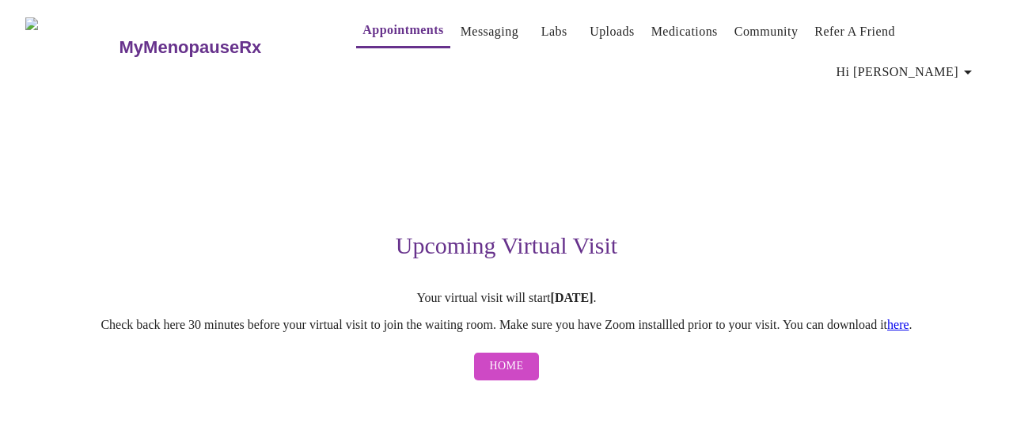
click at [515, 356] on span "Home" at bounding box center [507, 366] width 34 height 20
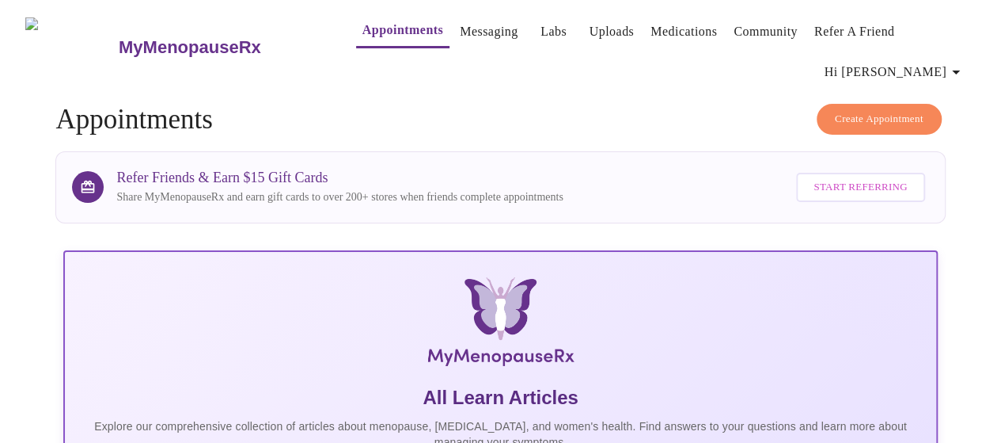
click at [119, 41] on link "MyMenopauseRx" at bounding box center [219, 47] width 207 height 55
click at [173, 37] on h3 "MyMenopauseRx" at bounding box center [190, 47] width 142 height 21
click at [750, 45] on button "Community" at bounding box center [765, 32] width 77 height 32
click at [952, 61] on span "Hi [PERSON_NAME]" at bounding box center [895, 72] width 141 height 22
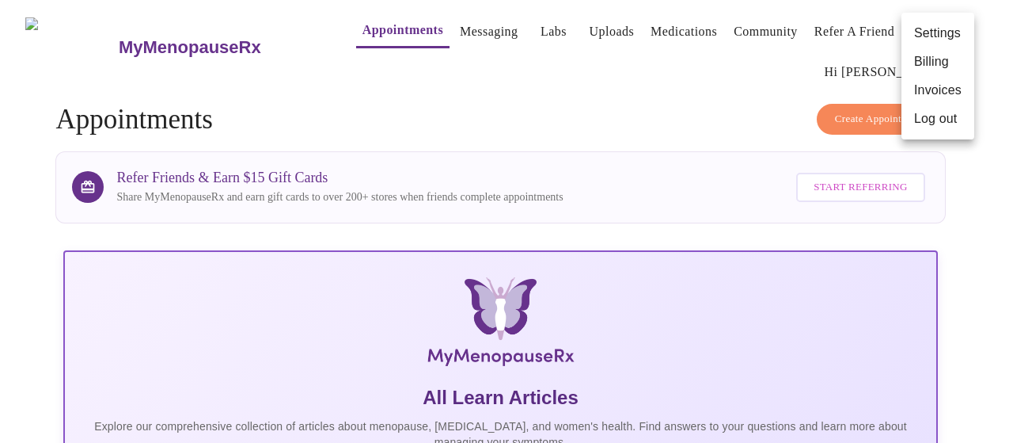
click at [833, 35] on div at bounding box center [506, 221] width 1013 height 443
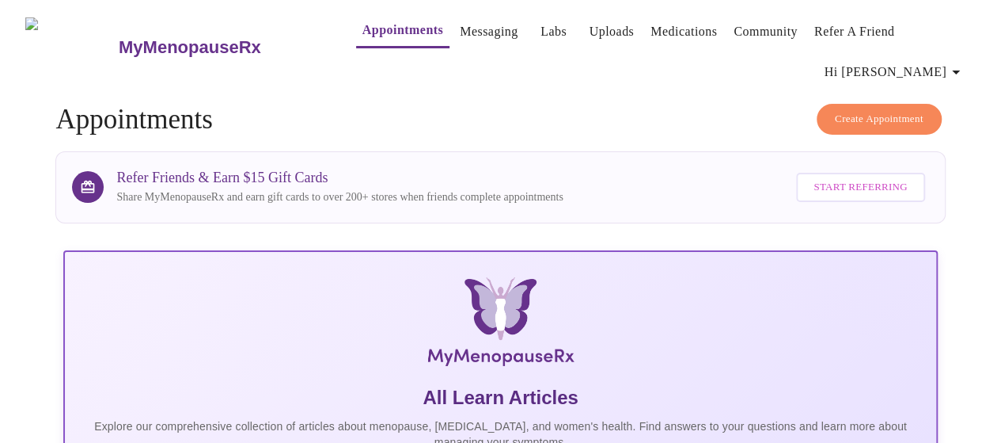
click at [734, 33] on link "Community" at bounding box center [766, 32] width 64 height 22
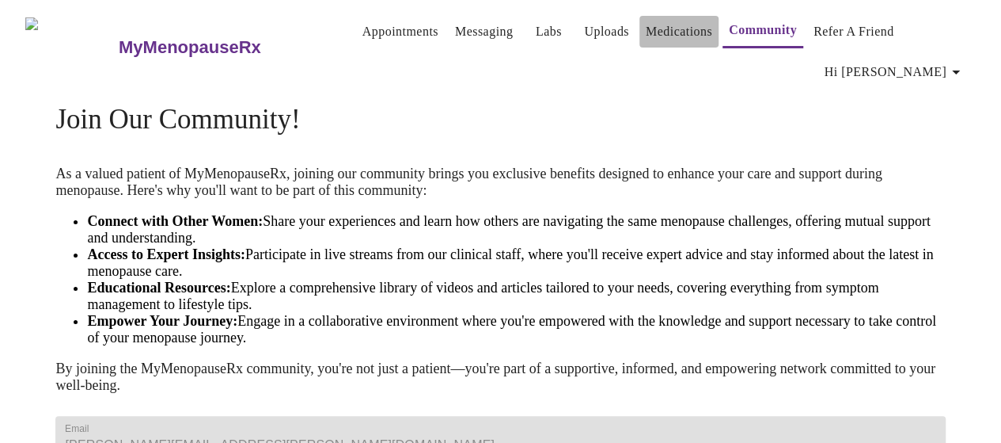
click at [640, 39] on button "Medications" at bounding box center [679, 32] width 79 height 32
click at [730, 165] on p "As a valued patient of MyMenopauseRx, joining our community brings you exclusiv…" at bounding box center [500, 181] width 890 height 33
click at [363, 34] on link "Appointments" at bounding box center [401, 32] width 76 height 22
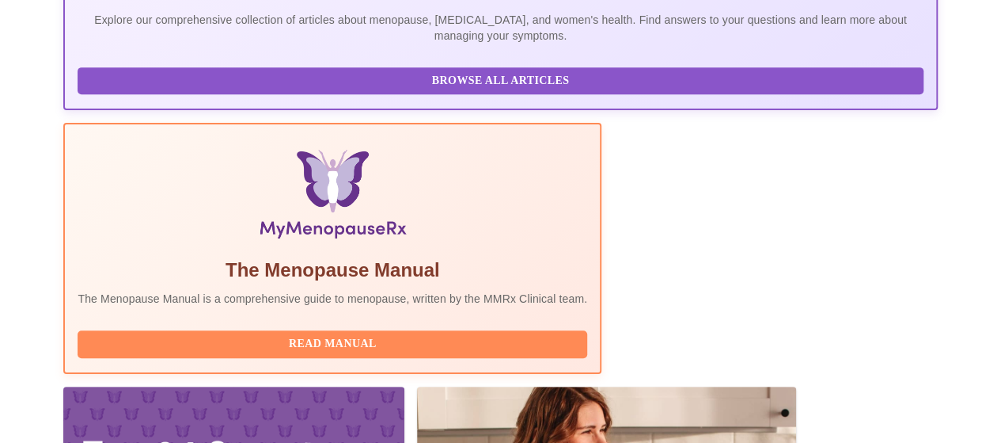
scroll to position [423, 0]
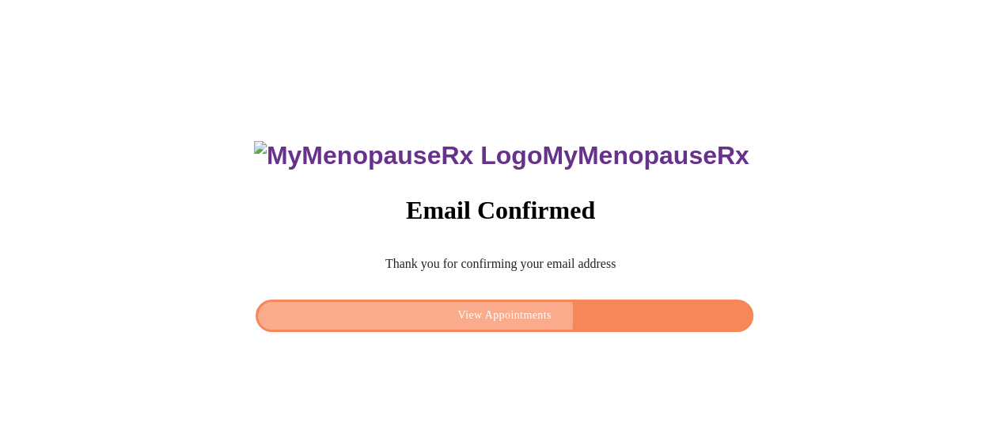
click at [517, 311] on span "View Appointments" at bounding box center [504, 316] width 461 height 20
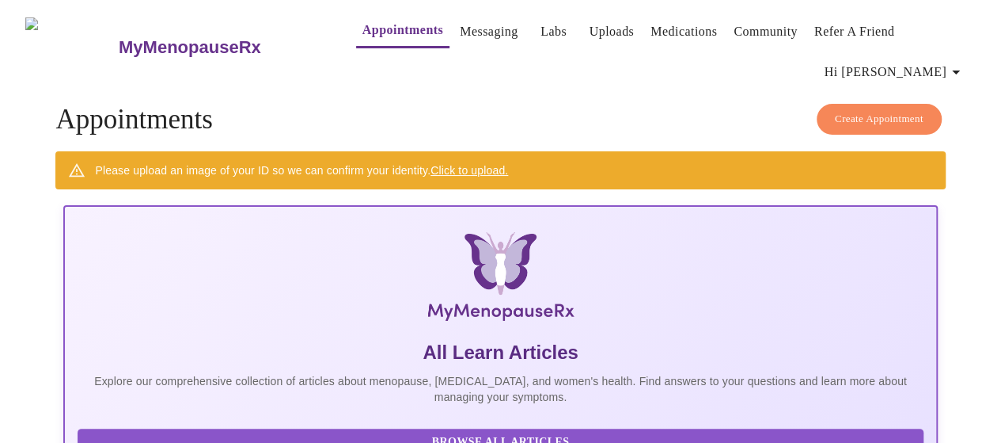
click at [173, 37] on h3 "MyMenopauseRx" at bounding box center [190, 47] width 142 height 21
click at [119, 37] on h3 "MyMenopauseRx" at bounding box center [190, 47] width 142 height 21
click at [363, 34] on link "Appointments" at bounding box center [403, 30] width 81 height 22
click at [921, 61] on span "Hi [PERSON_NAME]" at bounding box center [895, 72] width 141 height 22
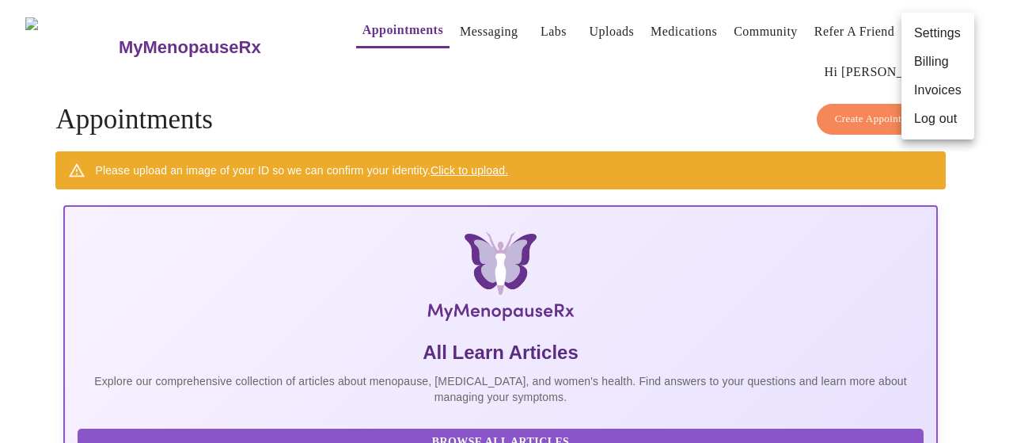
click at [562, 80] on div at bounding box center [506, 221] width 1013 height 443
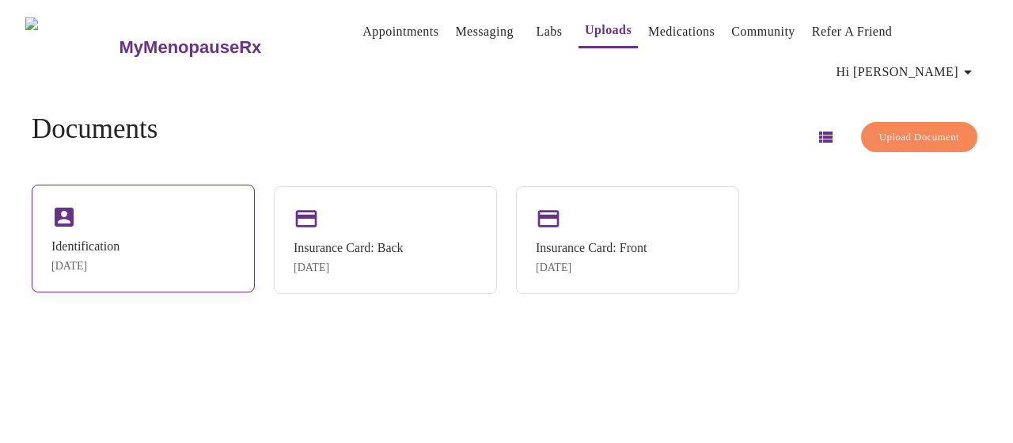
click at [120, 239] on div "Identification" at bounding box center [85, 246] width 68 height 14
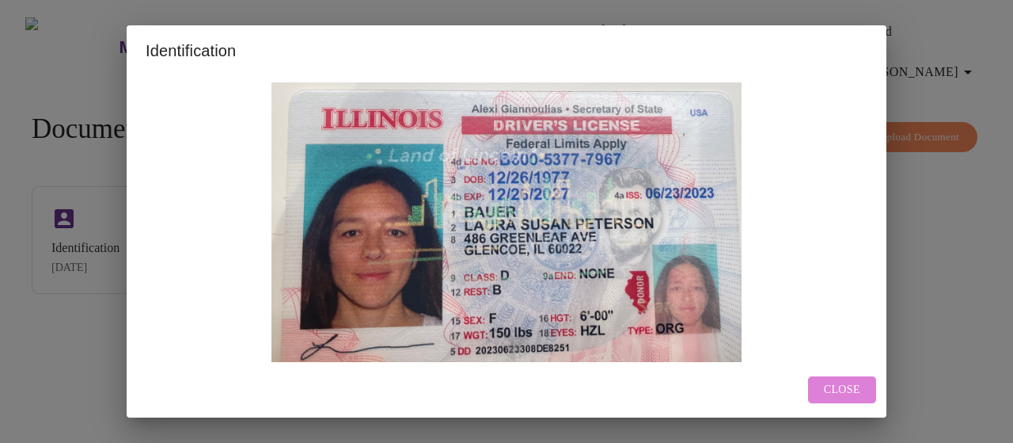
click at [844, 393] on span "Close" at bounding box center [842, 390] width 36 height 20
